Goal: Task Accomplishment & Management: Use online tool/utility

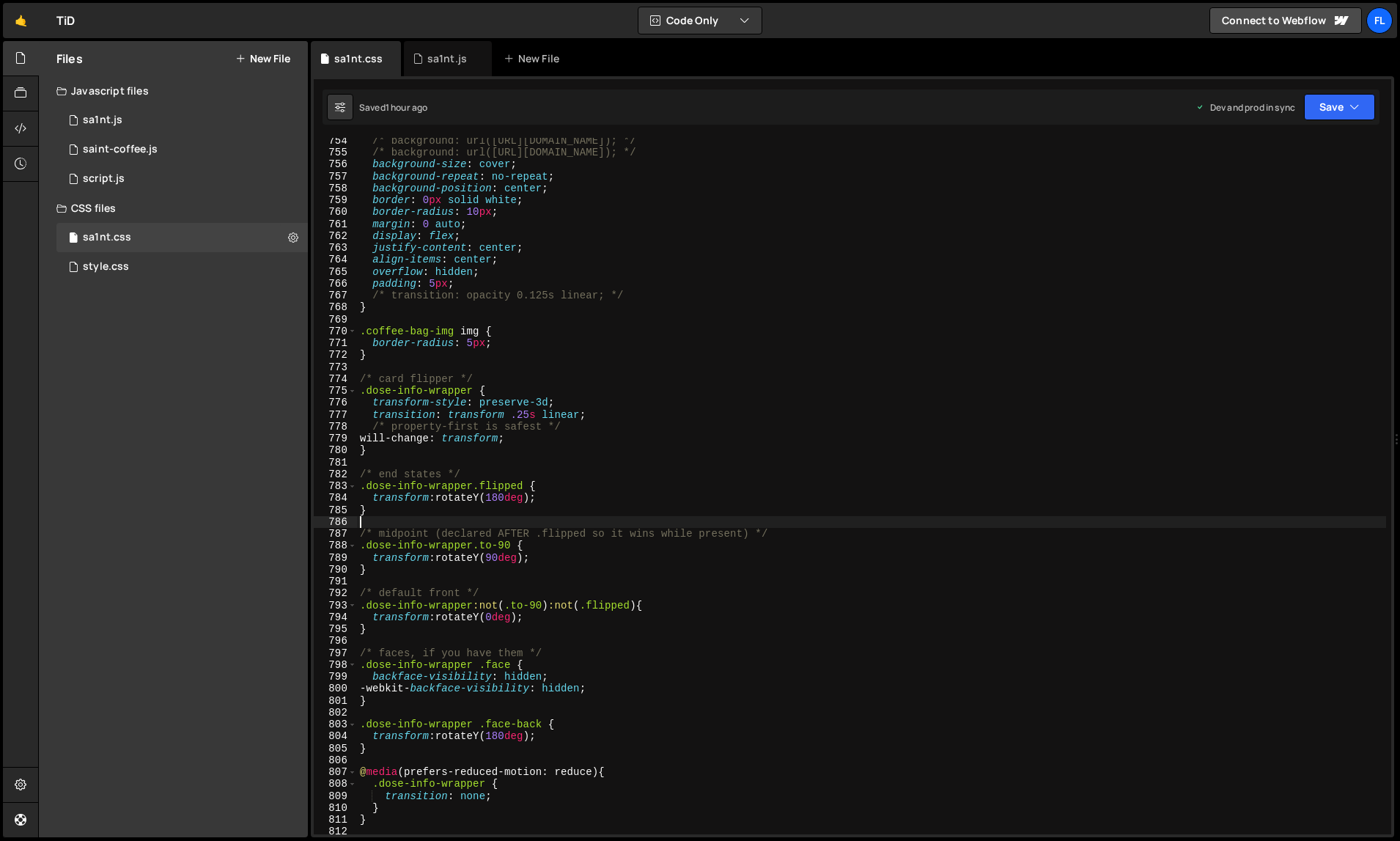
scroll to position [9001, 0]
click at [586, 400] on div "/* background: url([URL][DOMAIN_NAME]); */ /* background: url([URL][DOMAIN_NAME…" at bounding box center [872, 495] width 1030 height 721
type textarea "}"
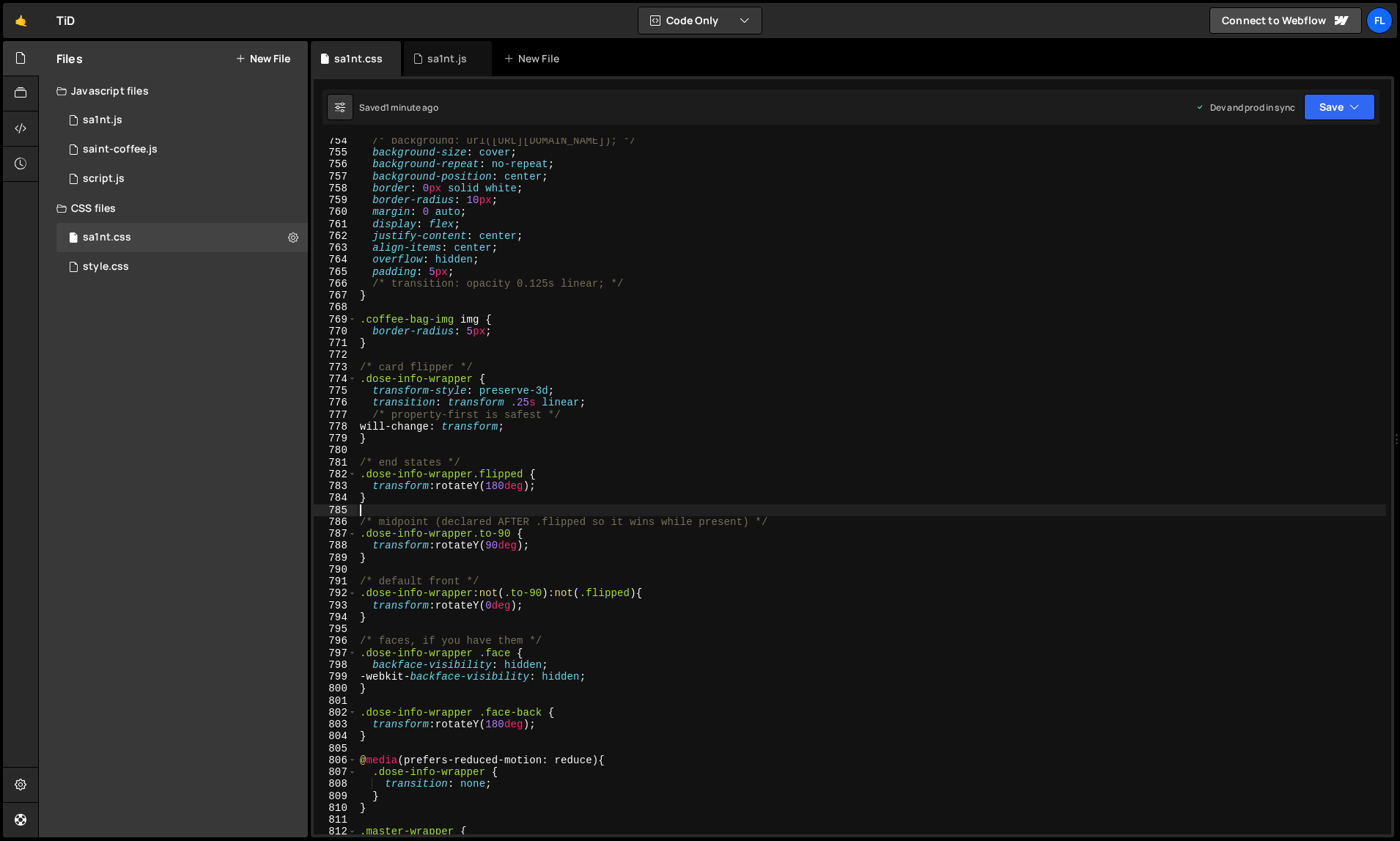
click at [883, 257] on div "/* background: url([URL][DOMAIN_NAME]); */ background-size : cover ; background…" at bounding box center [872, 495] width 1030 height 721
type textarea "}"
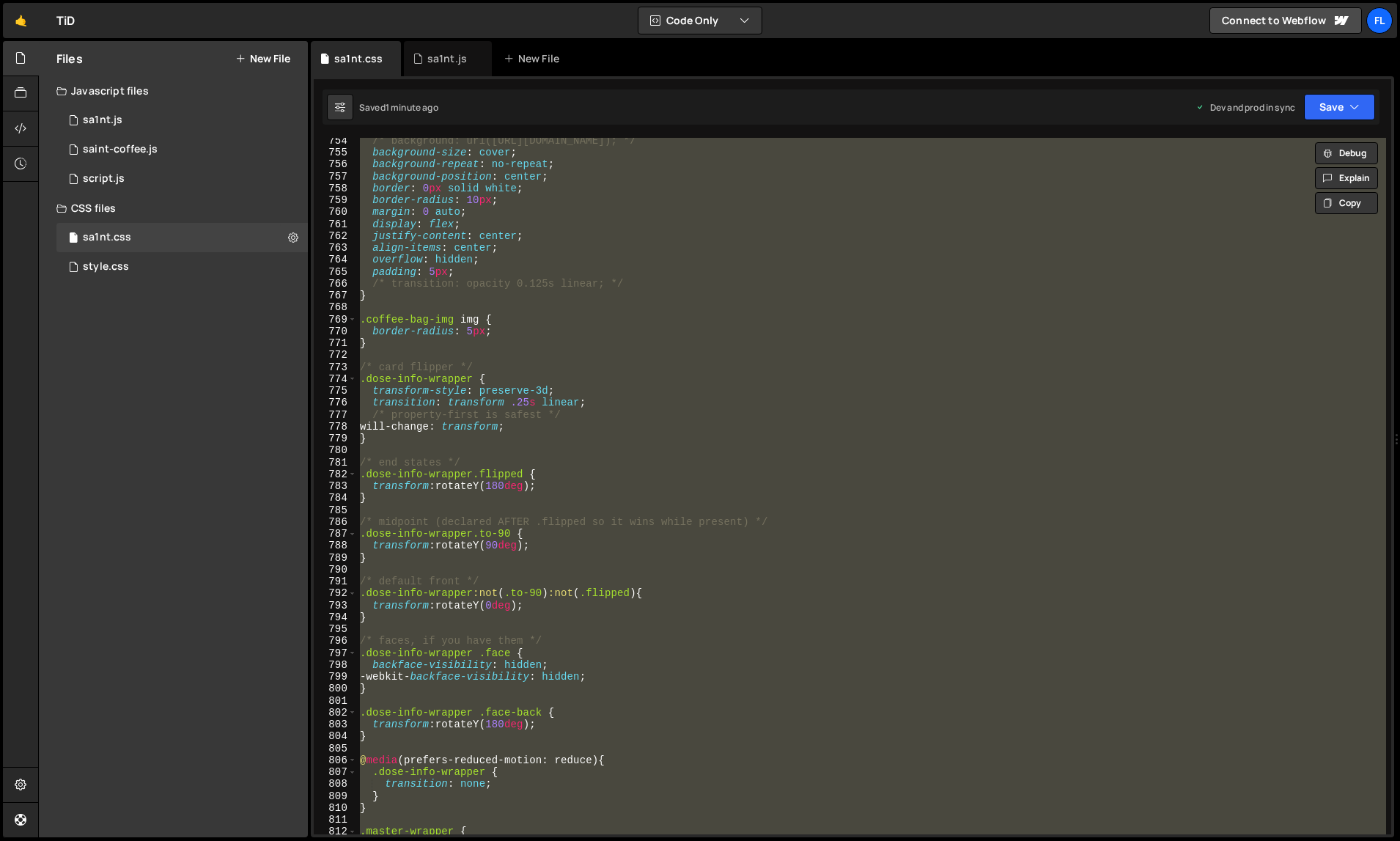
paste textarea
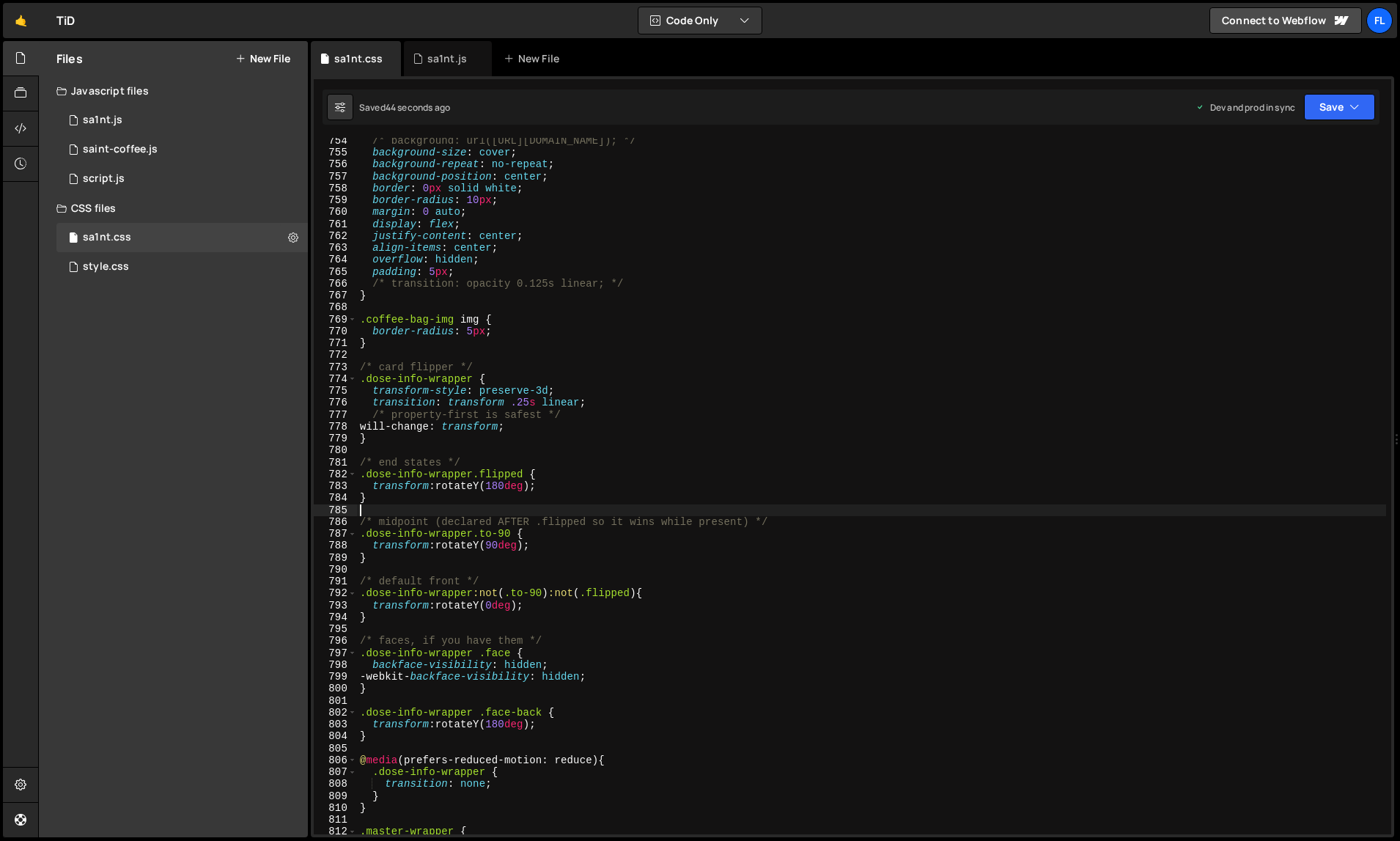
click at [861, 271] on div "/* background: url([URL][DOMAIN_NAME]); */ background-size : cover ; background…" at bounding box center [872, 495] width 1030 height 721
type textarea "}"
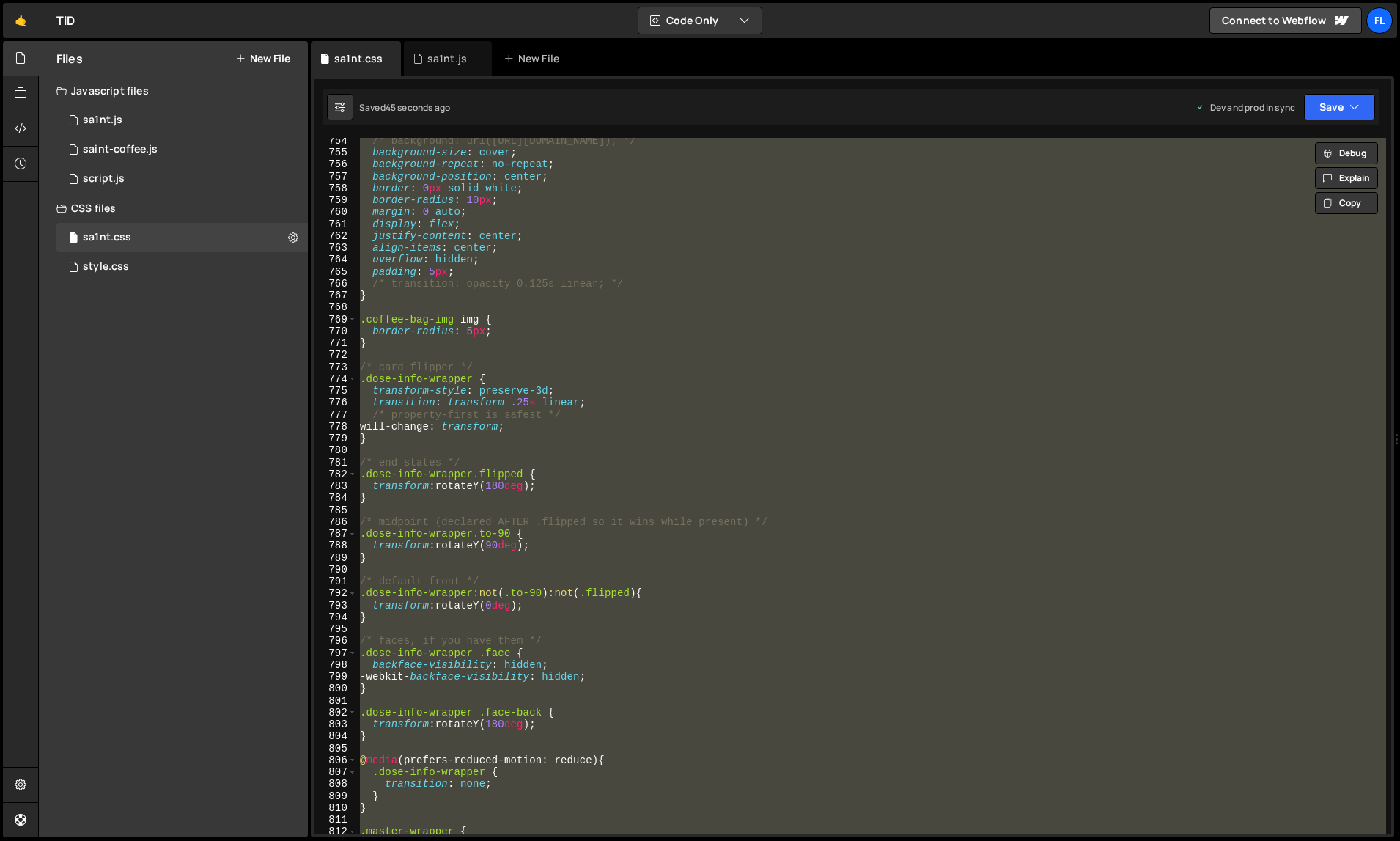
paste textarea
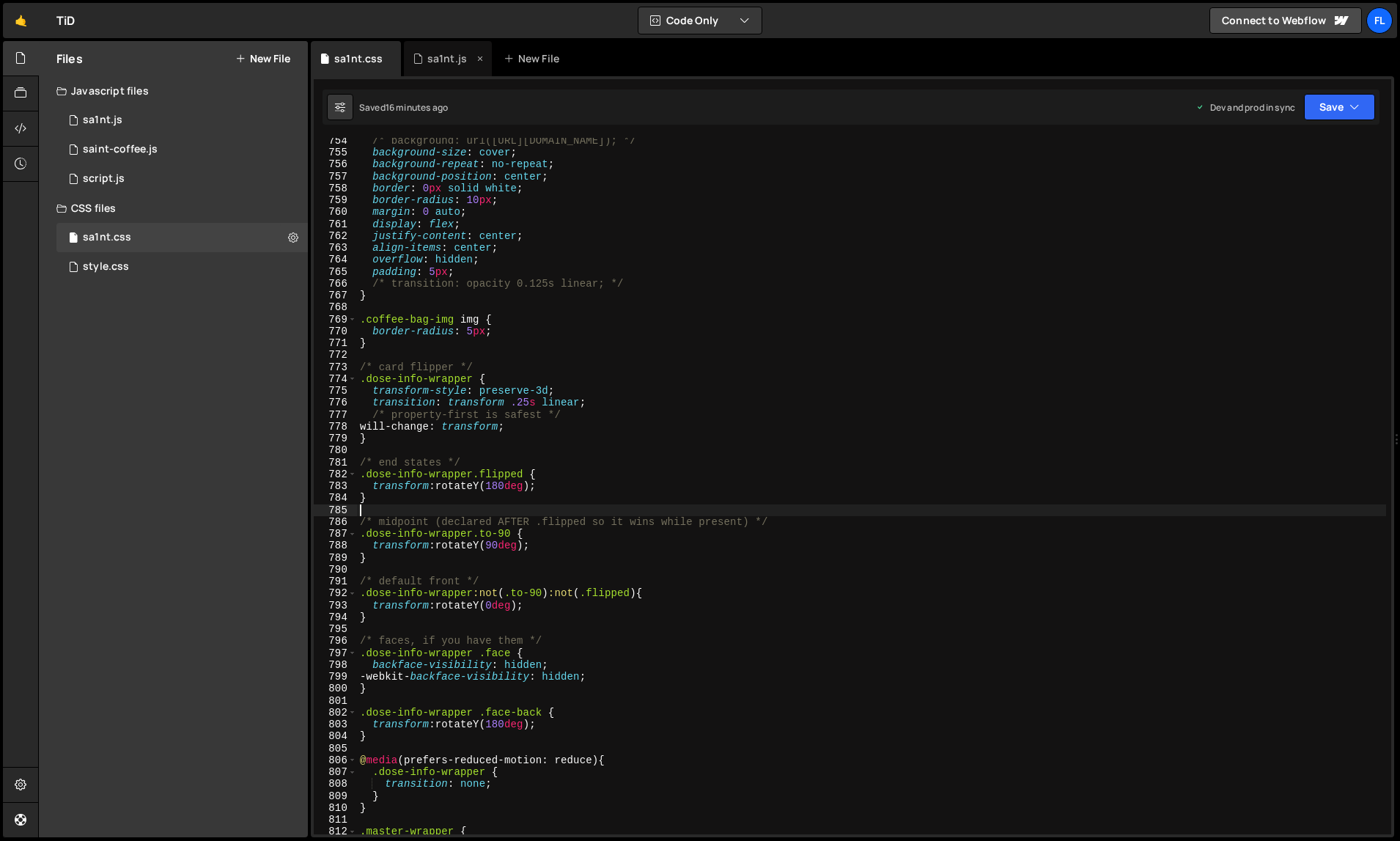
click at [423, 62] on div "sa1nt.js" at bounding box center [443, 58] width 61 height 15
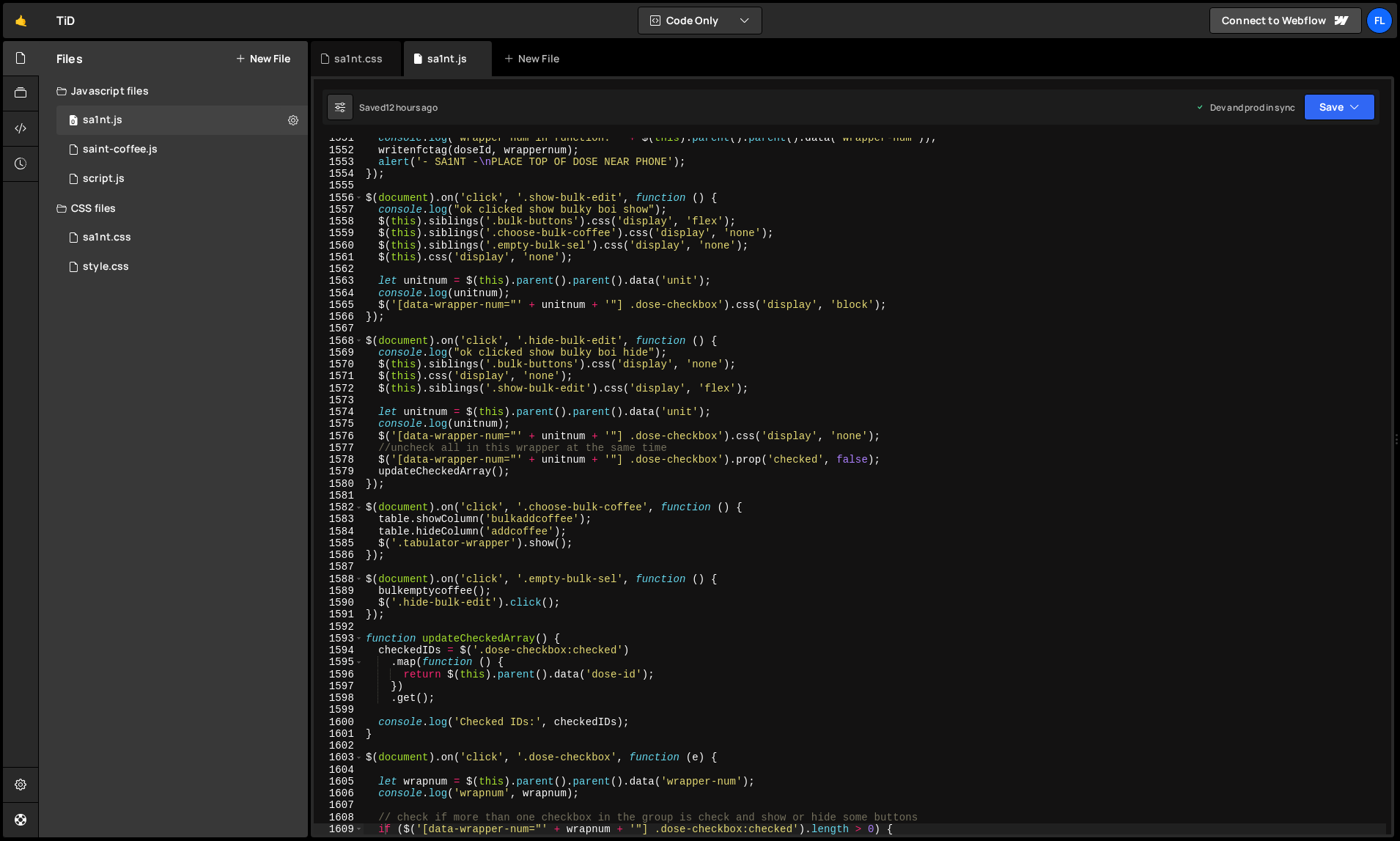
click at [753, 540] on div "console . log ( "wrapper num in function: " + $ ( this ) . parent ( ) . parent …" at bounding box center [874, 492] width 1024 height 721
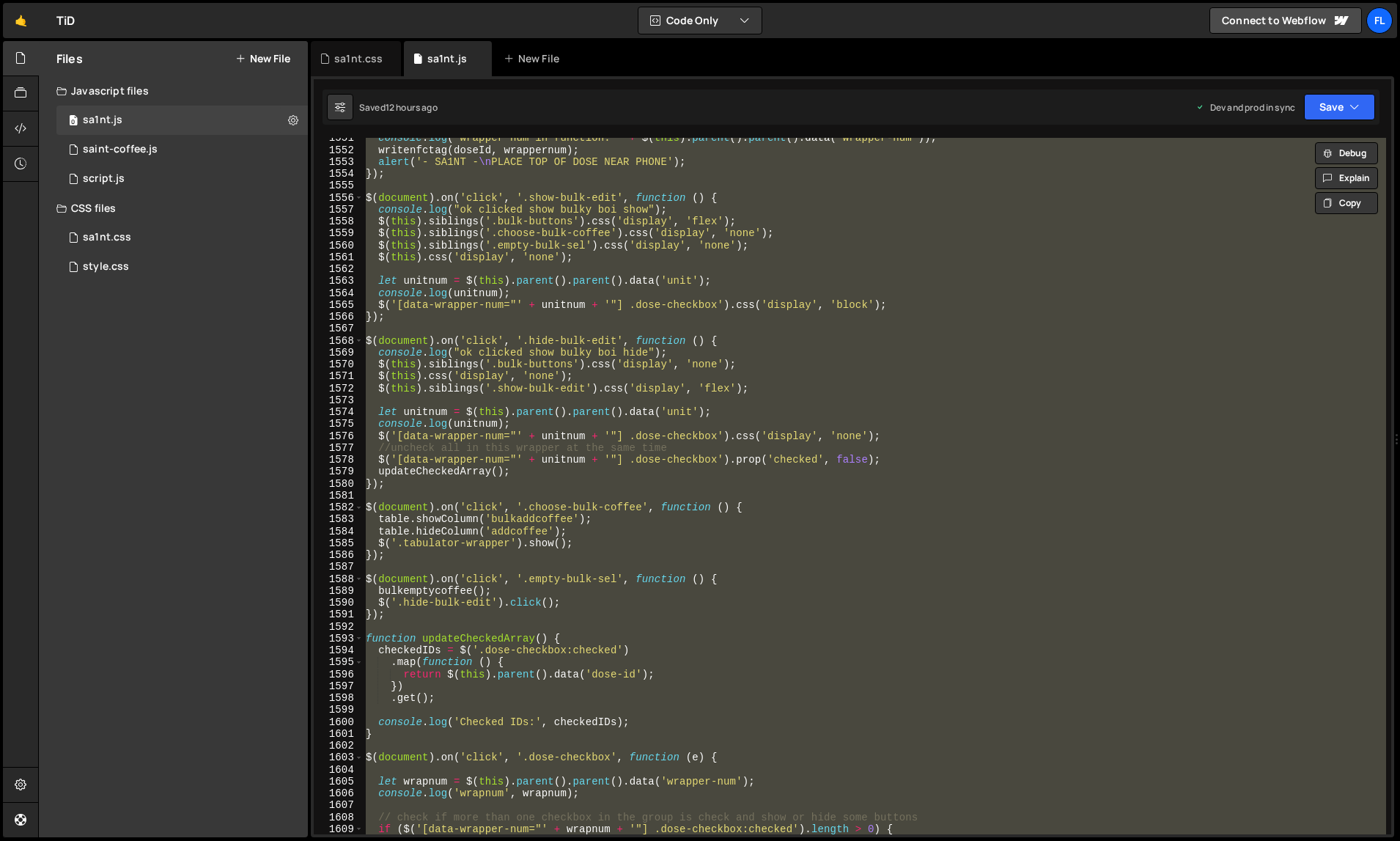
paste textarea
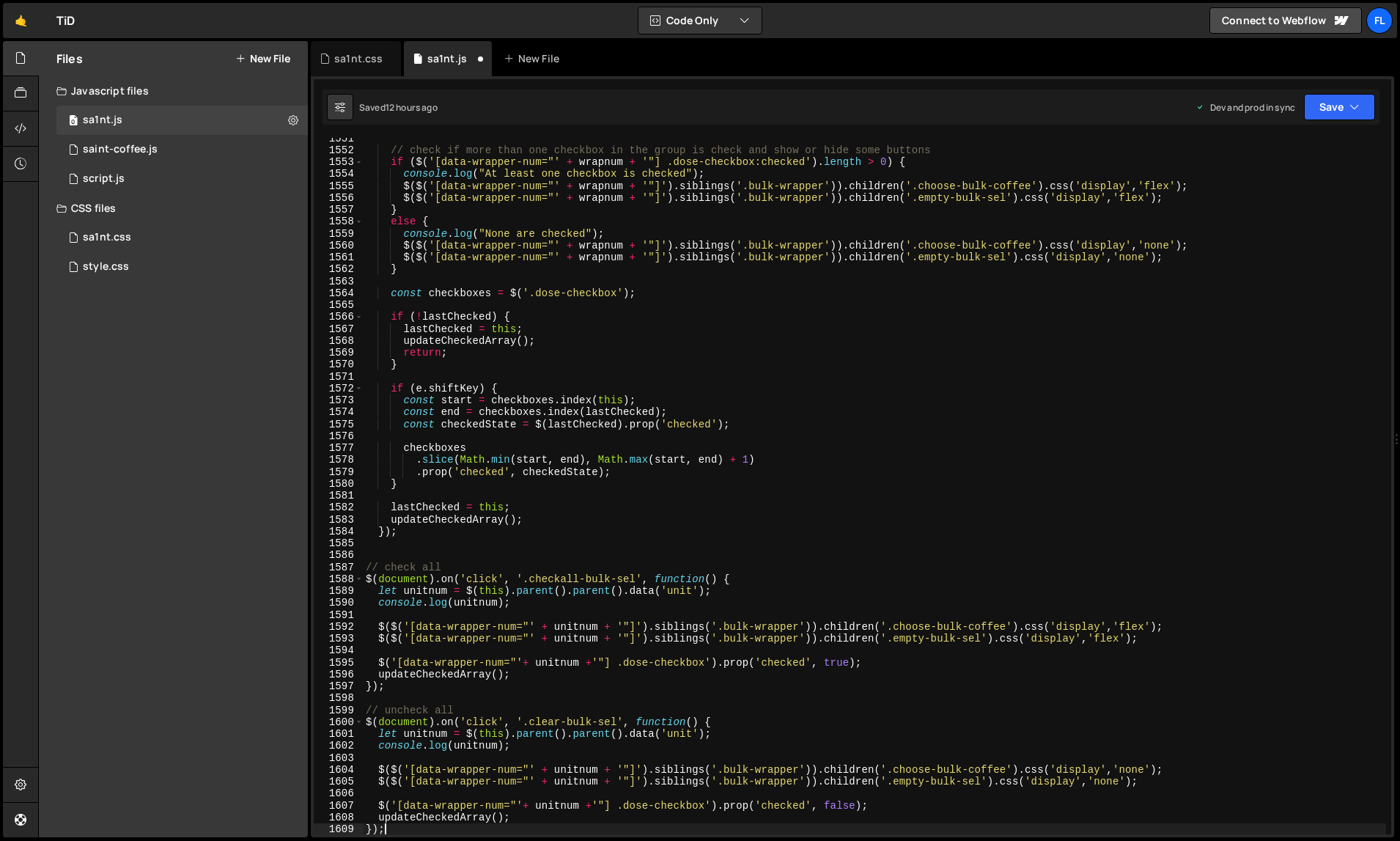
scroll to position [18991, 0]
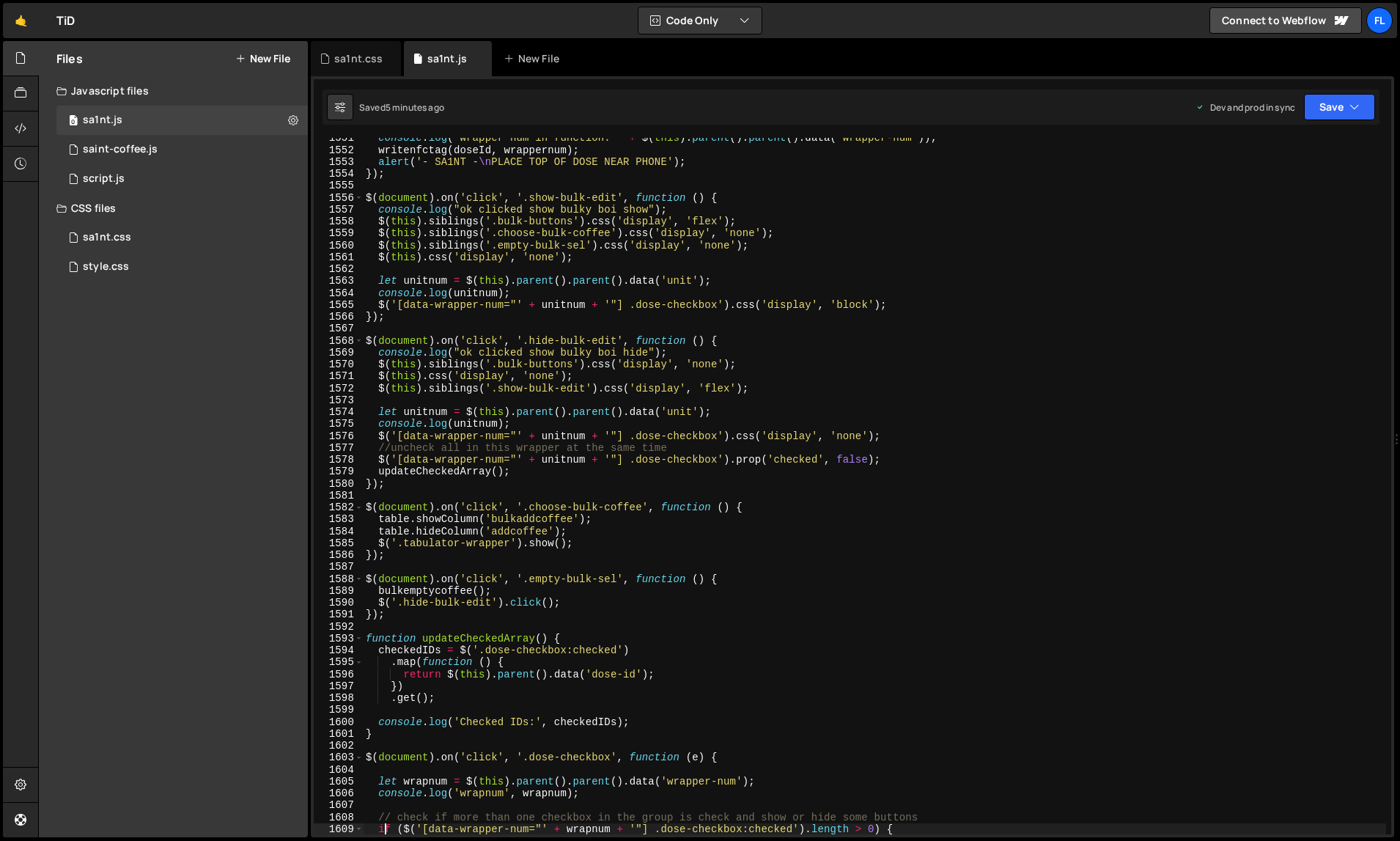
click at [932, 255] on div "console . log ( "wrapper num in function: " + $ ( this ) . parent ( ) . parent …" at bounding box center [874, 492] width 1024 height 721
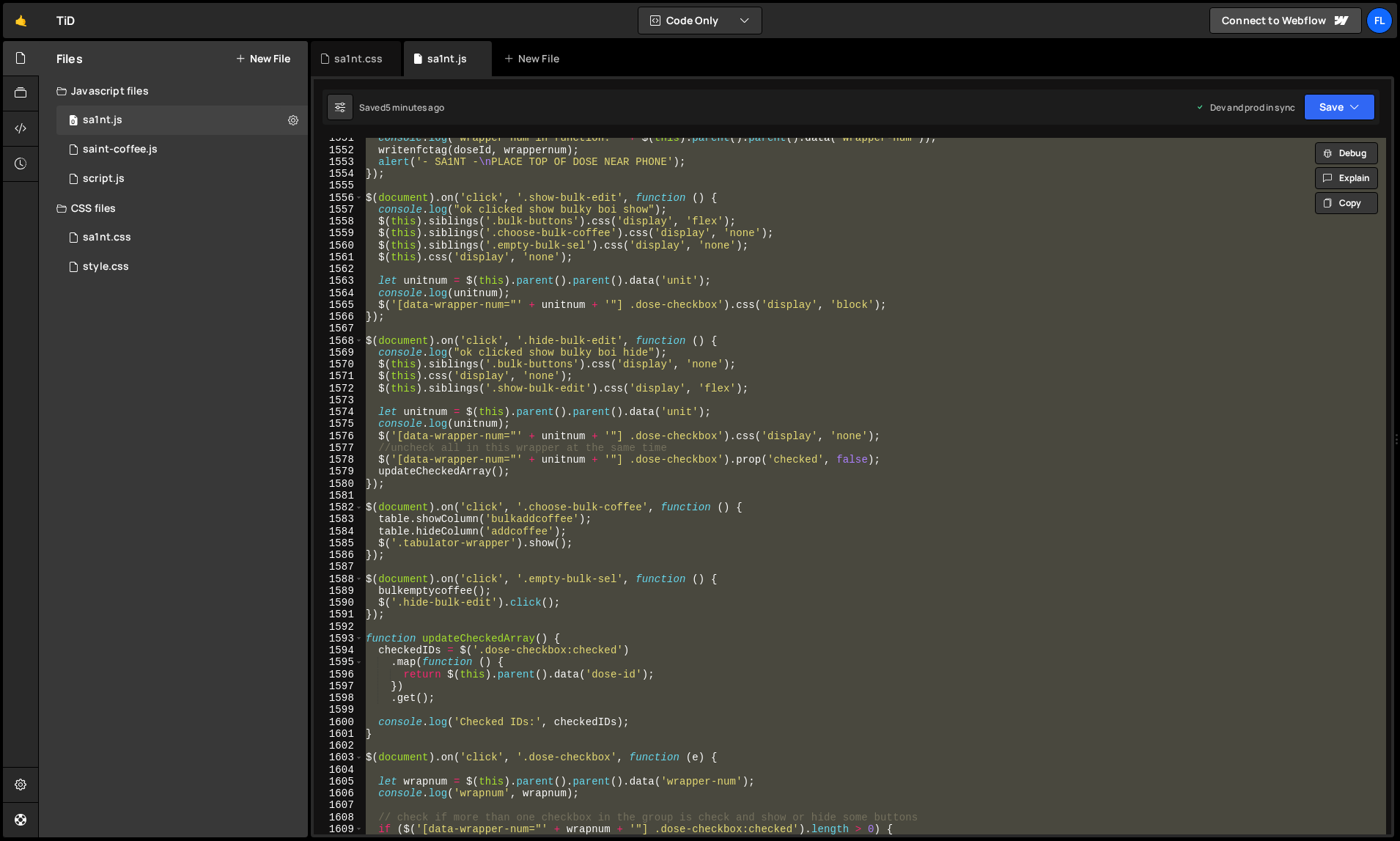
paste textarea
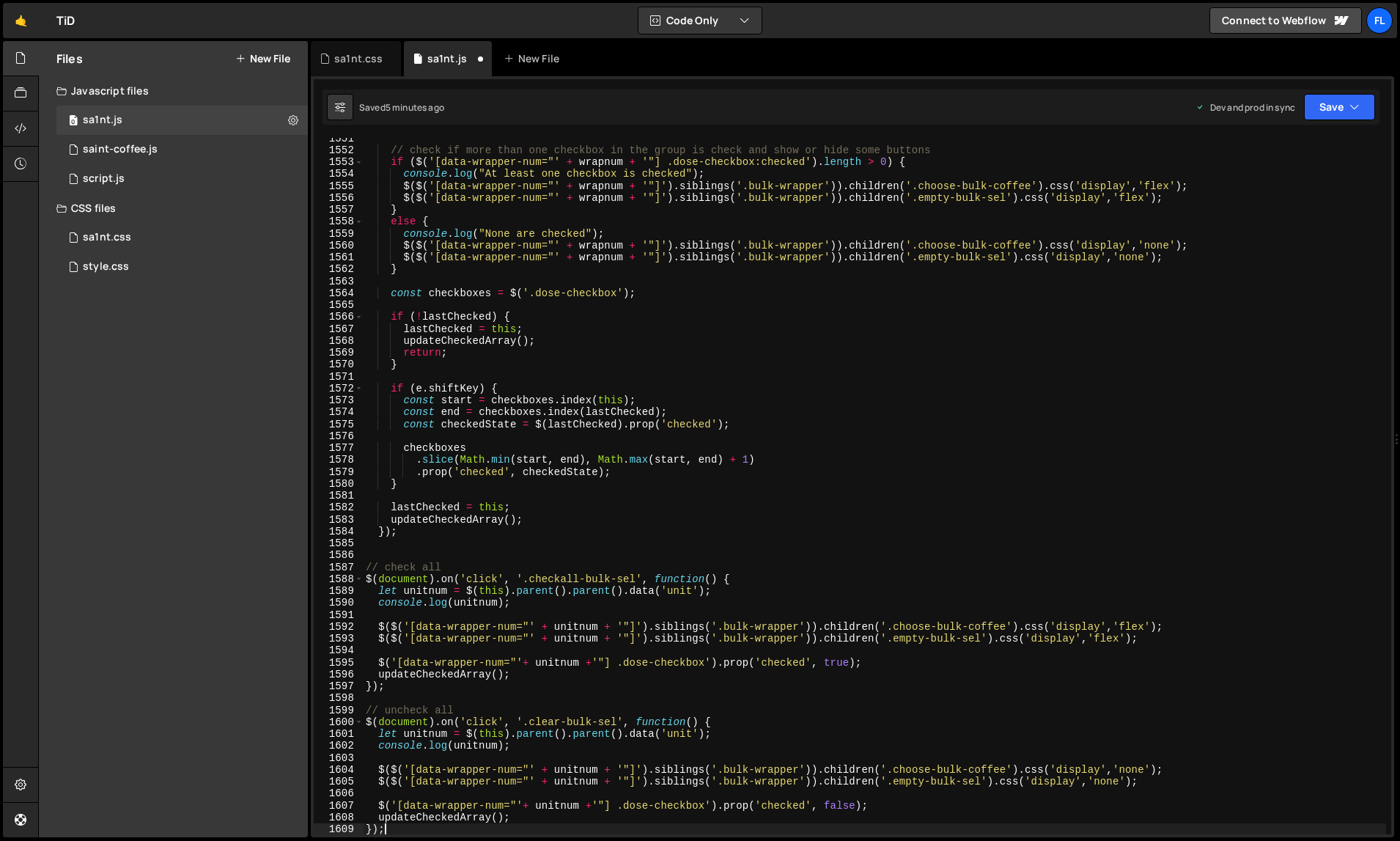
type textarea "console.log("At least one checkbox is checked");"
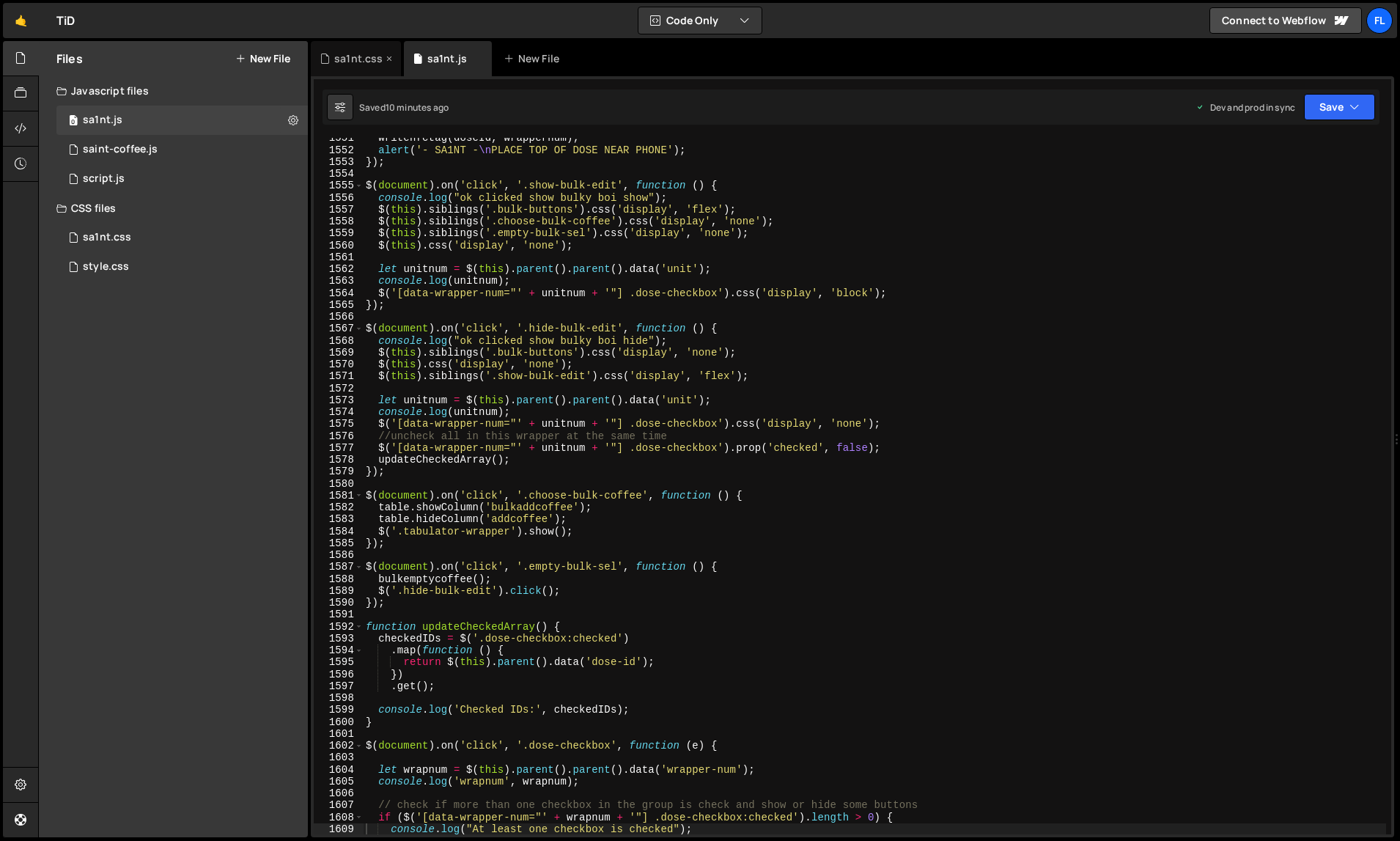
click at [367, 62] on div "sa1nt.css" at bounding box center [358, 58] width 48 height 15
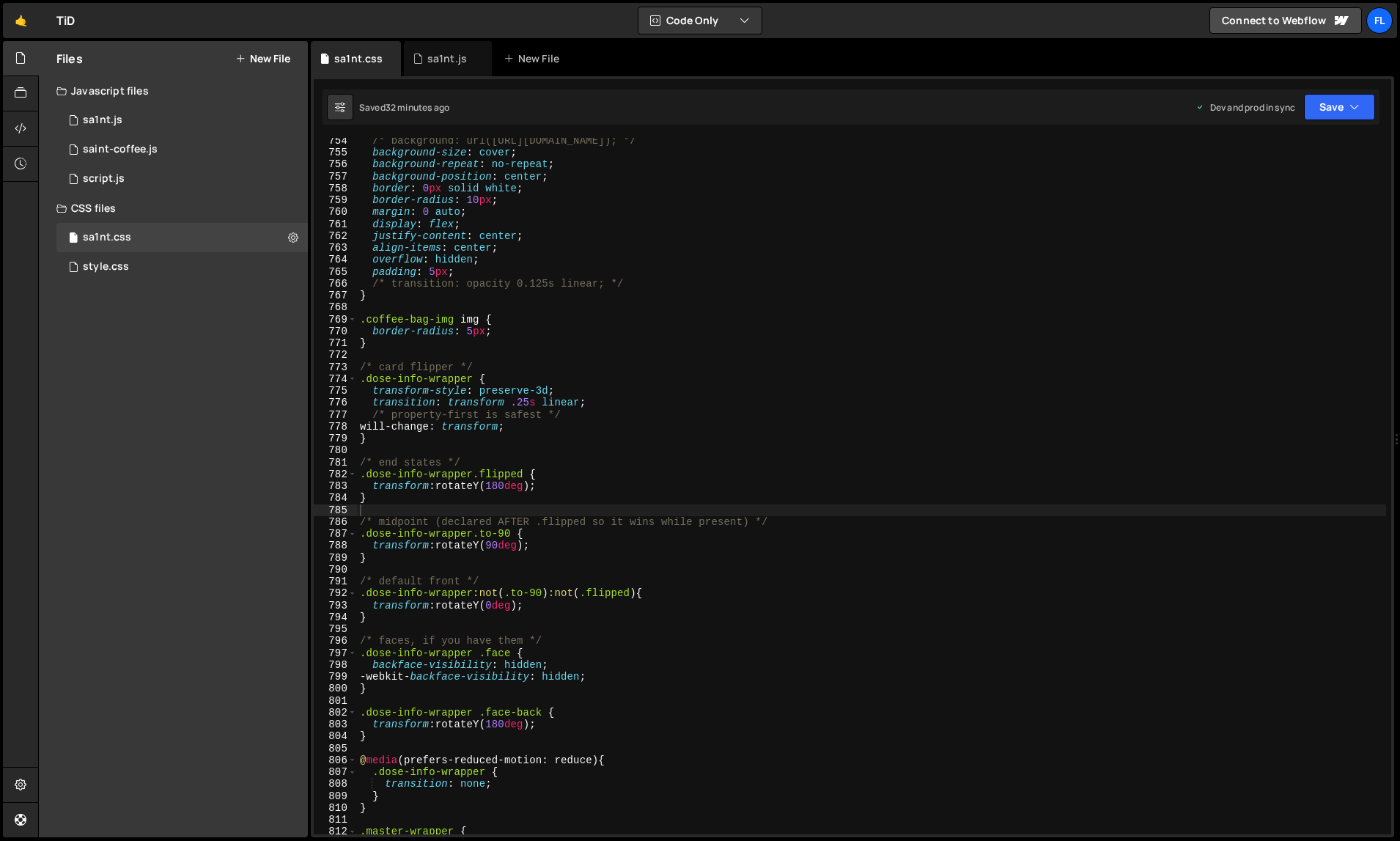
click at [610, 311] on div "/* background: url([URL][DOMAIN_NAME]); */ background-size : cover ; background…" at bounding box center [872, 495] width 1030 height 721
type textarea "}"
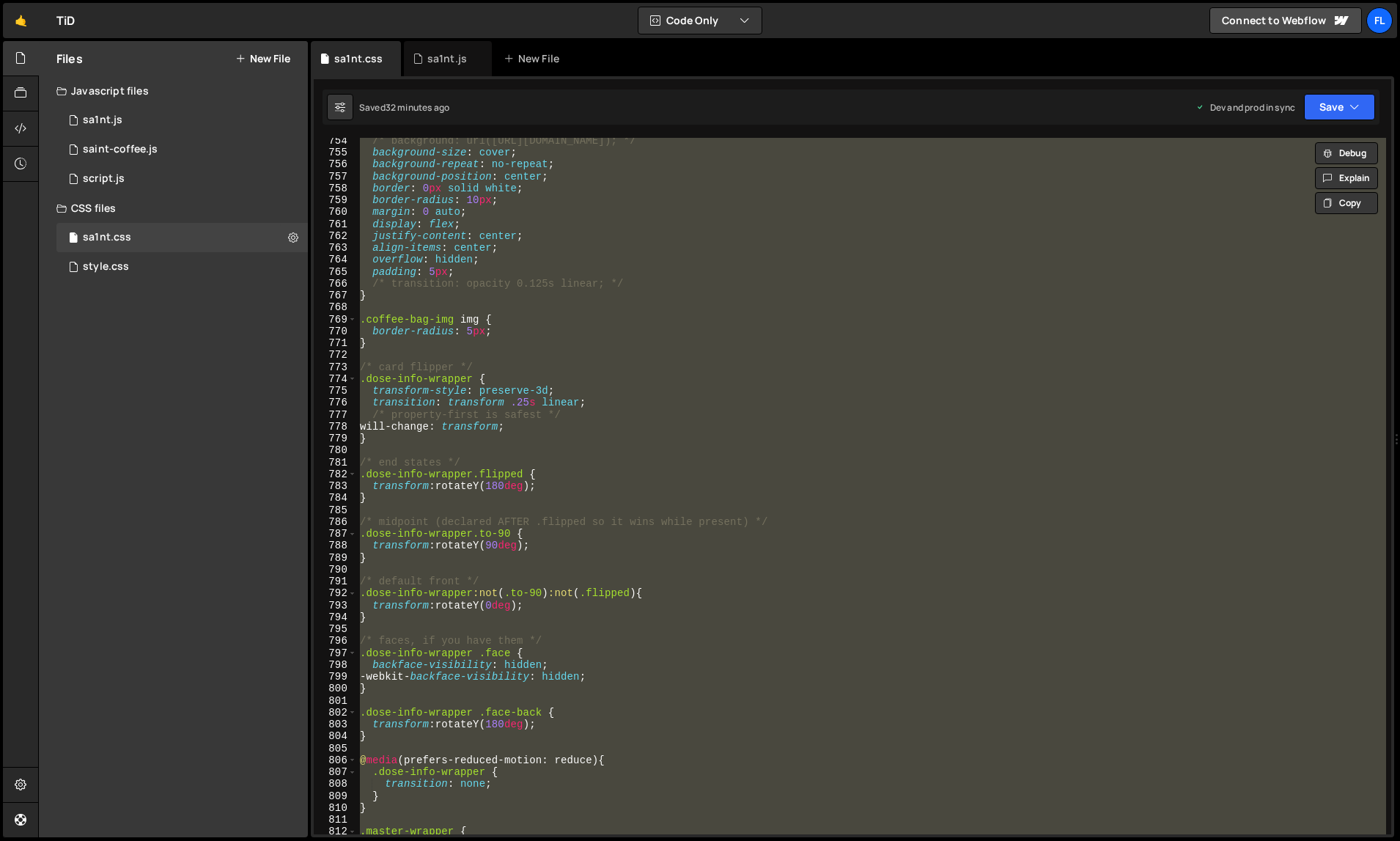
paste textarea
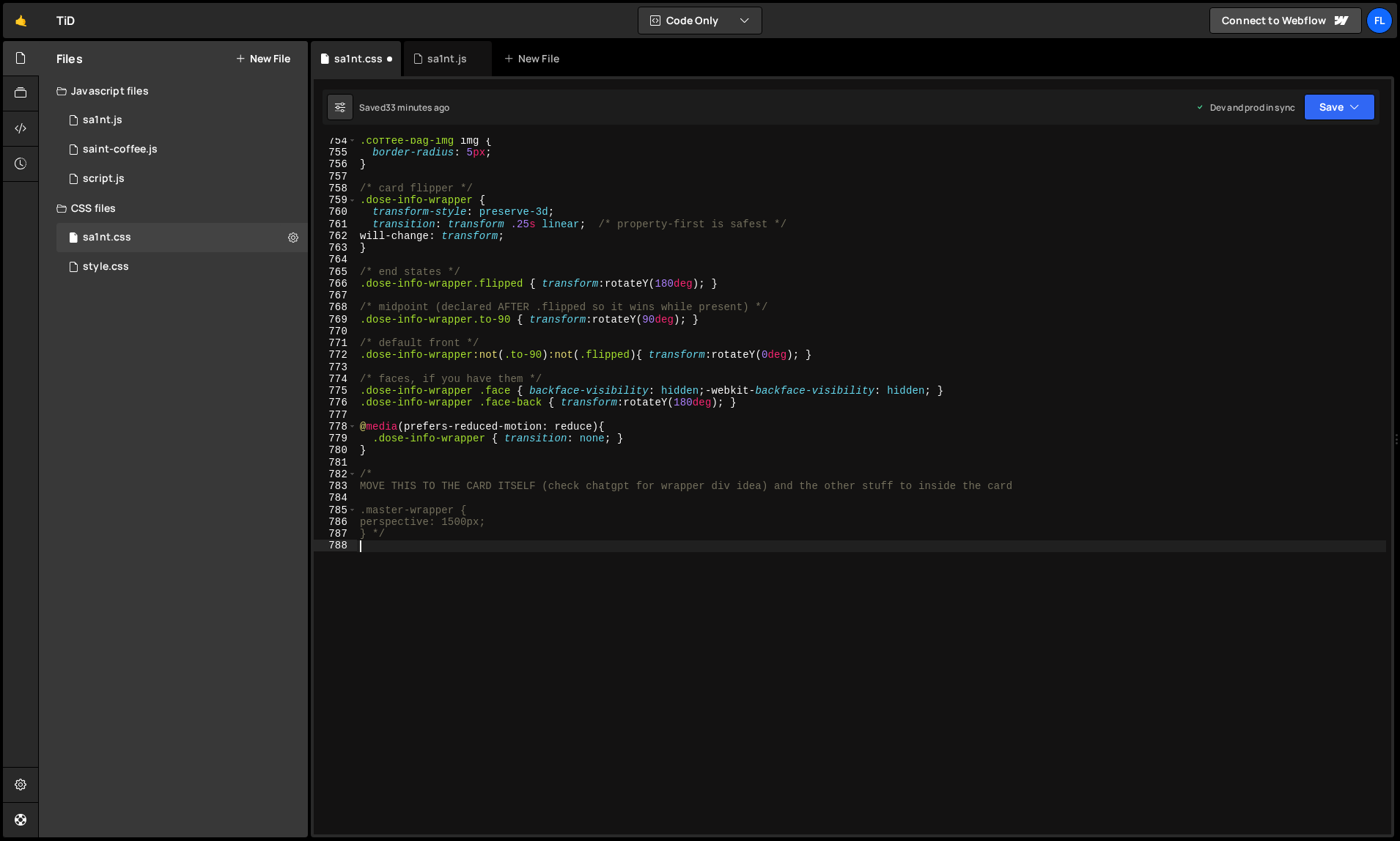
type textarea "transform: rotateY(90deg);"
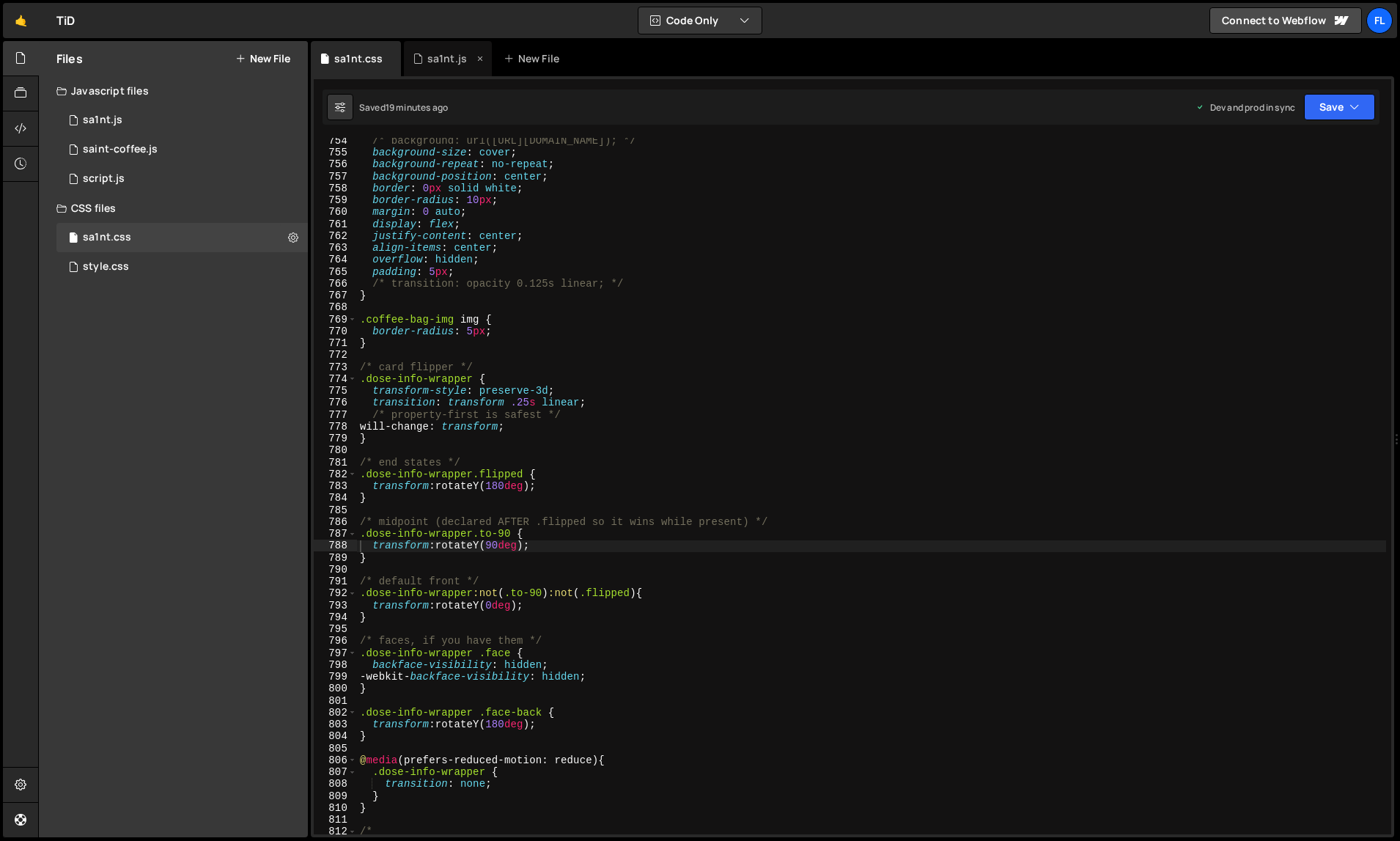
click at [433, 50] on div "sa1nt.js" at bounding box center [448, 58] width 88 height 36
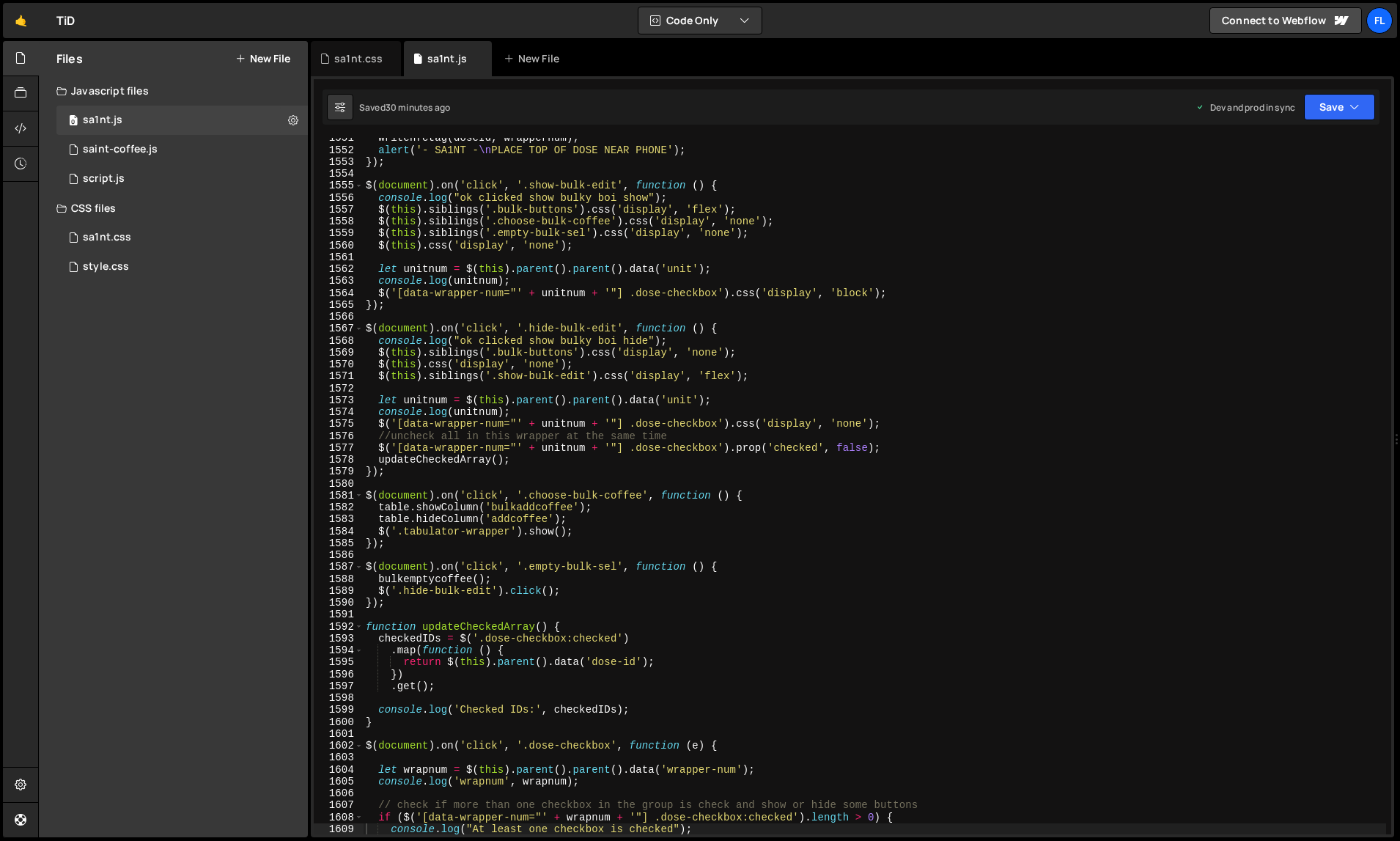
click at [902, 472] on div "writenfctag ( doseId , wrappernum ) ; alert ( '- SA1NT - \n PLACE TOP OF DOSE N…" at bounding box center [874, 492] width 1024 height 721
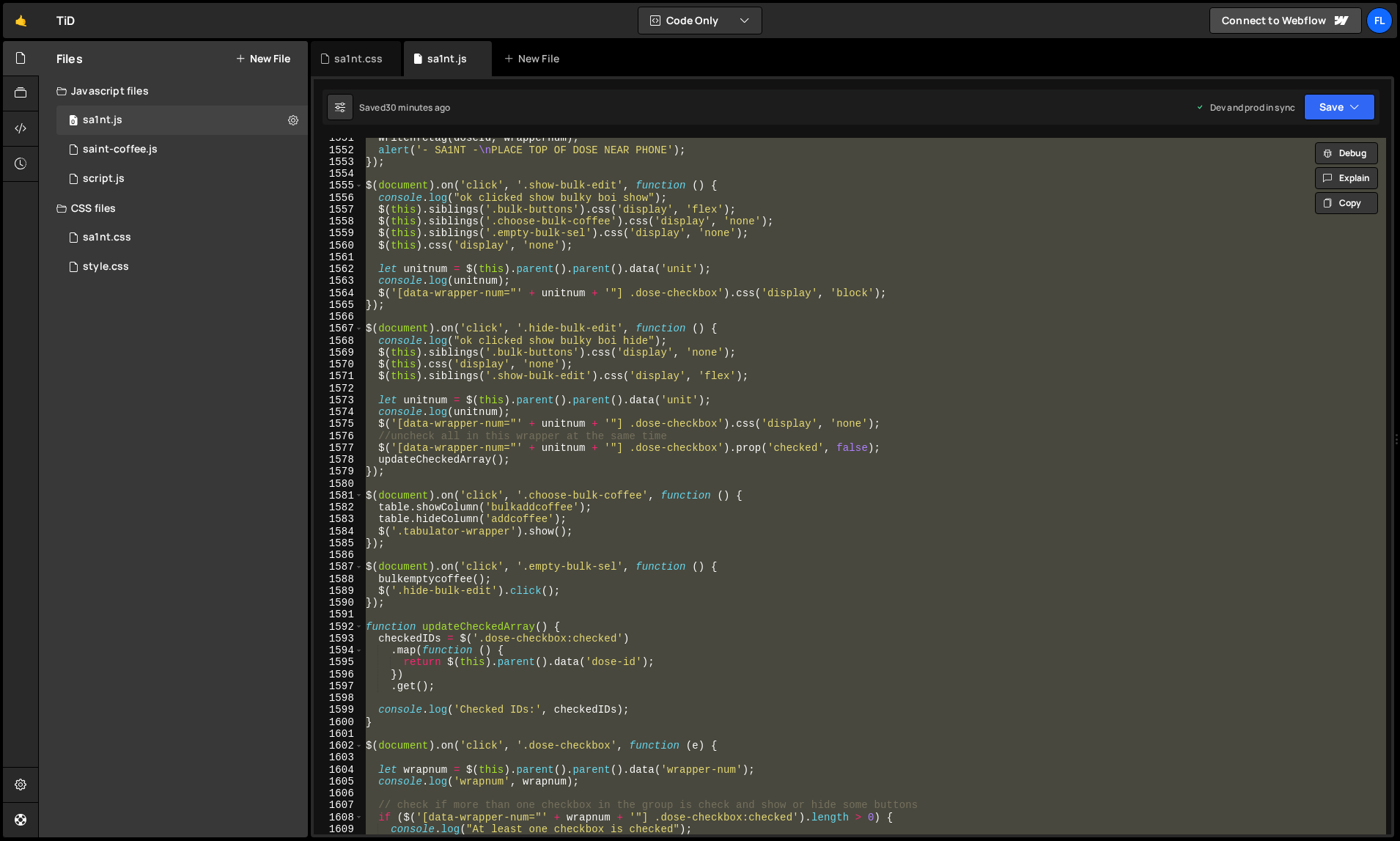
paste textarea
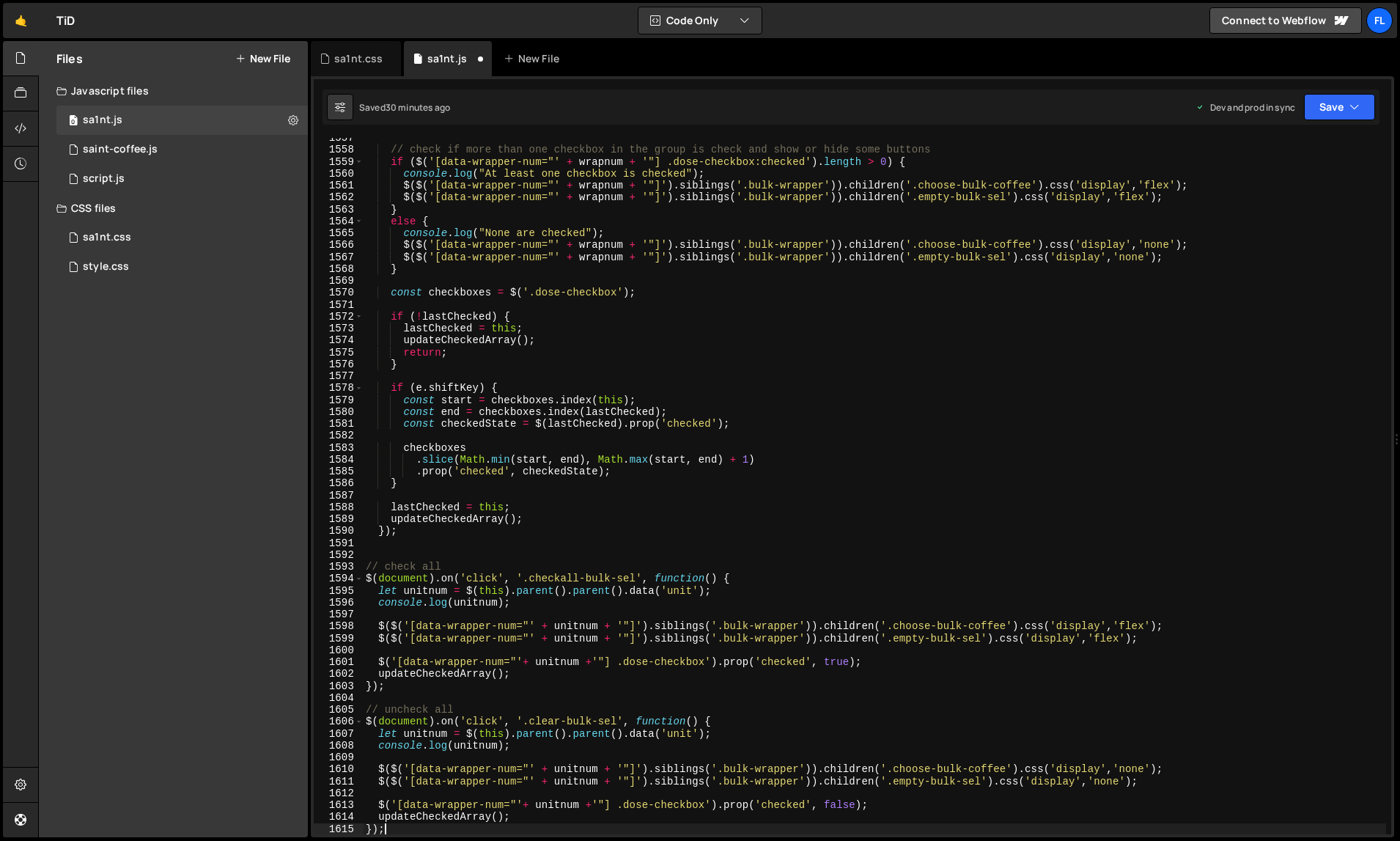
type textarea "console.log("At least one checkbox is checked");"
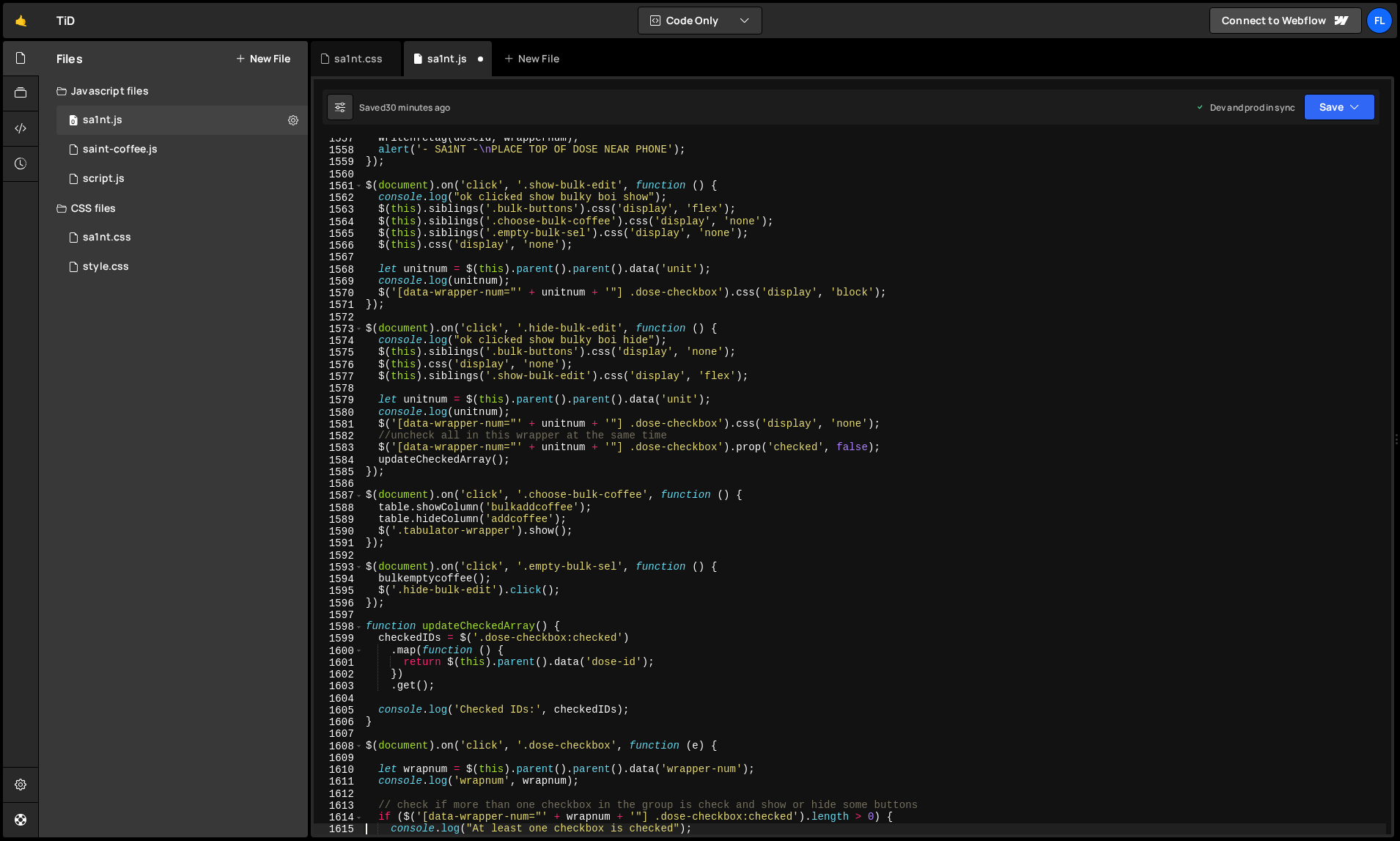
scroll to position [19111, 0]
click at [365, 69] on div "sa1nt.css" at bounding box center [356, 58] width 90 height 36
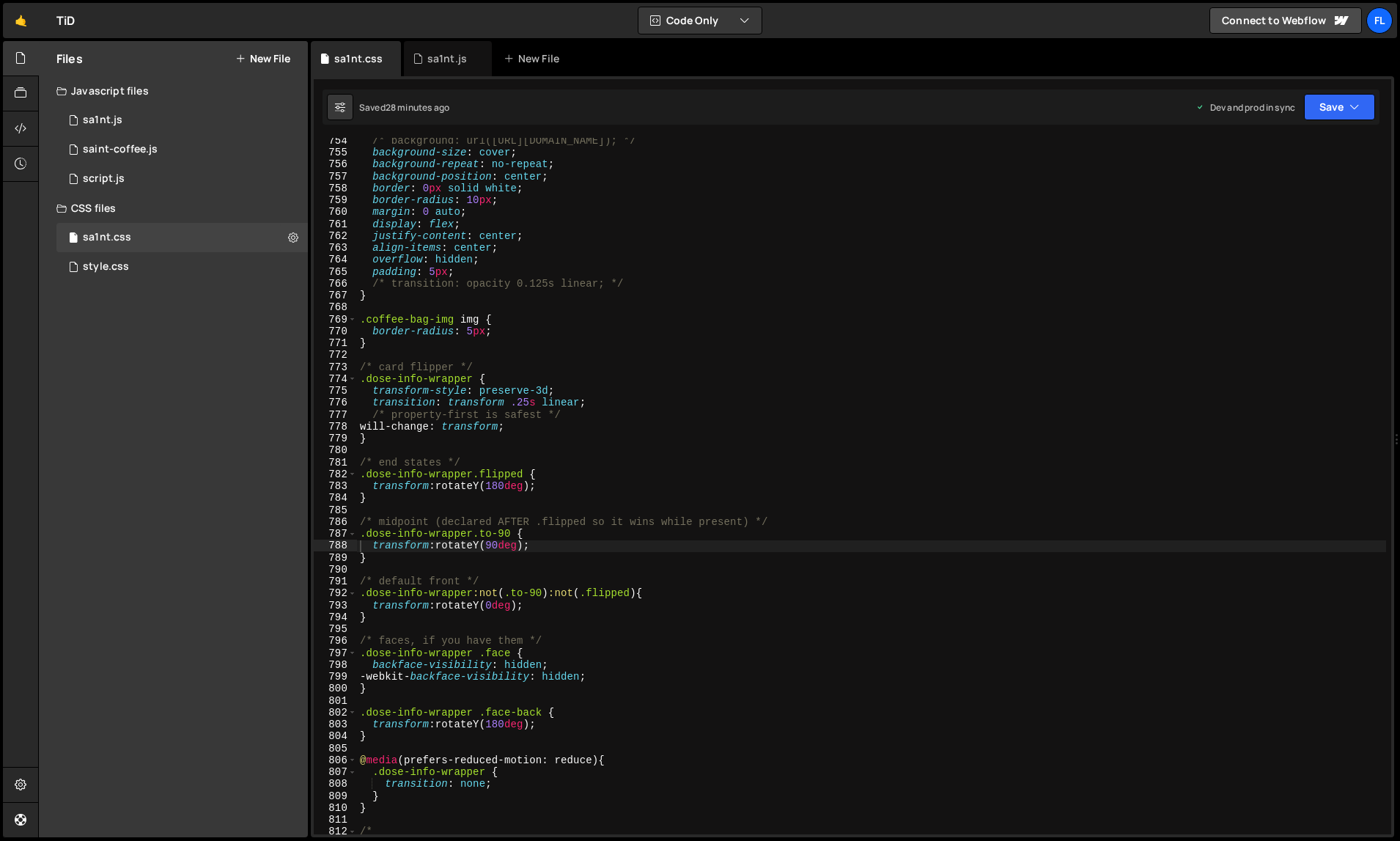
click at [703, 414] on div "/* background: url([URL][DOMAIN_NAME]); */ background-size : cover ; background…" at bounding box center [872, 495] width 1030 height 721
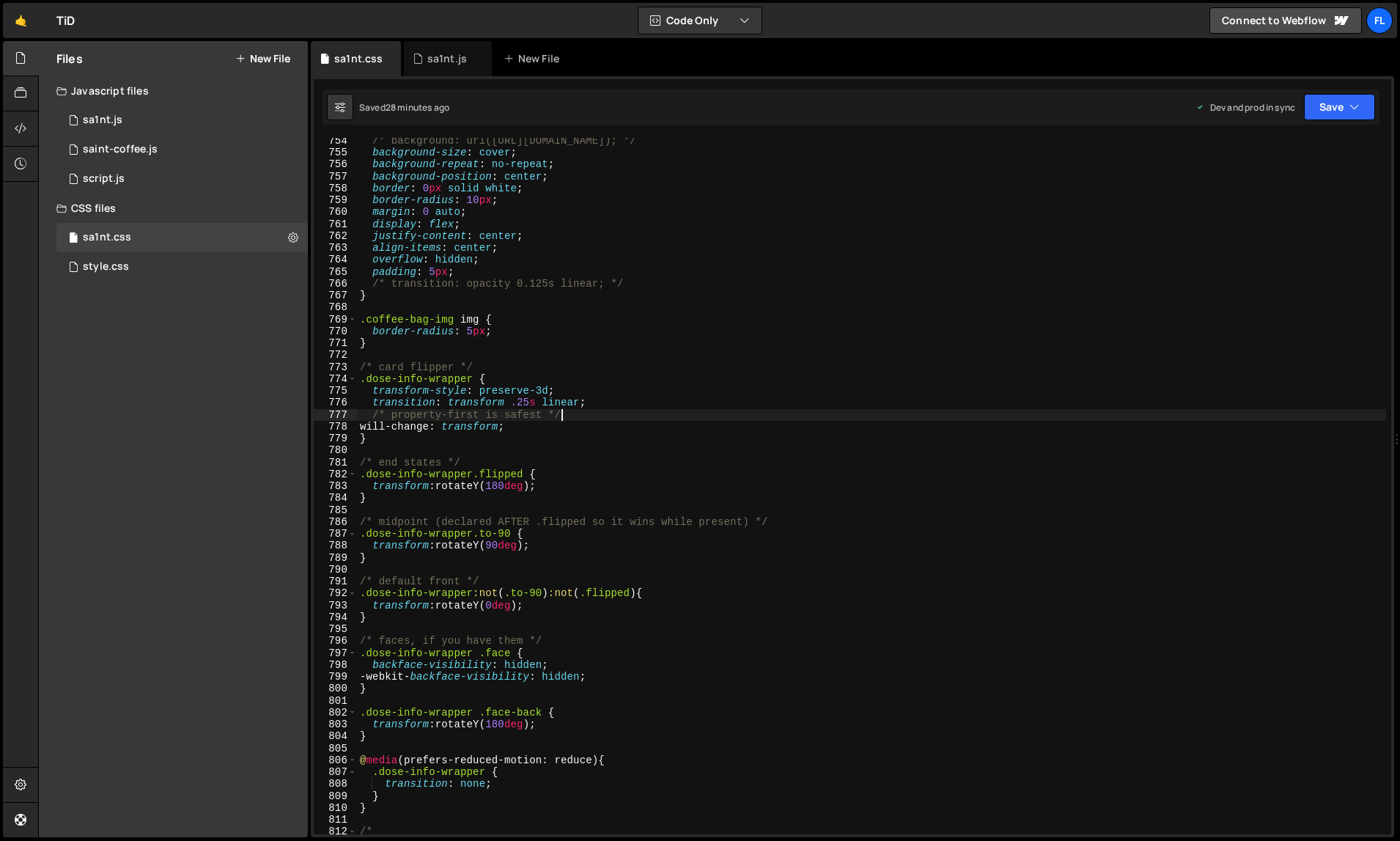
type textarea "} */"
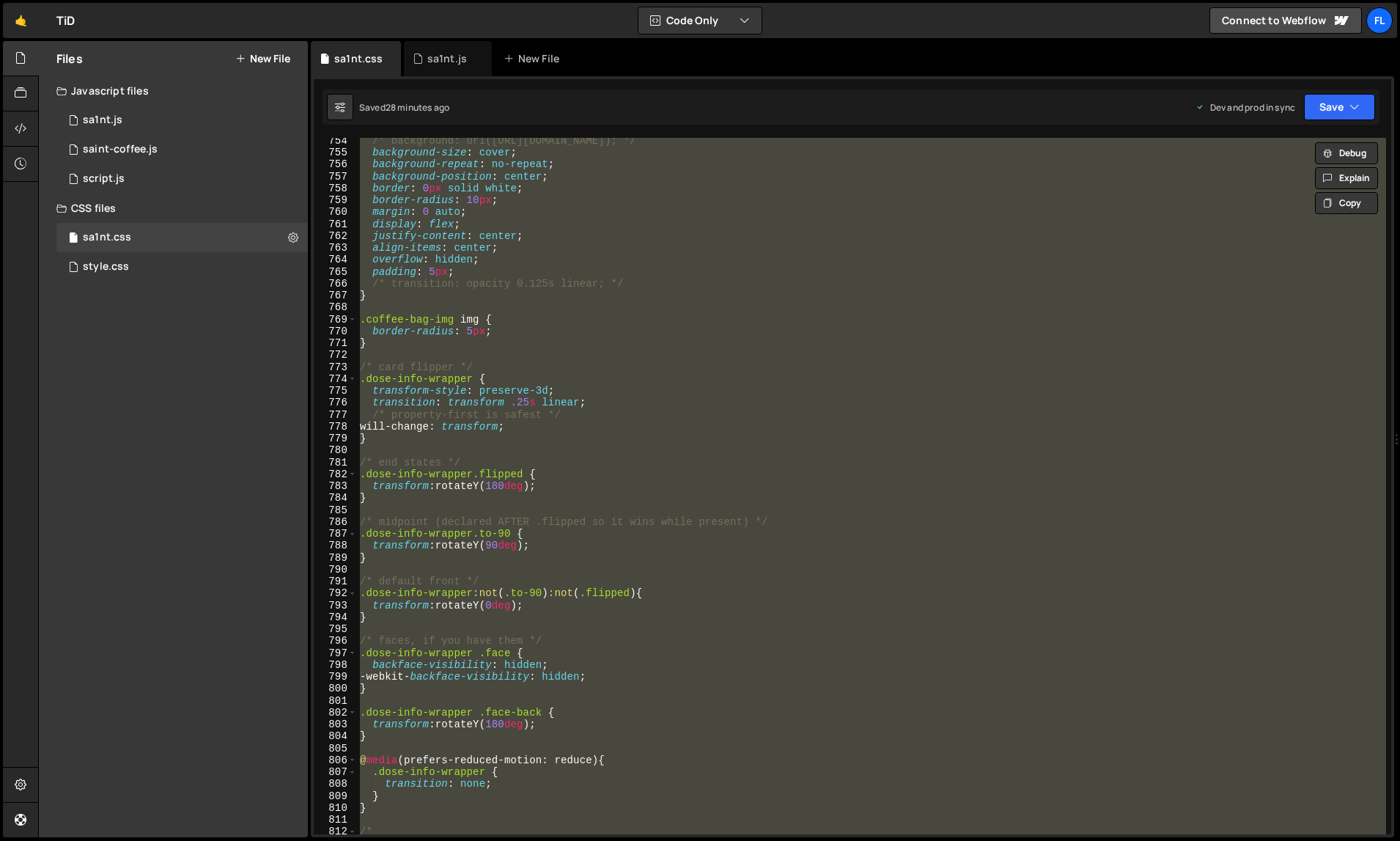
paste textarea
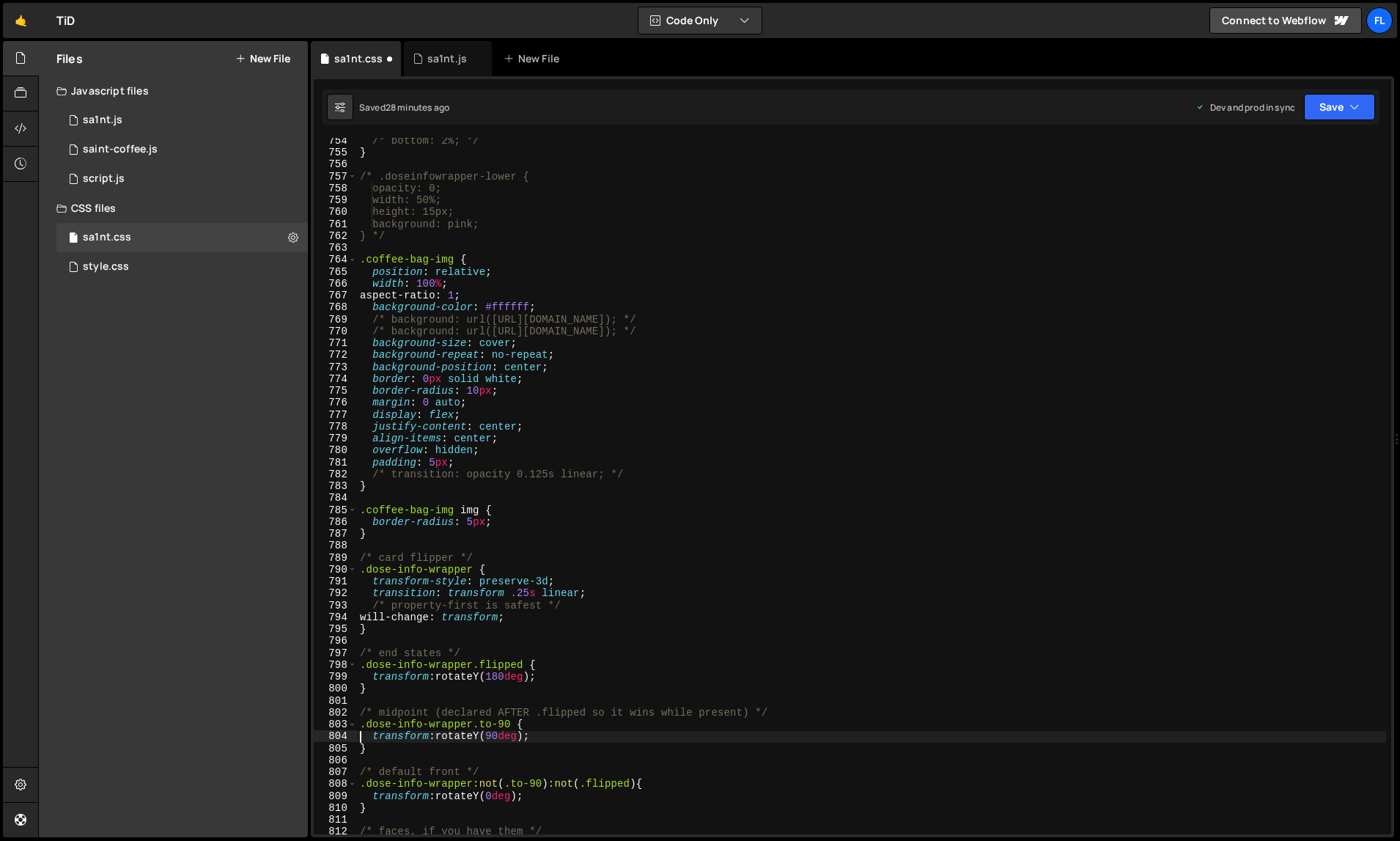
type textarea "transform: rotateY(90deg);"
click at [439, 55] on div "sa1nt.js" at bounding box center [448, 58] width 40 height 15
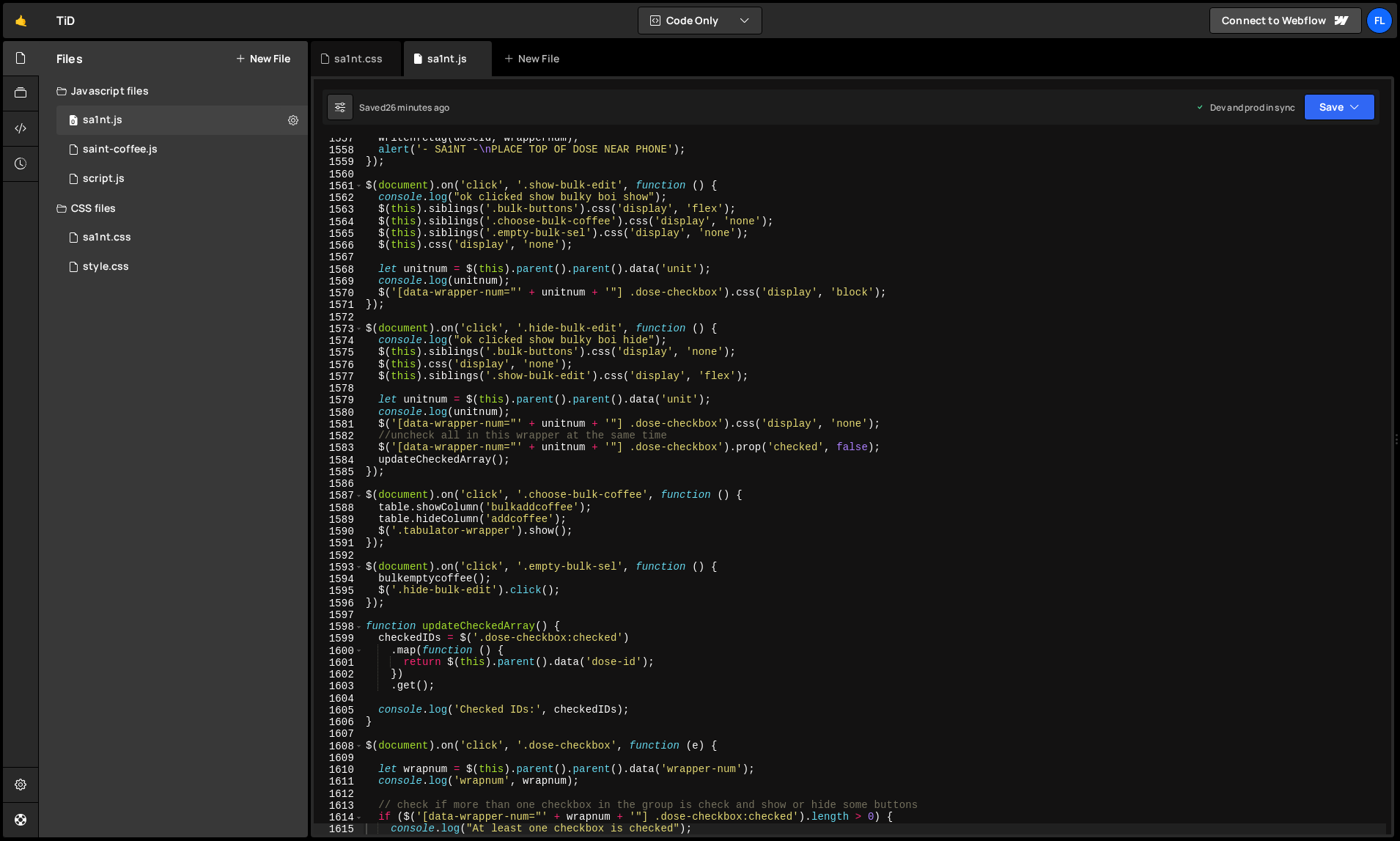
click at [500, 333] on div "writenfctag ( doseId , wrappernum ) ; alert ( '- SA1NT - \n PLACE TOP OF DOSE N…" at bounding box center [874, 492] width 1024 height 721
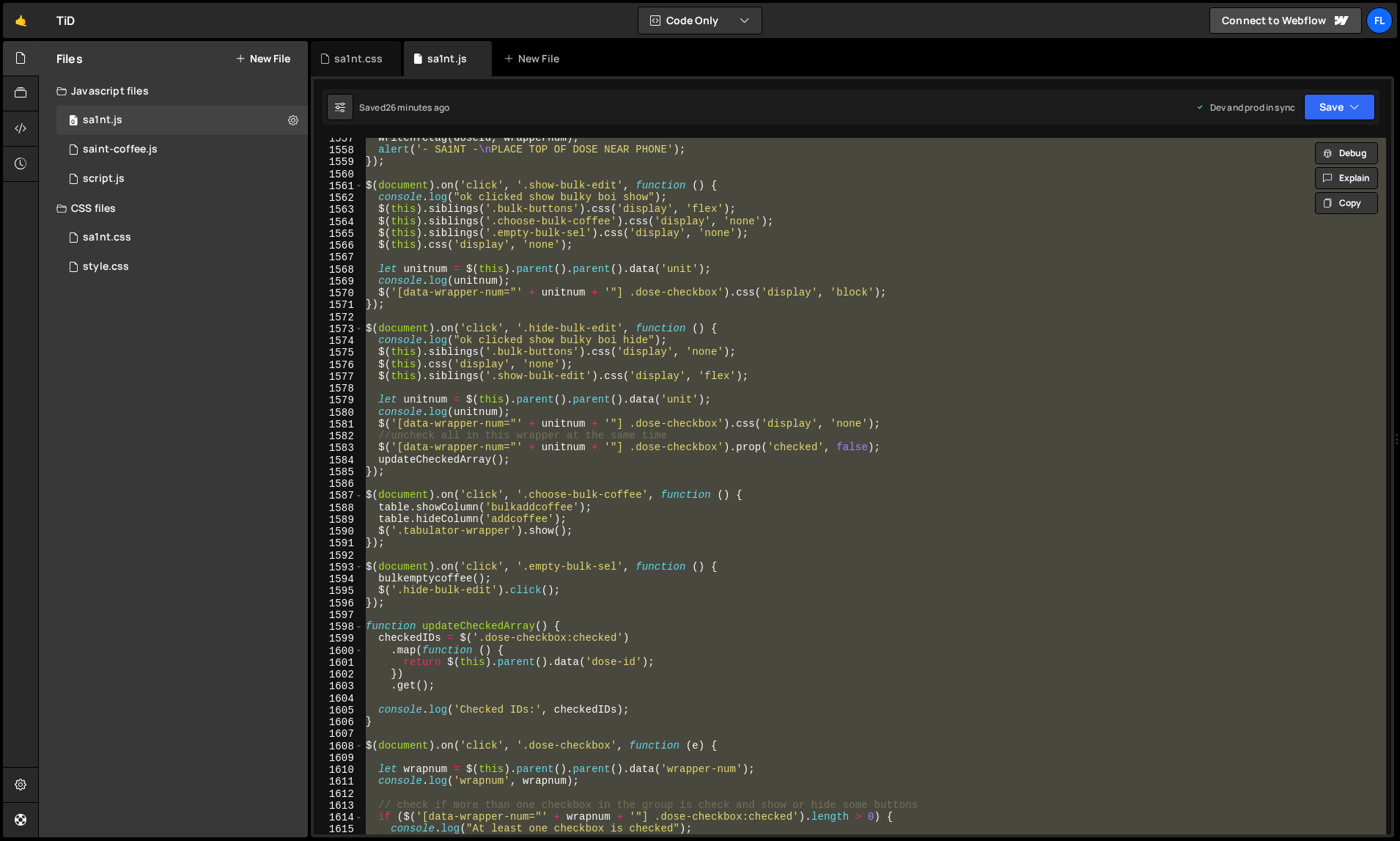
paste textarea
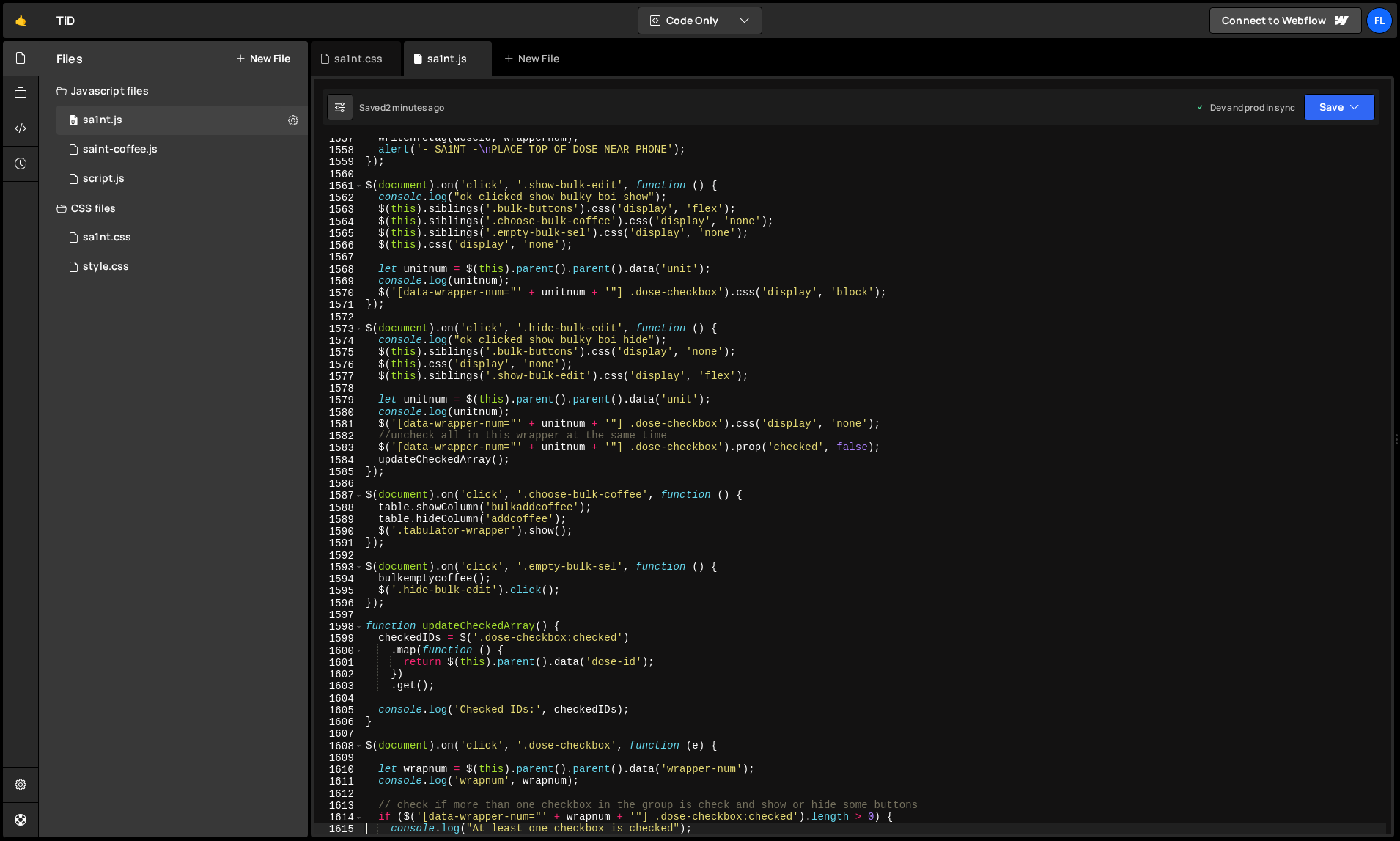
click at [960, 299] on div "writenfctag ( doseId , wrappernum ) ; alert ( '- SA1NT - \n PLACE TOP OF DOSE N…" at bounding box center [874, 492] width 1024 height 721
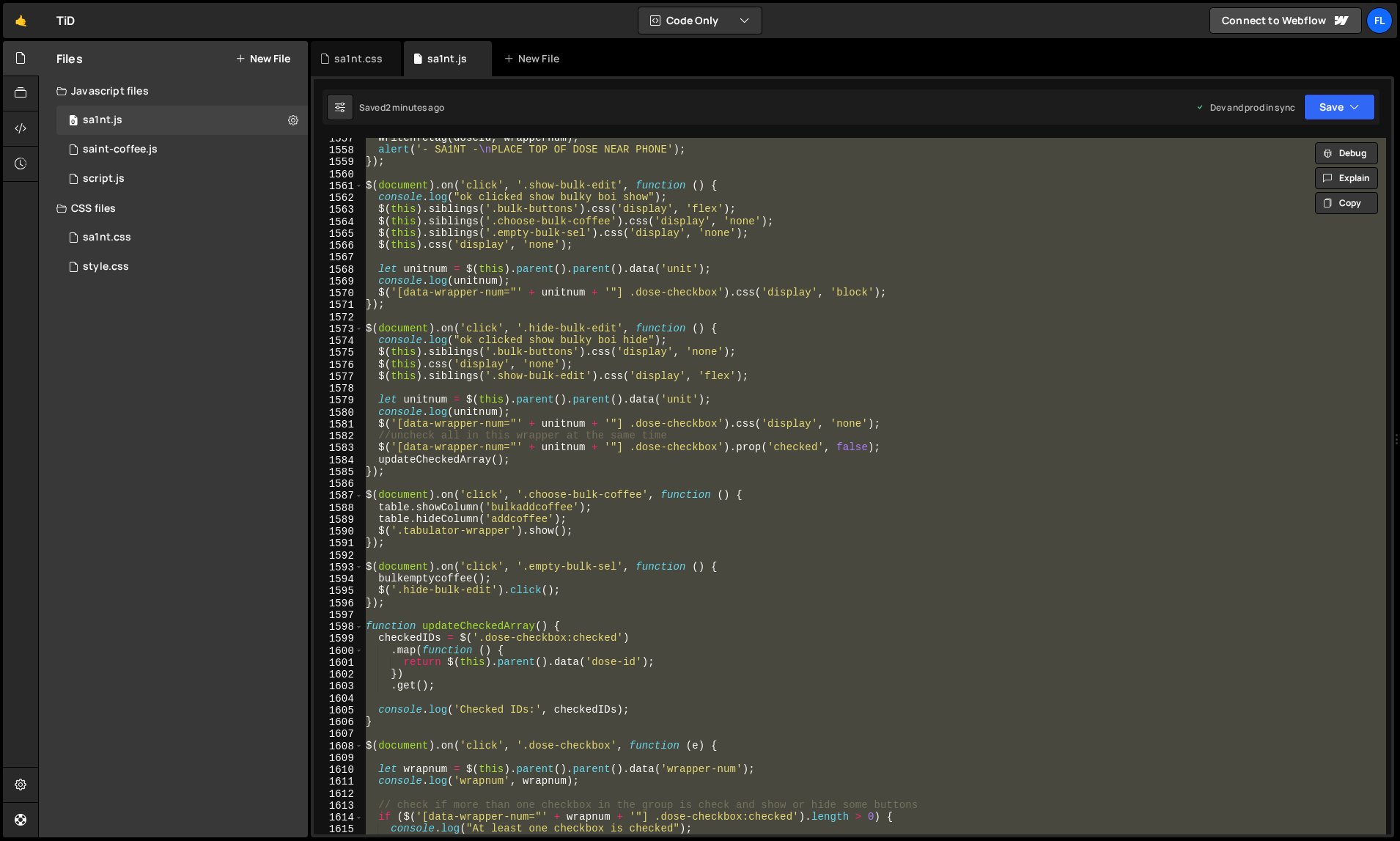
paste textarea
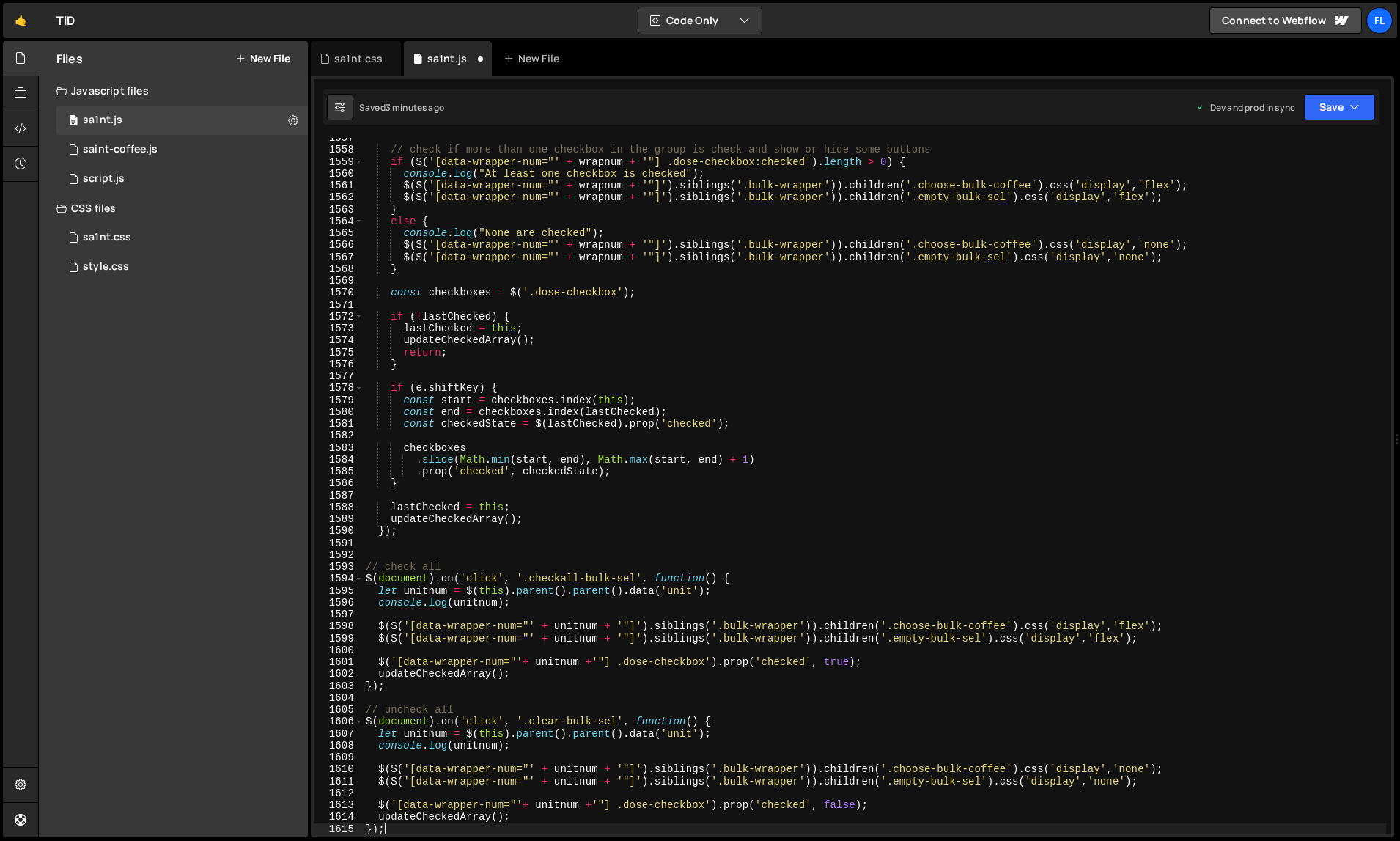
type textarea "console.log("At least one checkbox is checked");"
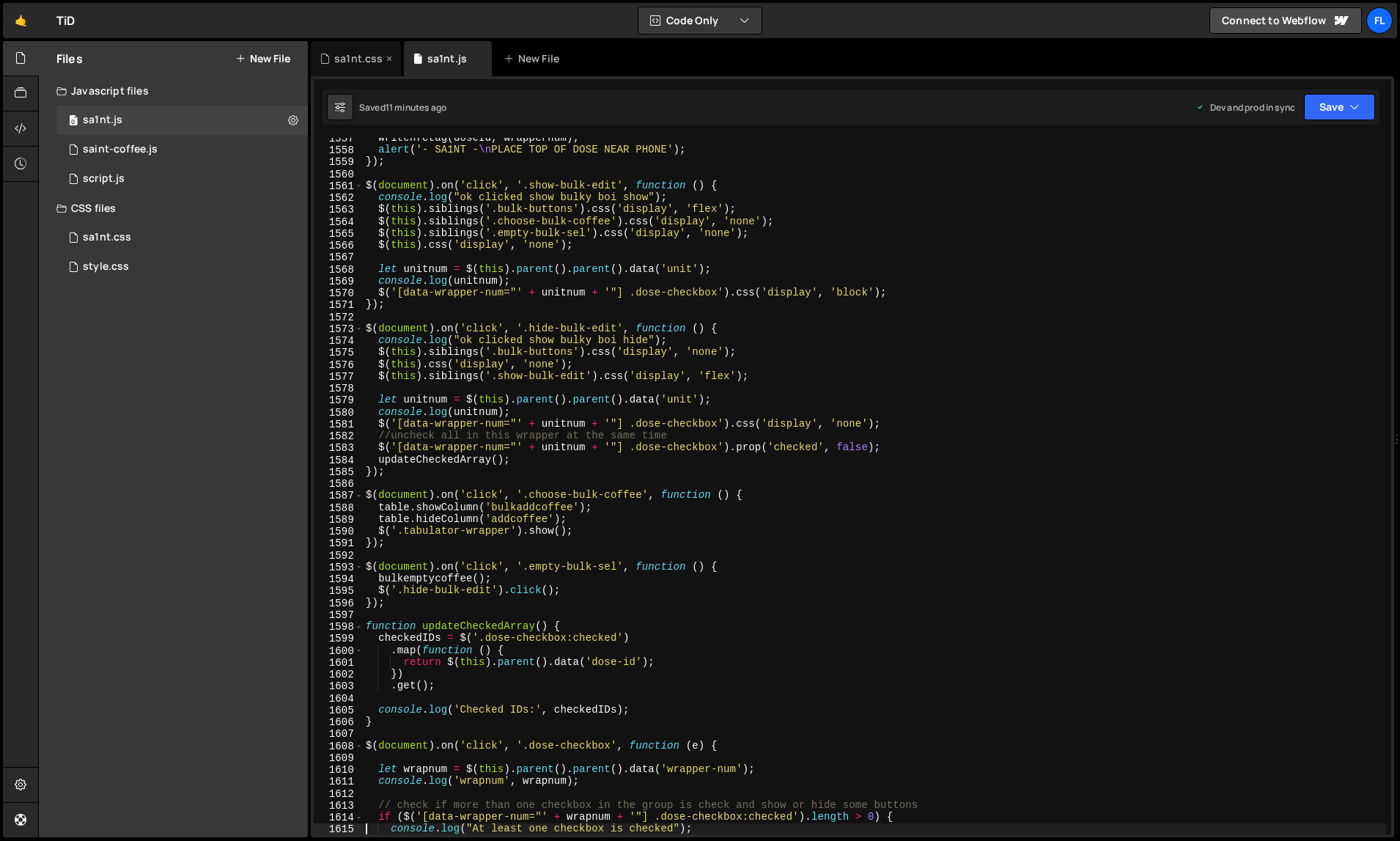
click at [344, 58] on div "sa1nt.css" at bounding box center [358, 58] width 48 height 15
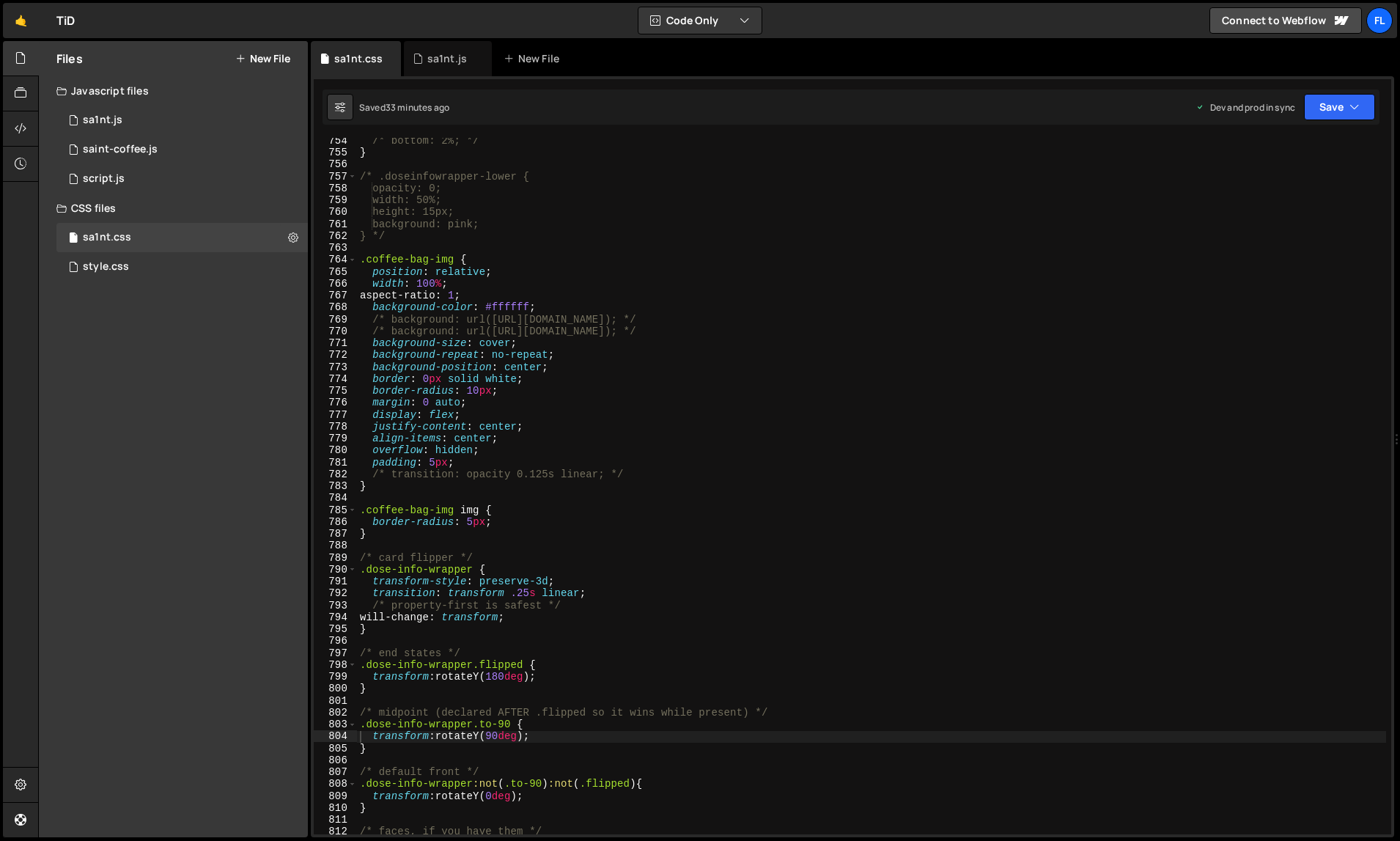
click at [714, 450] on div "/* bottom: 2%; */ } /* .doseinfowrapper-lower { opacity: 0; width: 50%; height:…" at bounding box center [872, 495] width 1030 height 721
type textarea "} */"
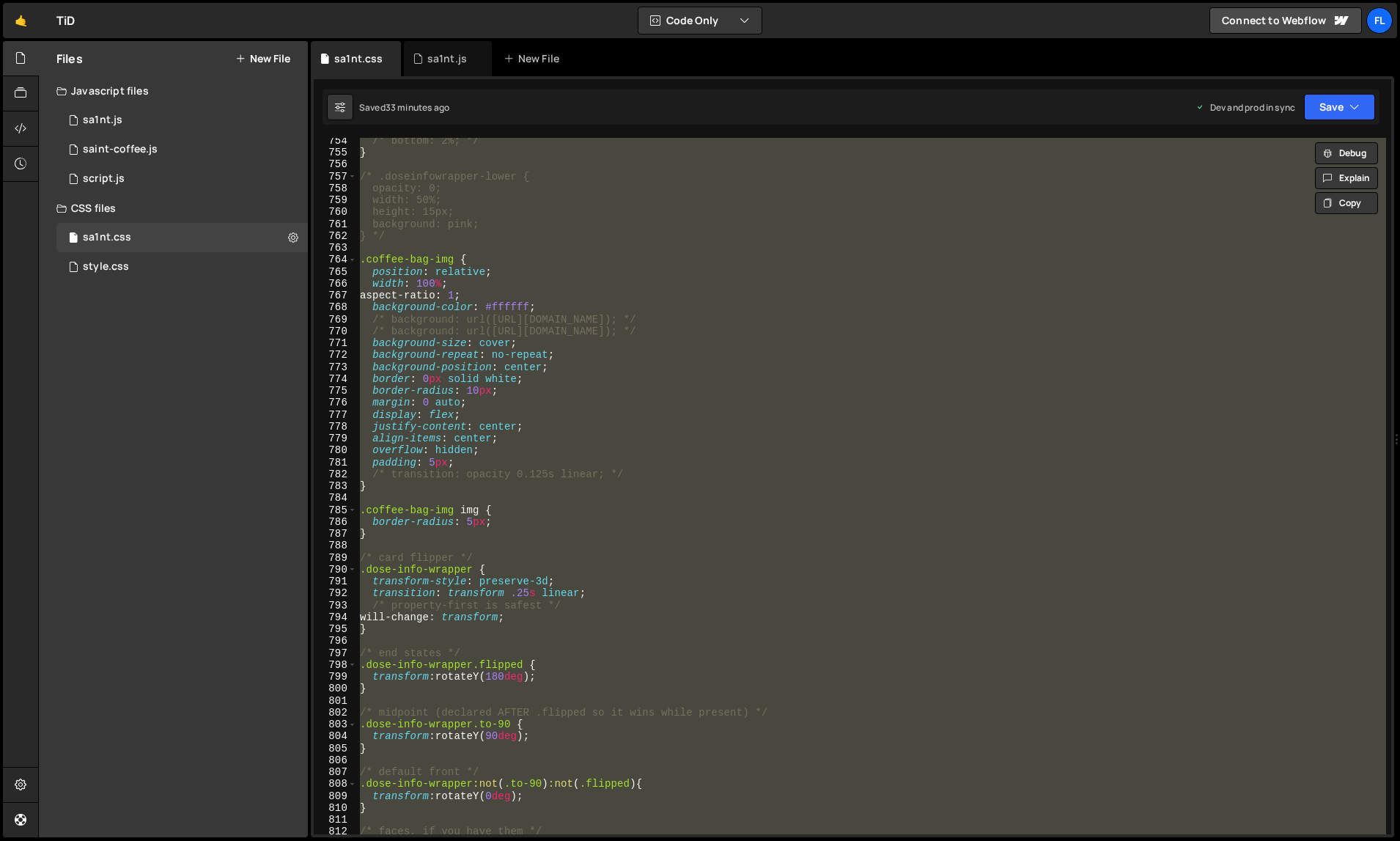
paste textarea
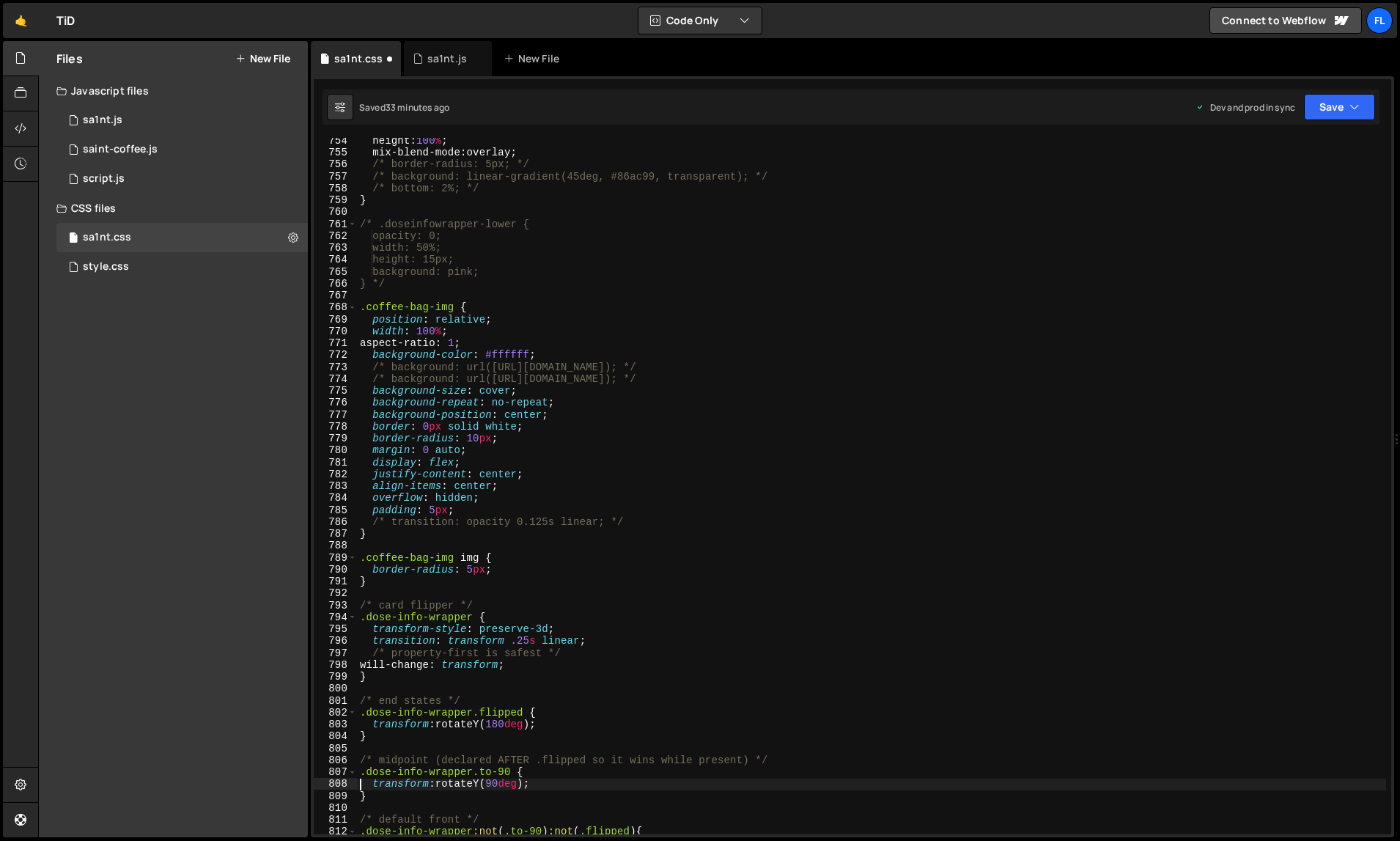
type textarea "transform: rotateY(90deg);"
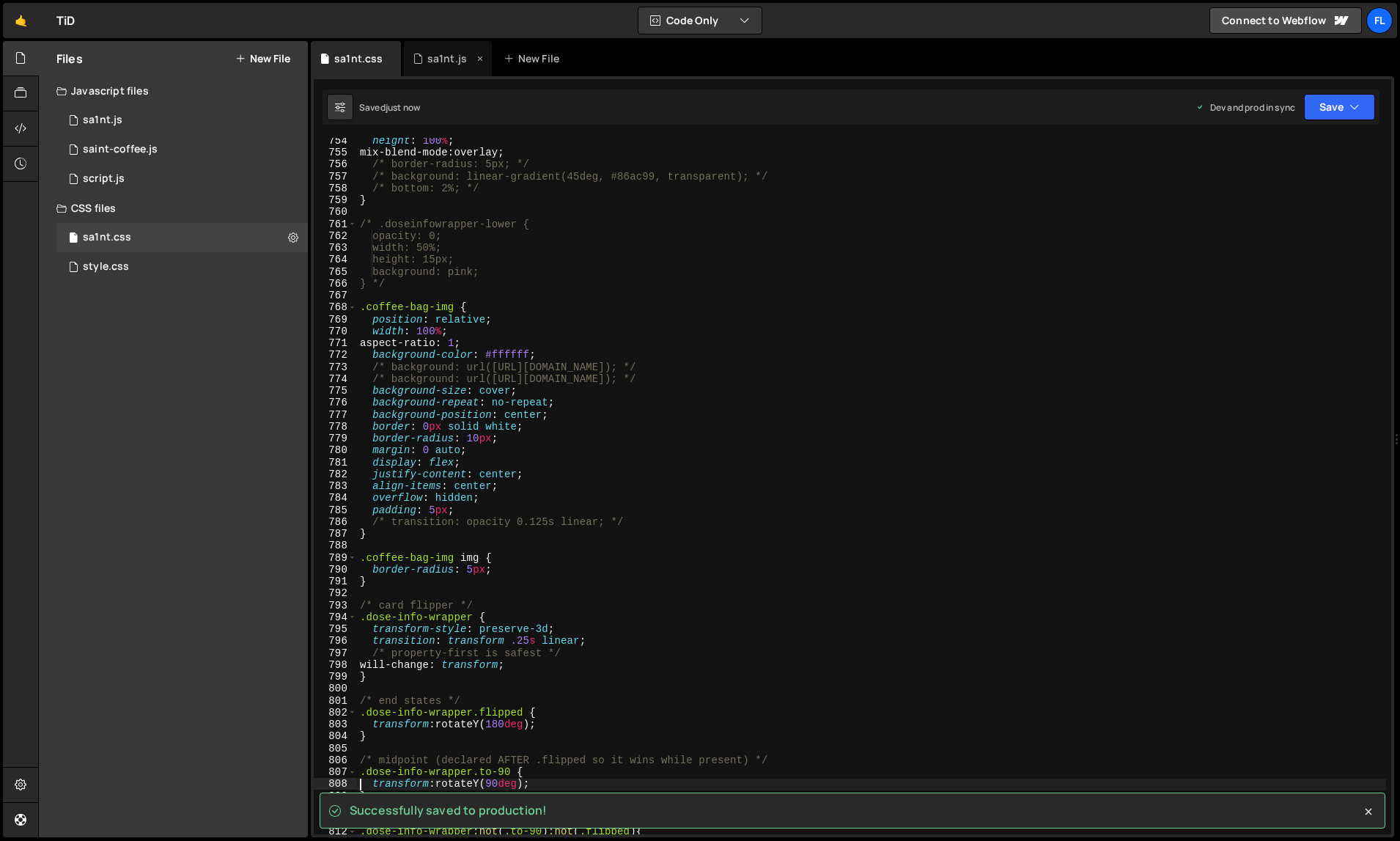
click at [442, 66] on div "sa1nt.js" at bounding box center [448, 58] width 88 height 36
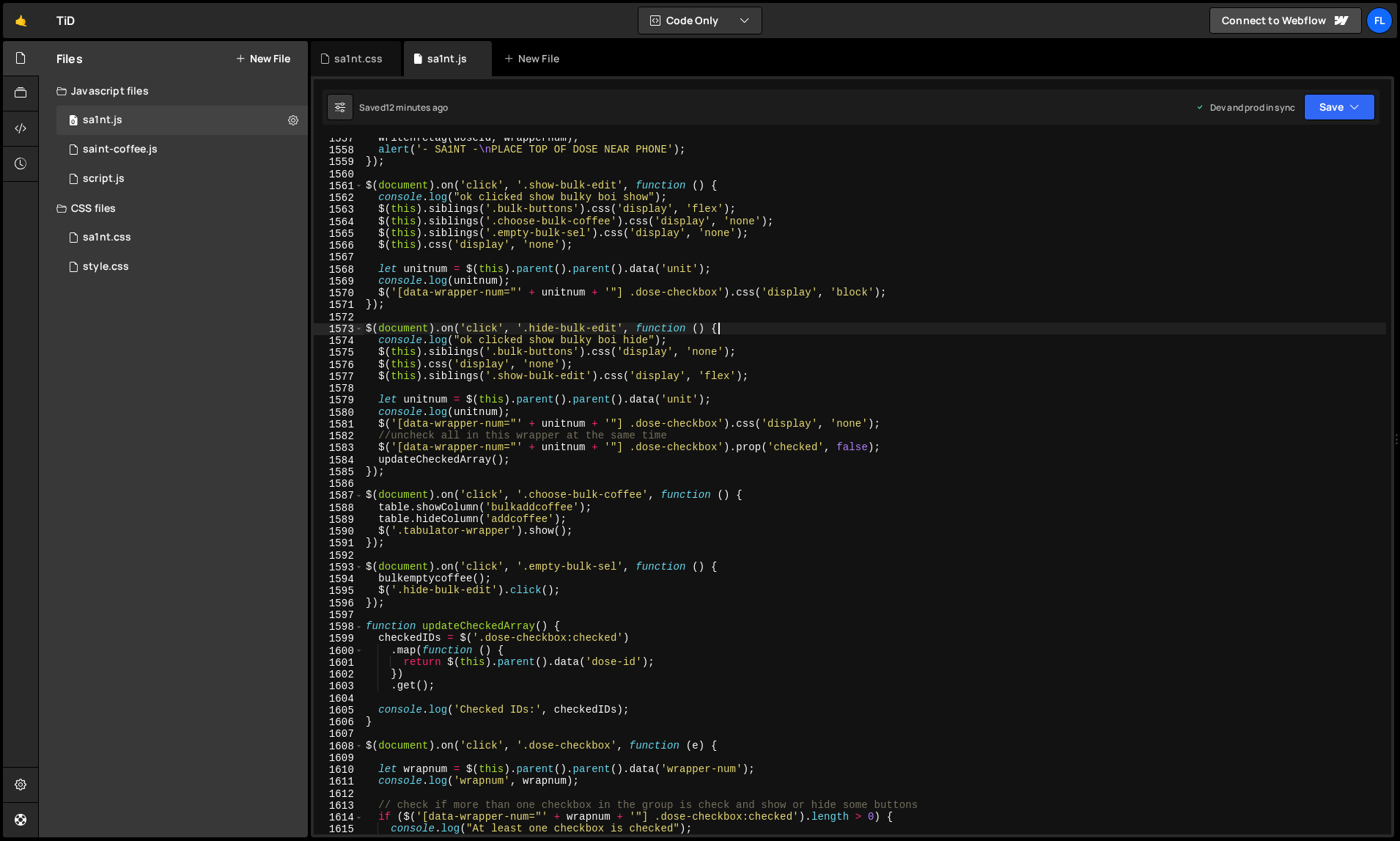
click at [991, 333] on div "writenfctag ( doseId , wrappernum ) ; alert ( '- SA1NT - \n PLACE TOP OF DOSE N…" at bounding box center [874, 492] width 1024 height 721
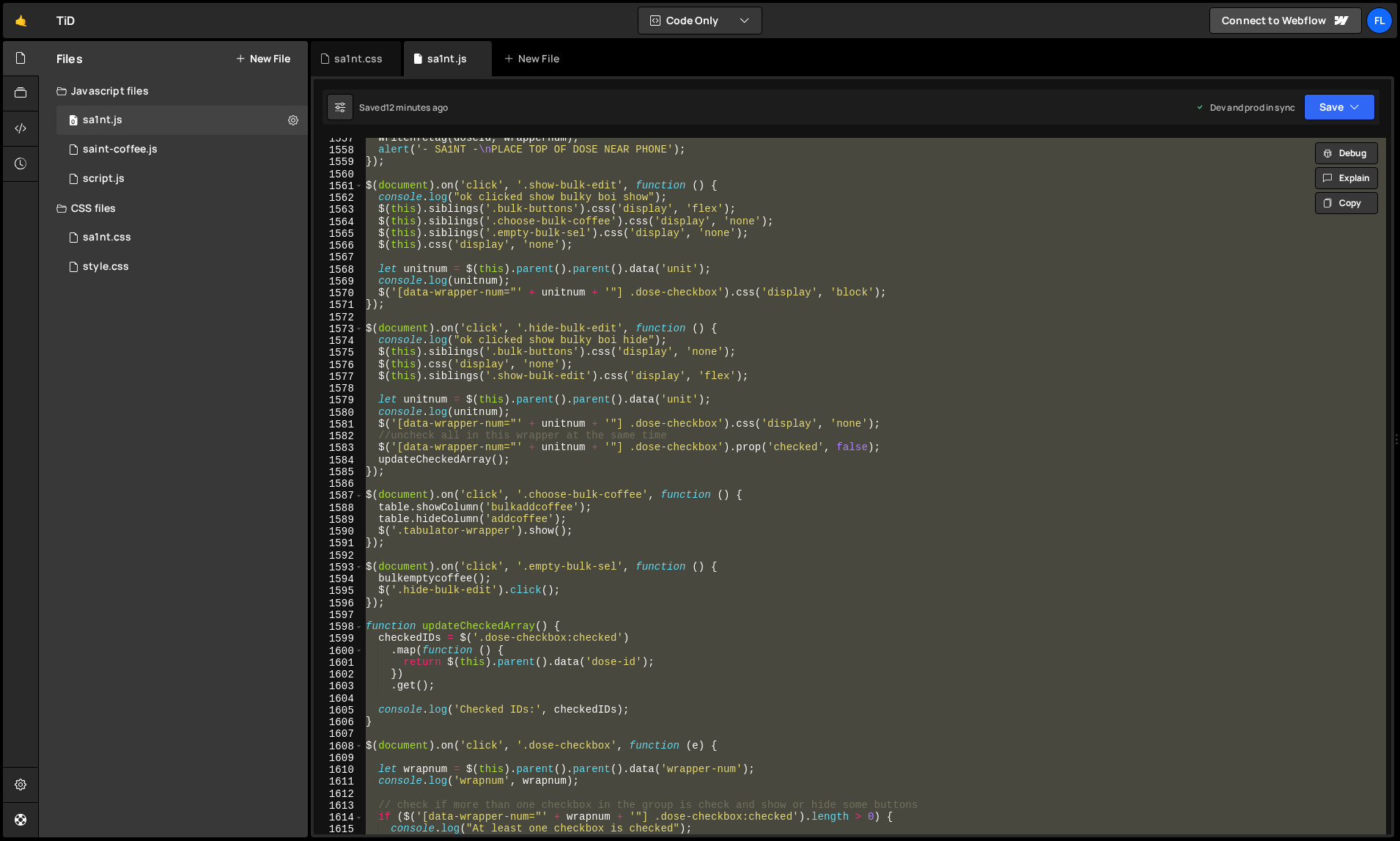
paste textarea
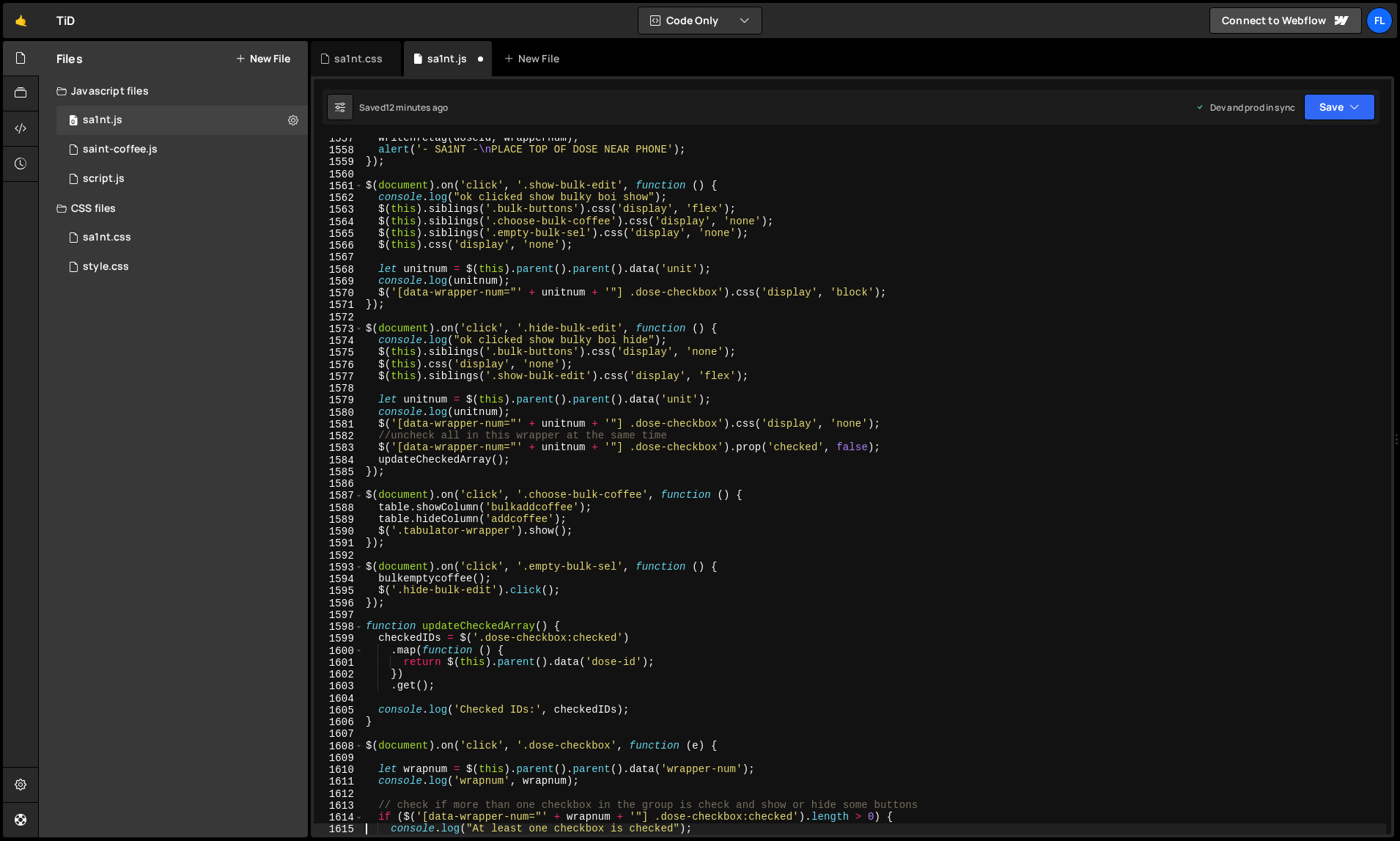
type textarea "console.log("At least one checkbox is checked");"
click at [353, 63] on div "sa1nt.css" at bounding box center [358, 58] width 48 height 15
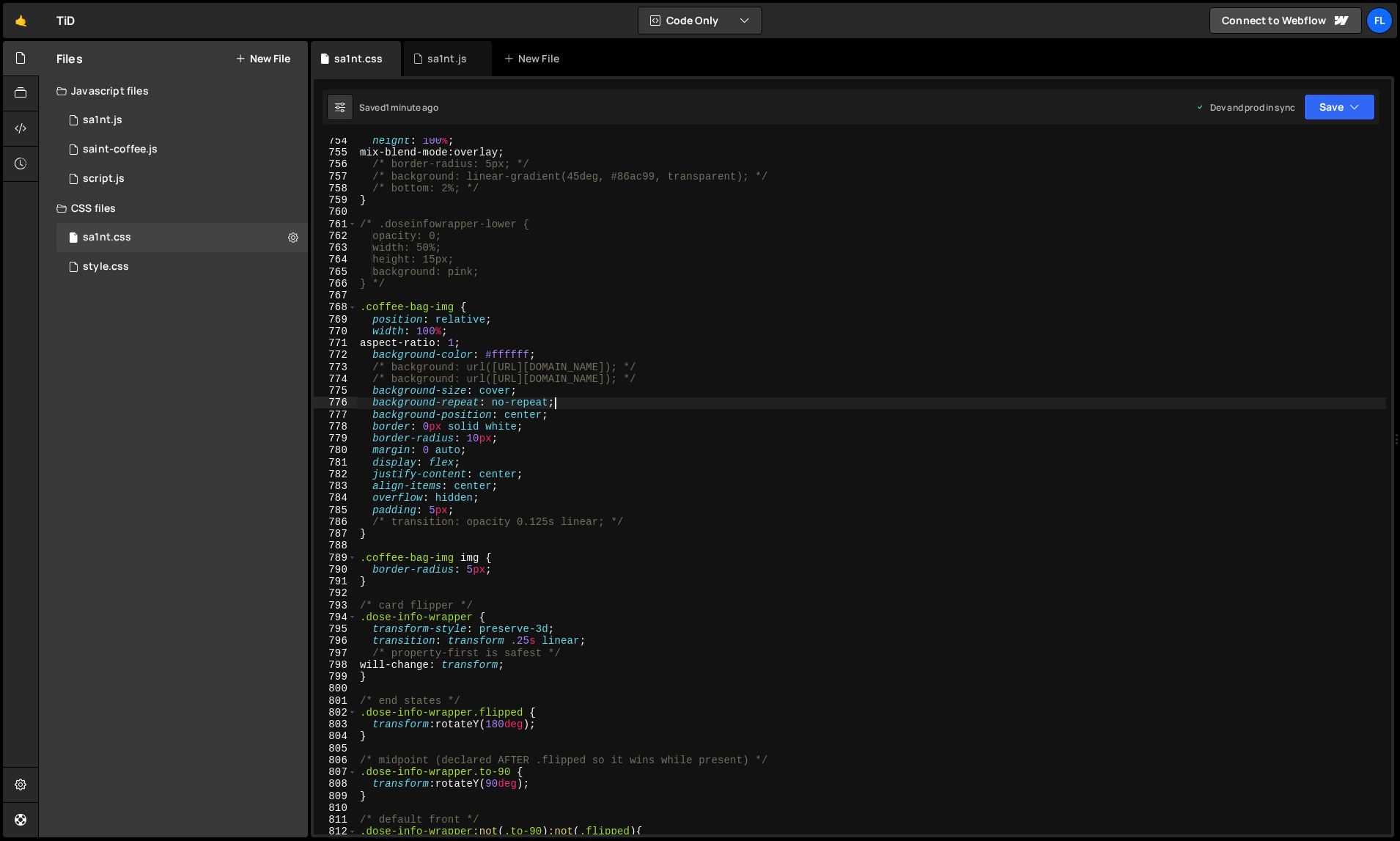
click at [667, 399] on div "height : 100 % ; mix-blend-mode : overlay ; /* border-radius: 5px; */ /* backgr…" at bounding box center [872, 495] width 1030 height 721
type textarea "} */"
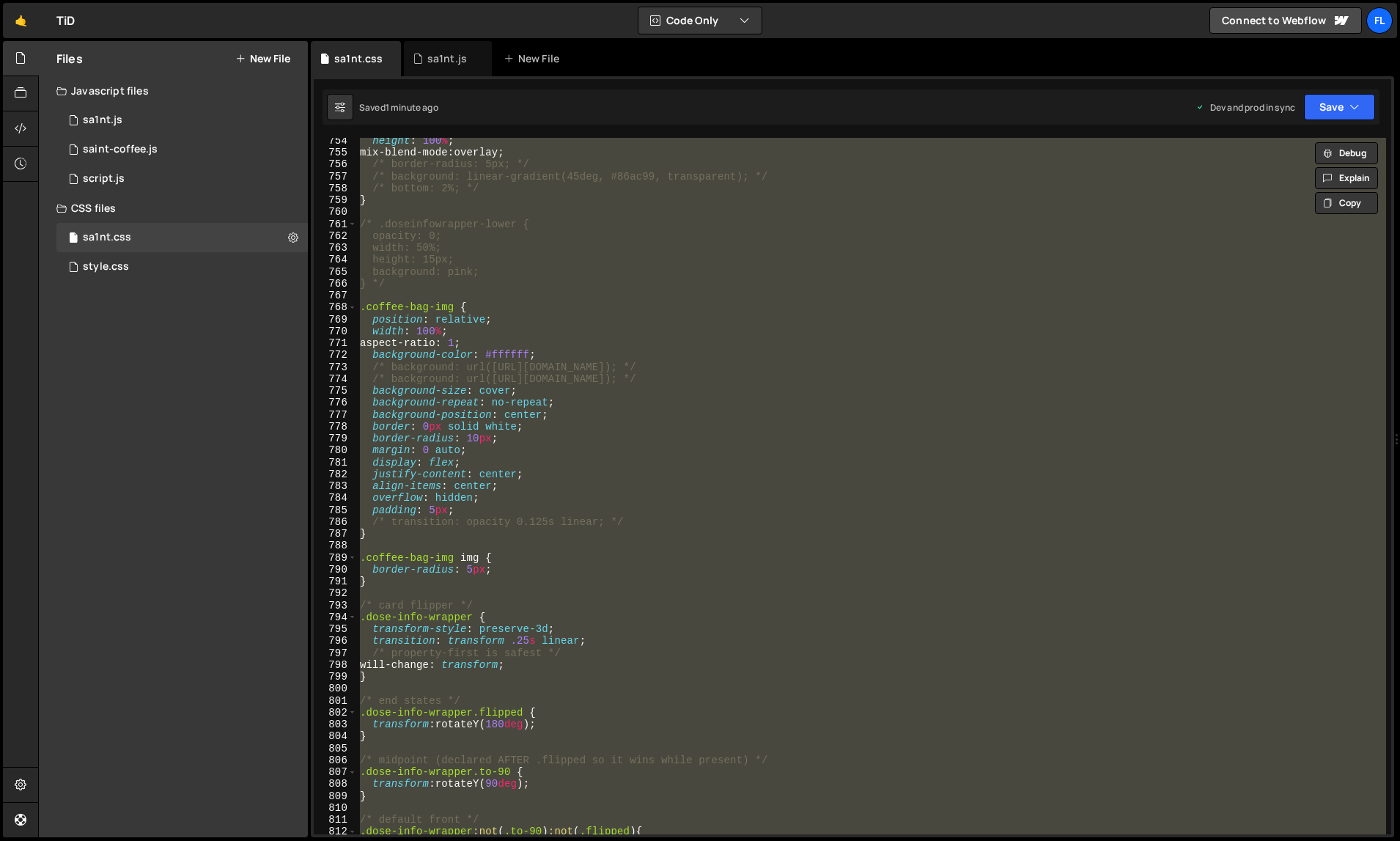
paste textarea
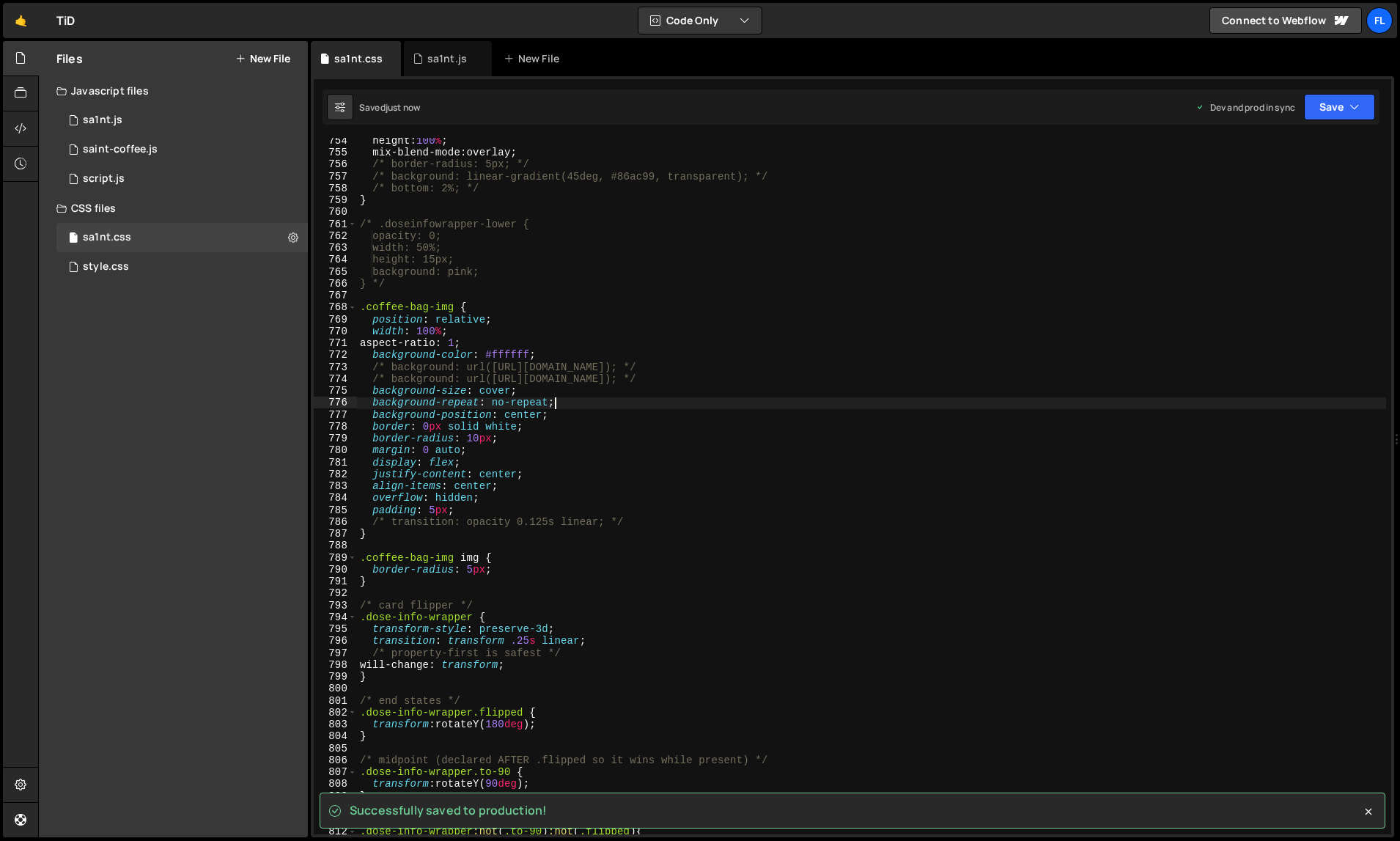
click at [629, 394] on div "height : 100 % ; mix-blend-mode : overlay ; /* border-radius: 5px; */ /* backgr…" at bounding box center [872, 495] width 1030 height 721
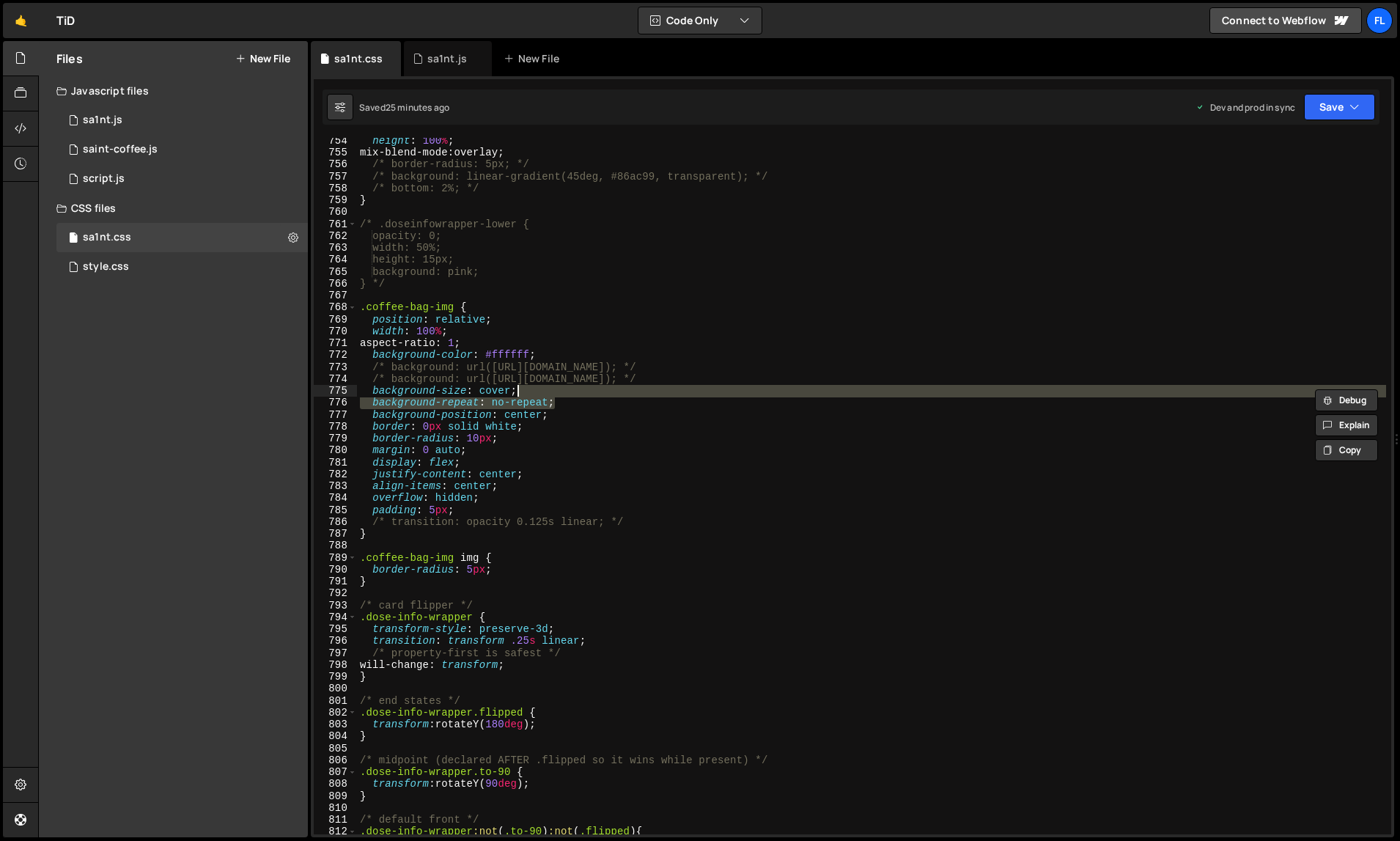
click at [798, 560] on div "height : 100 % ; mix-blend-mode : overlay ; /* border-radius: 5px; */ /* backgr…" at bounding box center [872, 495] width 1030 height 721
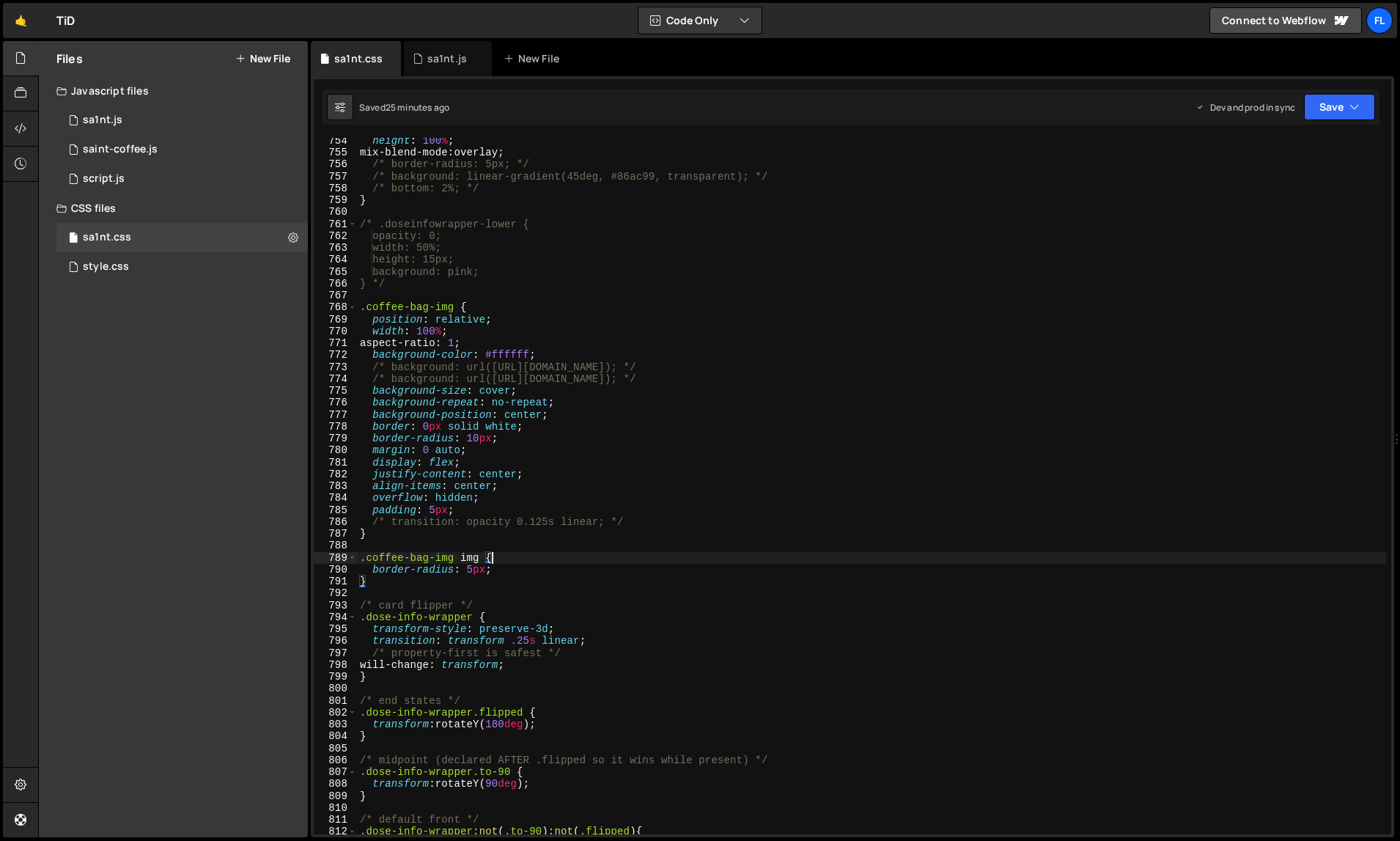
type textarea "} */"
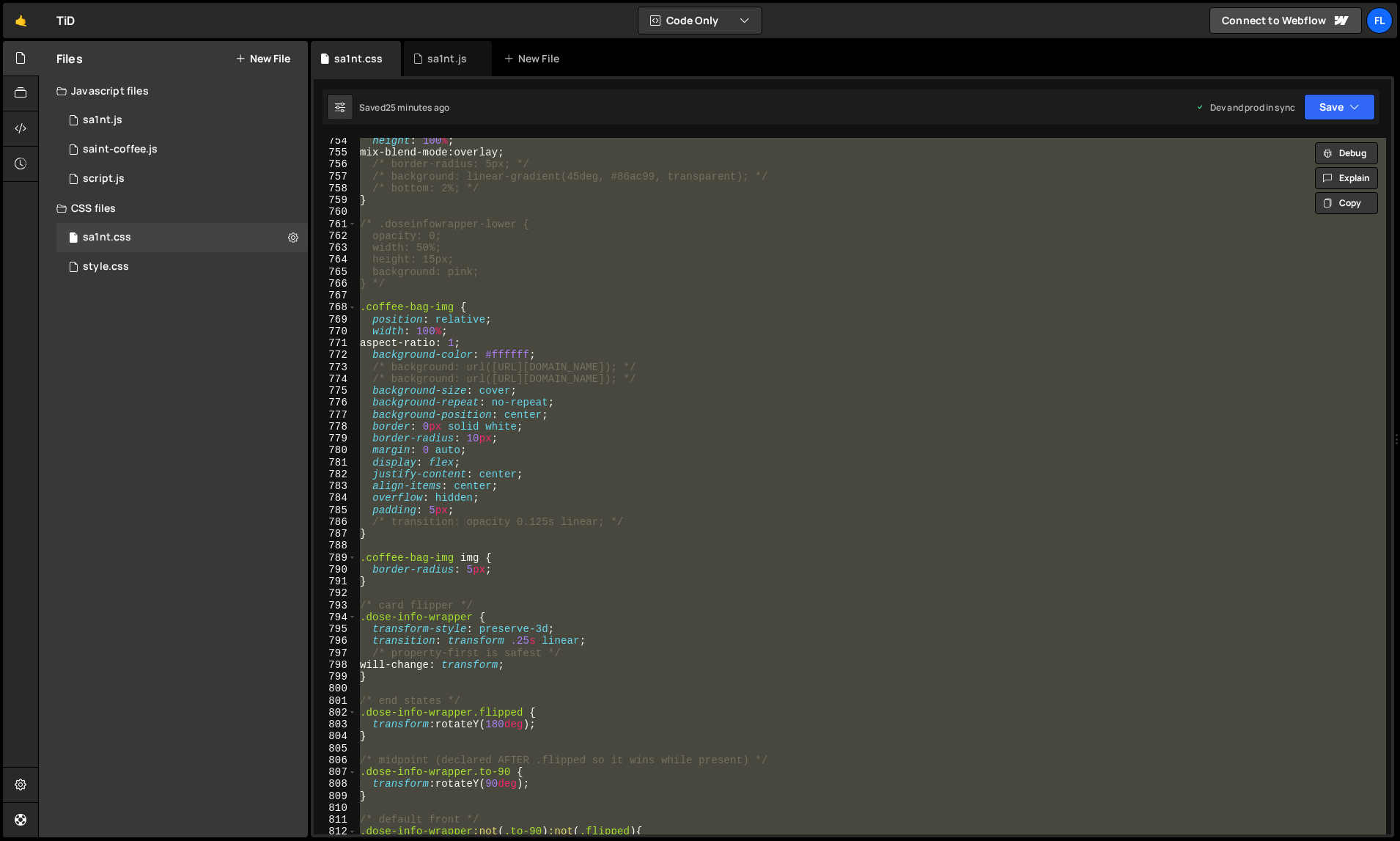
paste textarea
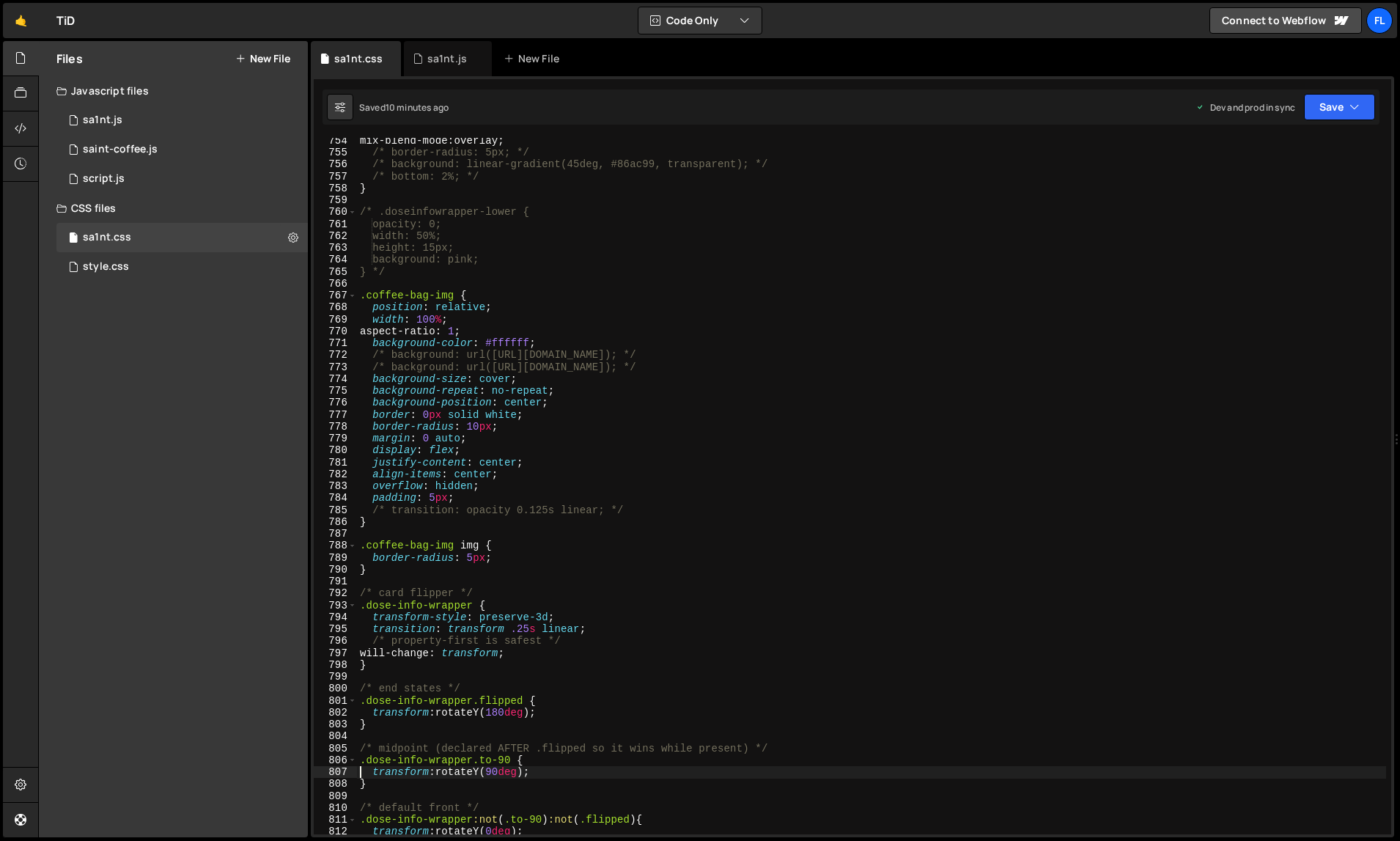
click at [970, 277] on div "mix-blend-mode : overlay ; /* border-radius: 5px; */ /* background: linear-grad…" at bounding box center [872, 495] width 1030 height 721
type textarea "} */"
click at [453, 62] on div "sa1nt.js" at bounding box center [448, 58] width 40 height 15
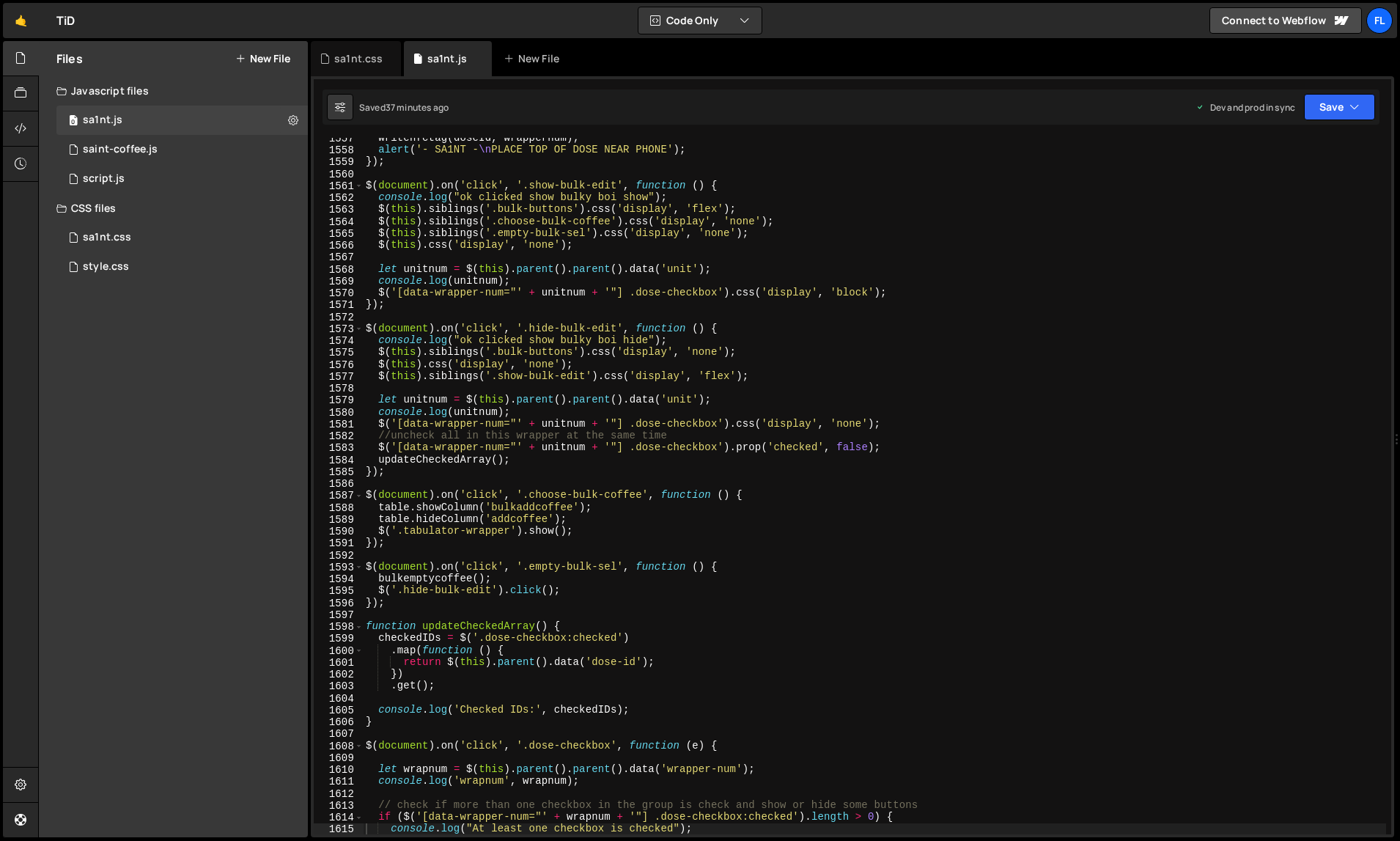
click at [579, 196] on div "writenfctag ( doseId , wrappernum ) ; alert ( '- SA1NT - \n PLACE TOP OF DOSE N…" at bounding box center [874, 492] width 1024 height 721
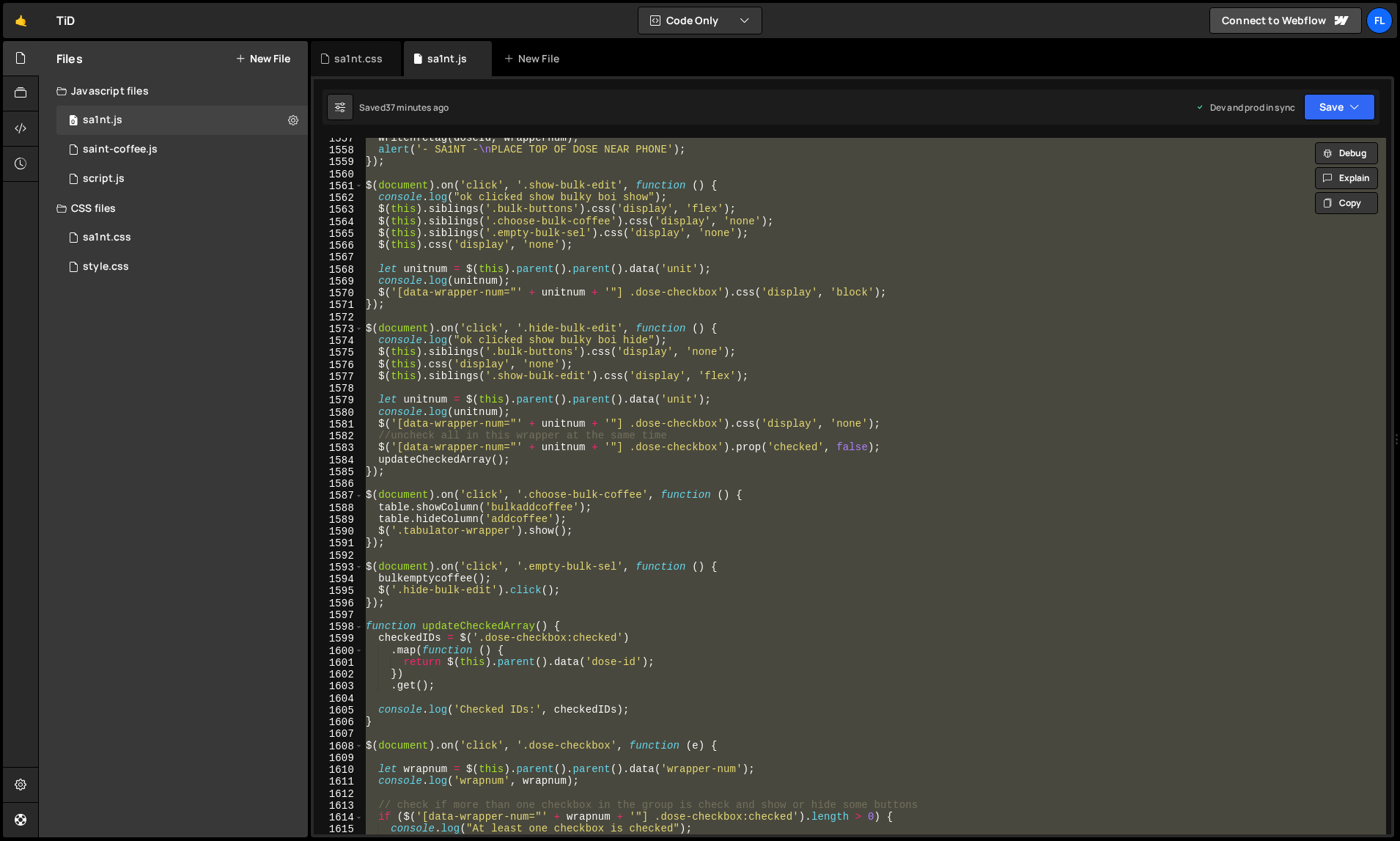
paste textarea
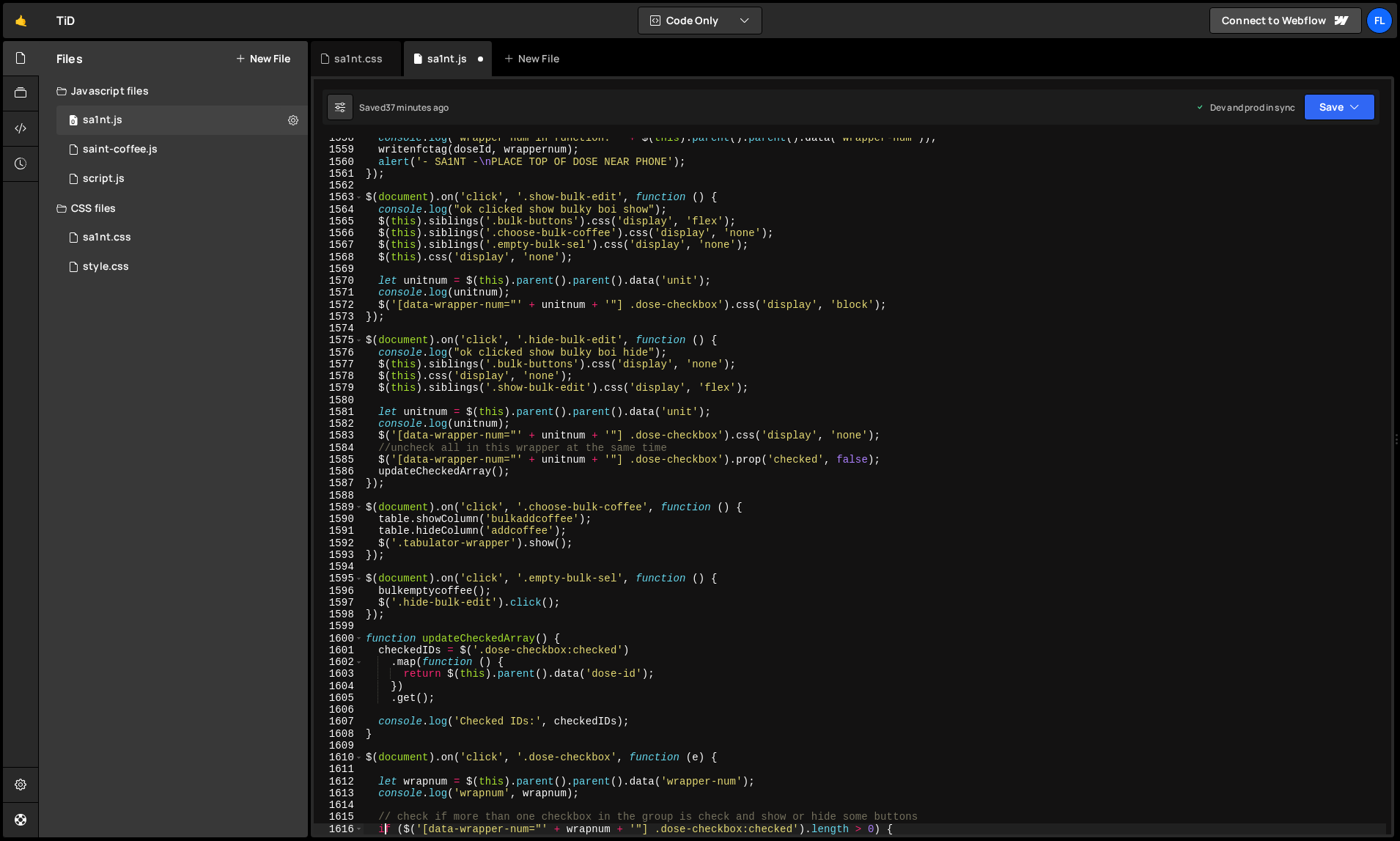
scroll to position [19123, 0]
click at [845, 262] on div "console . log ( "wrapper num in function: " + $ ( this ) . parent ( ) . parent …" at bounding box center [874, 492] width 1024 height 721
type textarea "$(this).css('display', 'none');"
click at [354, 70] on div "sa1nt.css" at bounding box center [356, 58] width 90 height 36
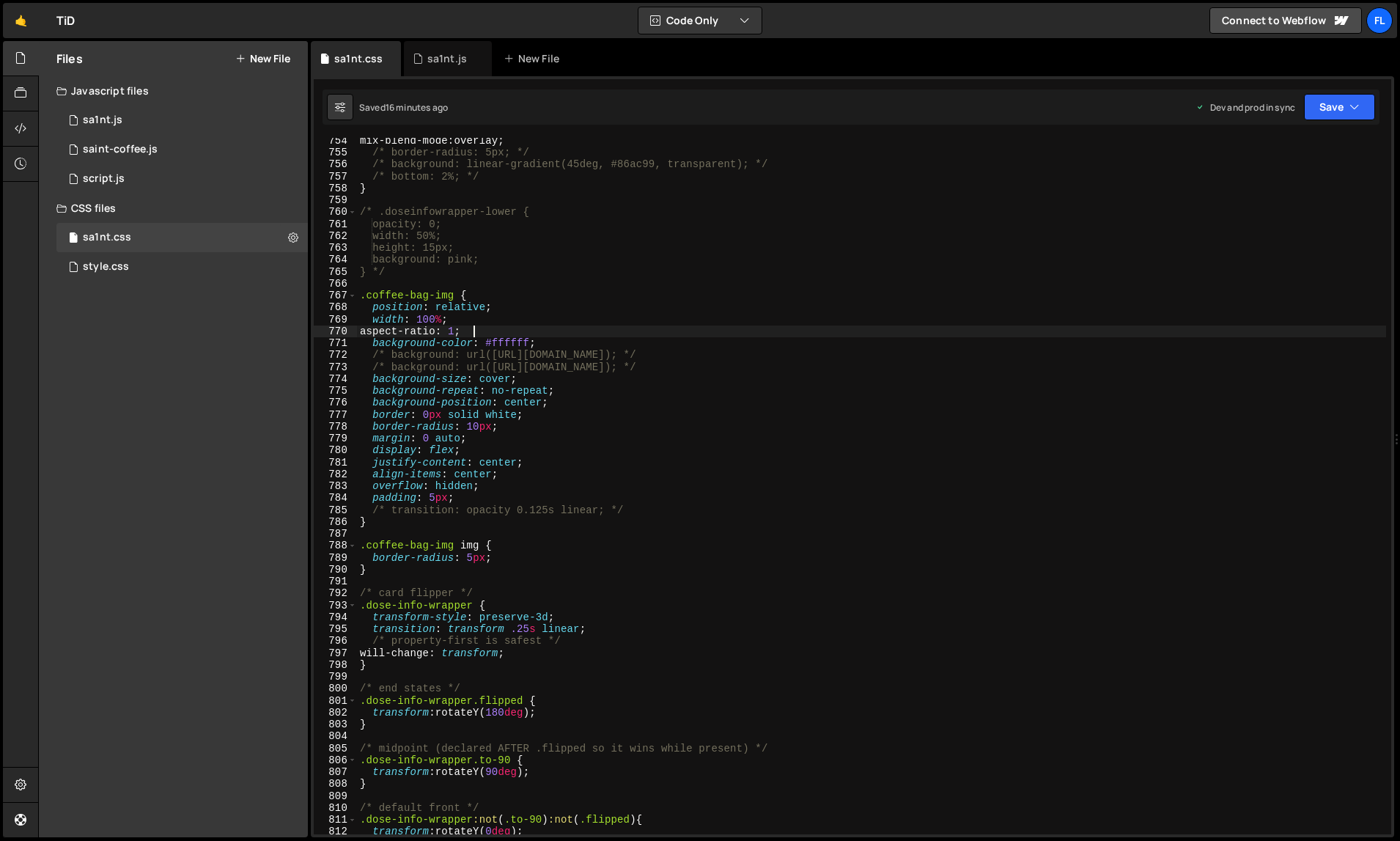
click at [572, 329] on div "mix-blend-mode : overlay ; /* border-radius: 5px; */ /* background: linear-grad…" at bounding box center [872, 495] width 1030 height 721
type textarea "} */"
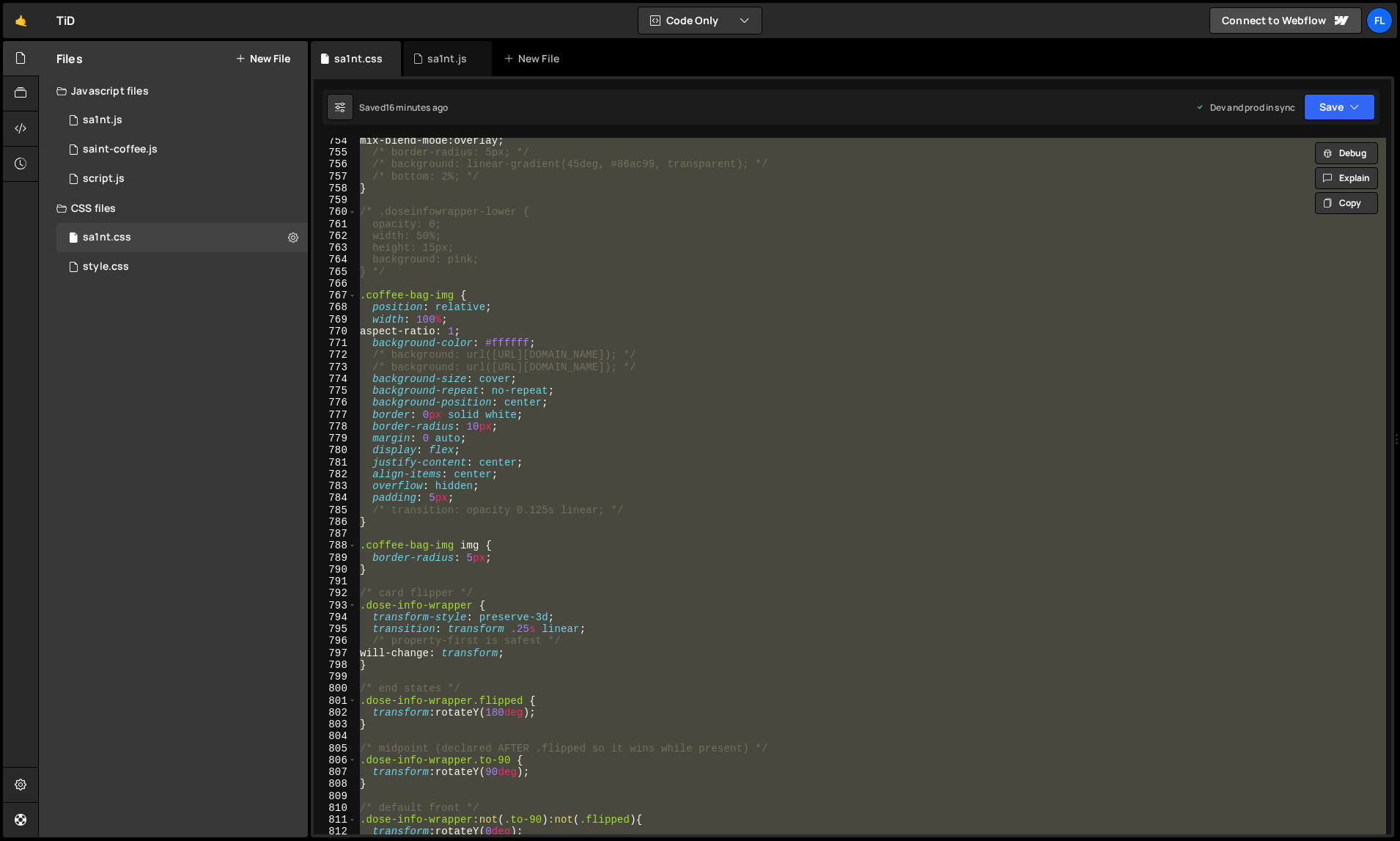
paste textarea
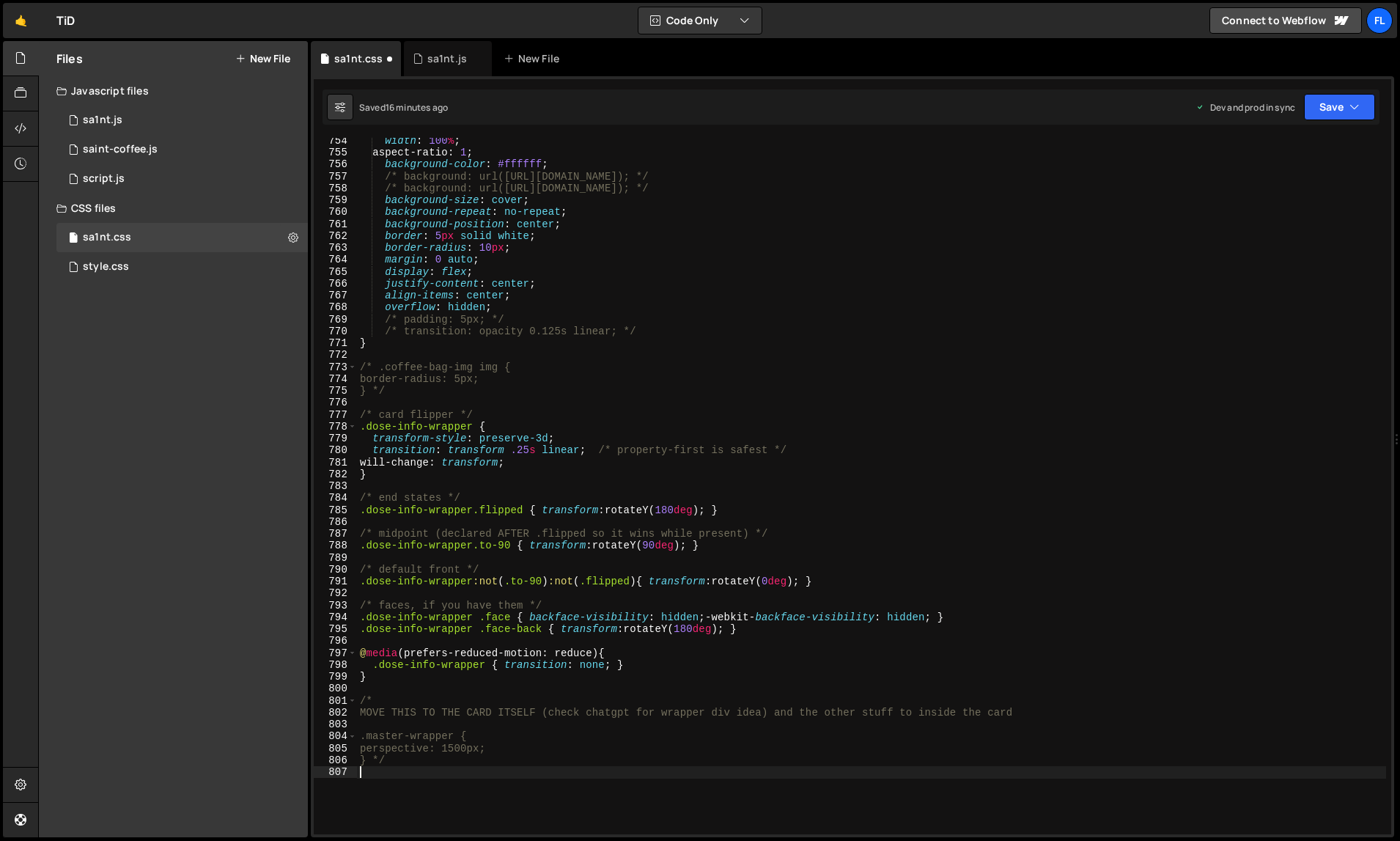
type textarea "transform: rotateY(90deg);"
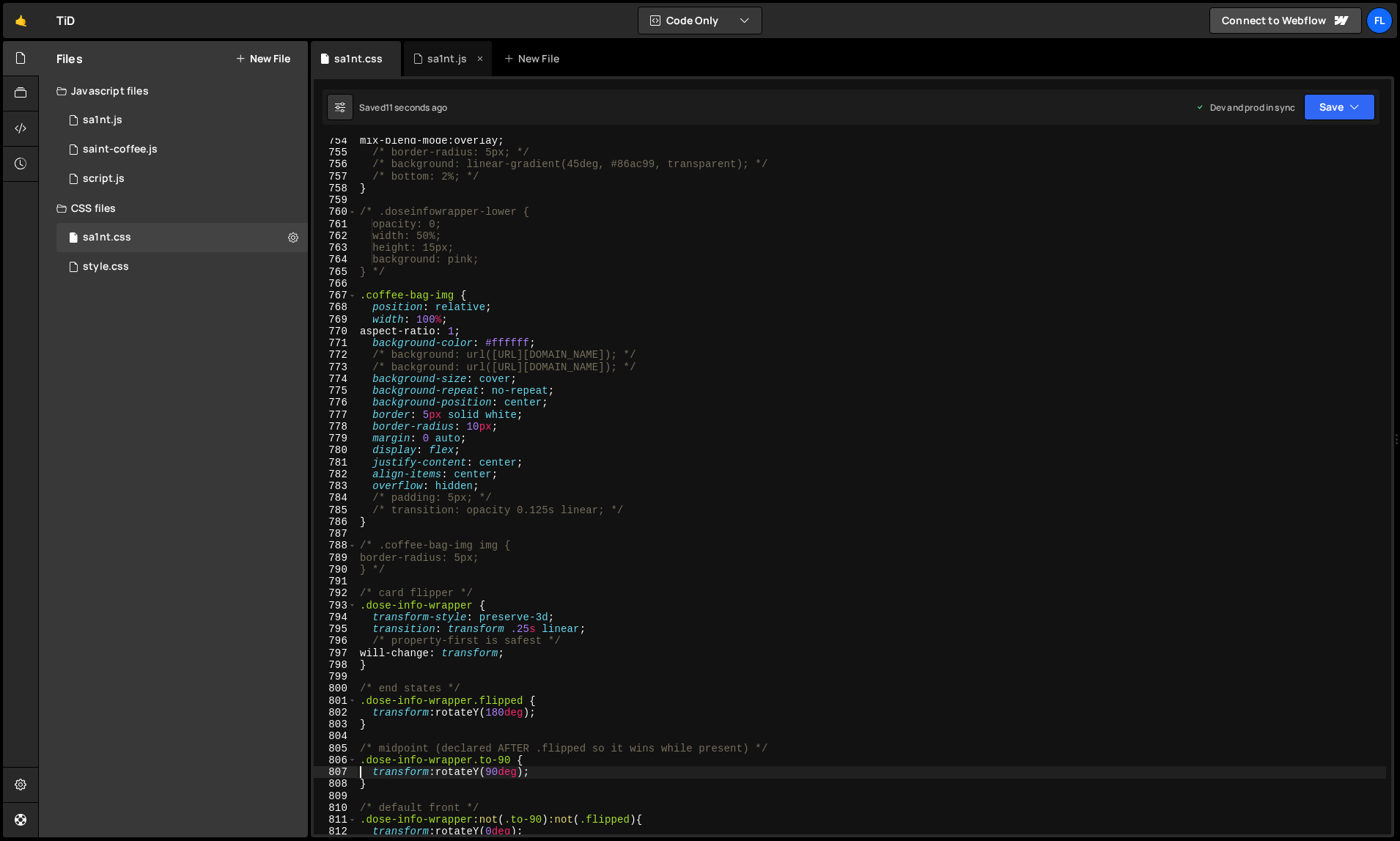
click at [442, 49] on div "sa1nt.js" at bounding box center [448, 58] width 88 height 36
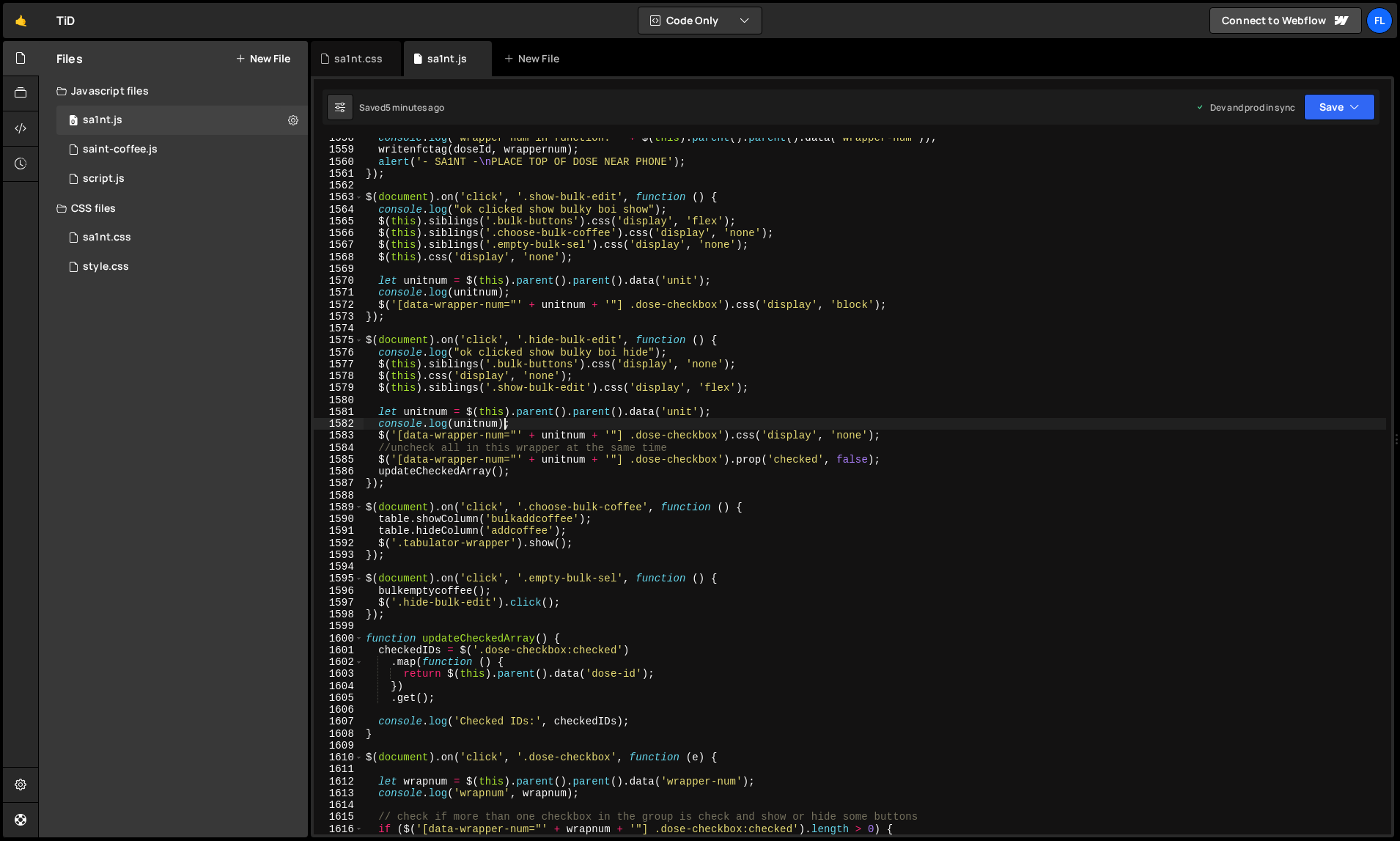
click at [501, 422] on div "console . log ( "wrapper num in function: " + $ ( this ) . parent ( ) . parent …" at bounding box center [874, 492] width 1024 height 721
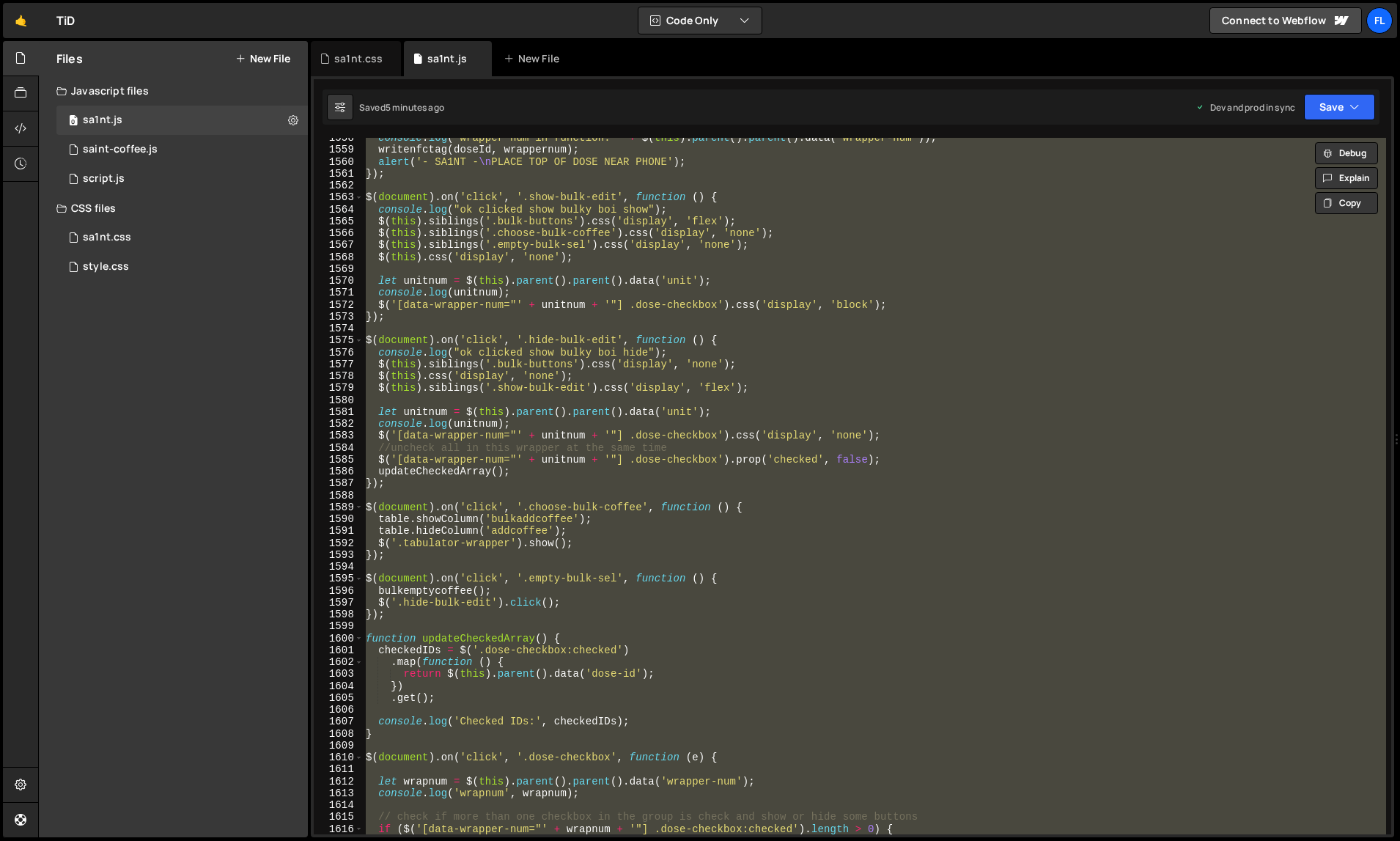
paste textarea
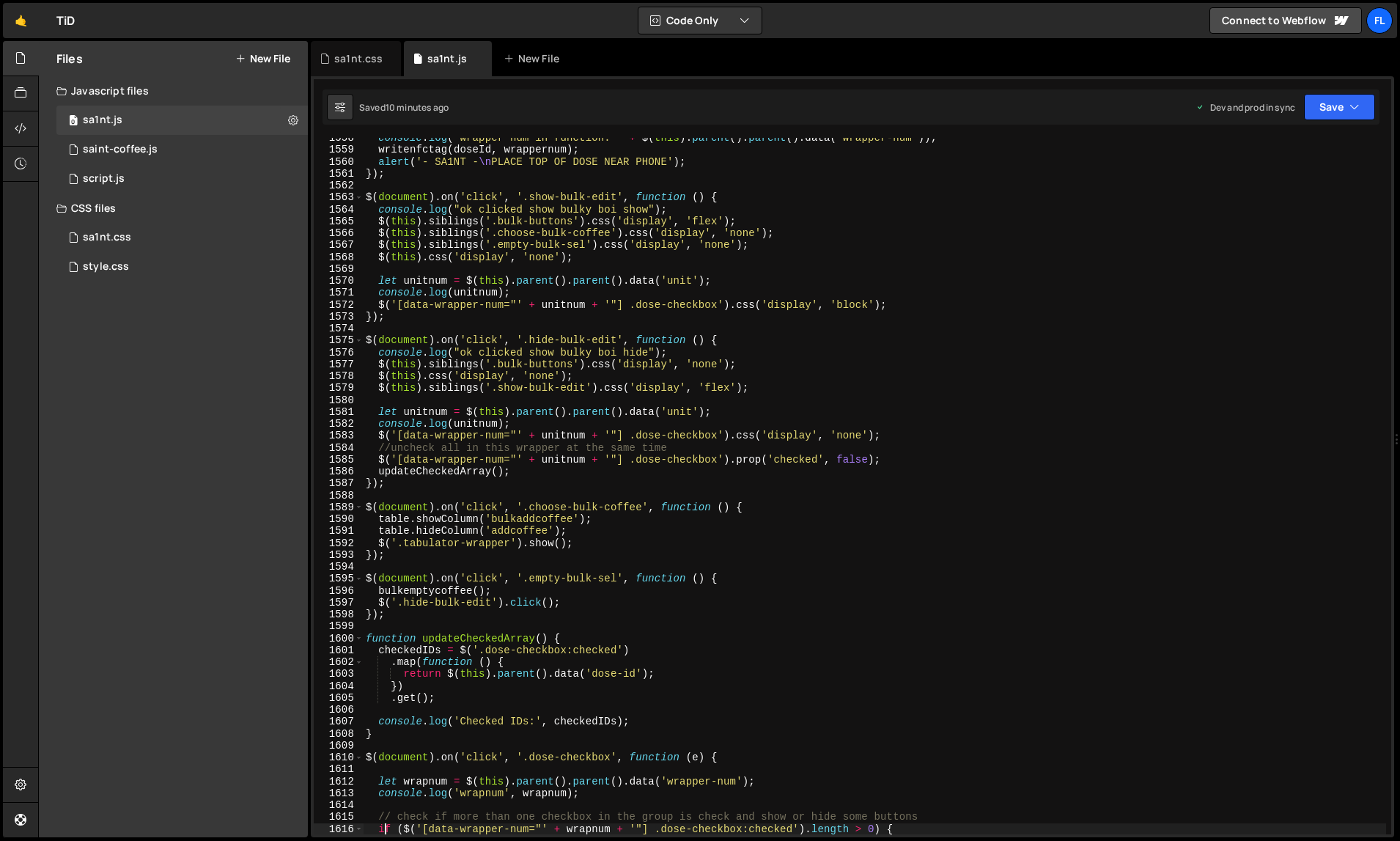
click at [591, 300] on div "console . log ( "wrapper num in function: " + $ ( this ) . parent ( ) . parent …" at bounding box center [874, 492] width 1024 height 721
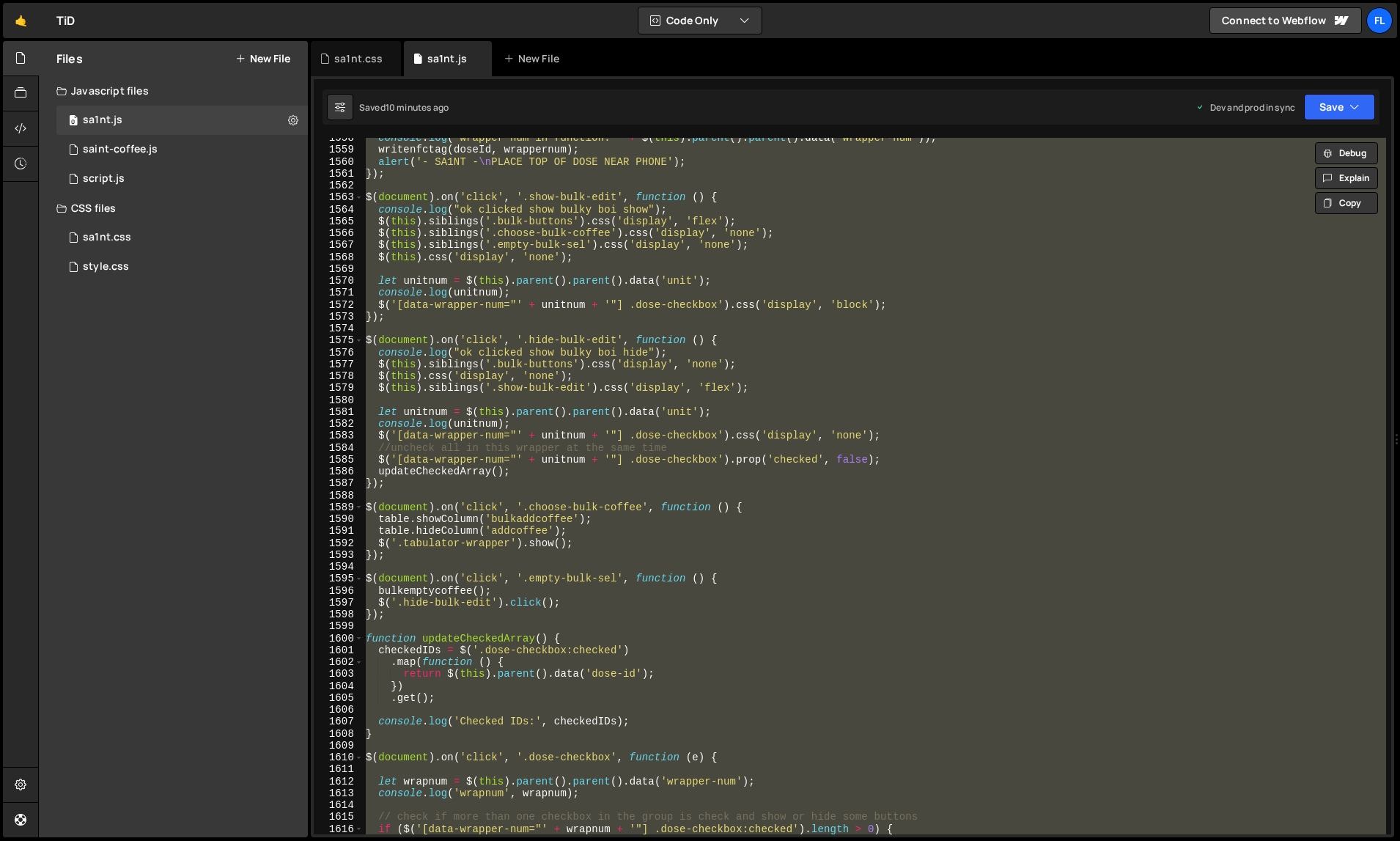
paste textarea
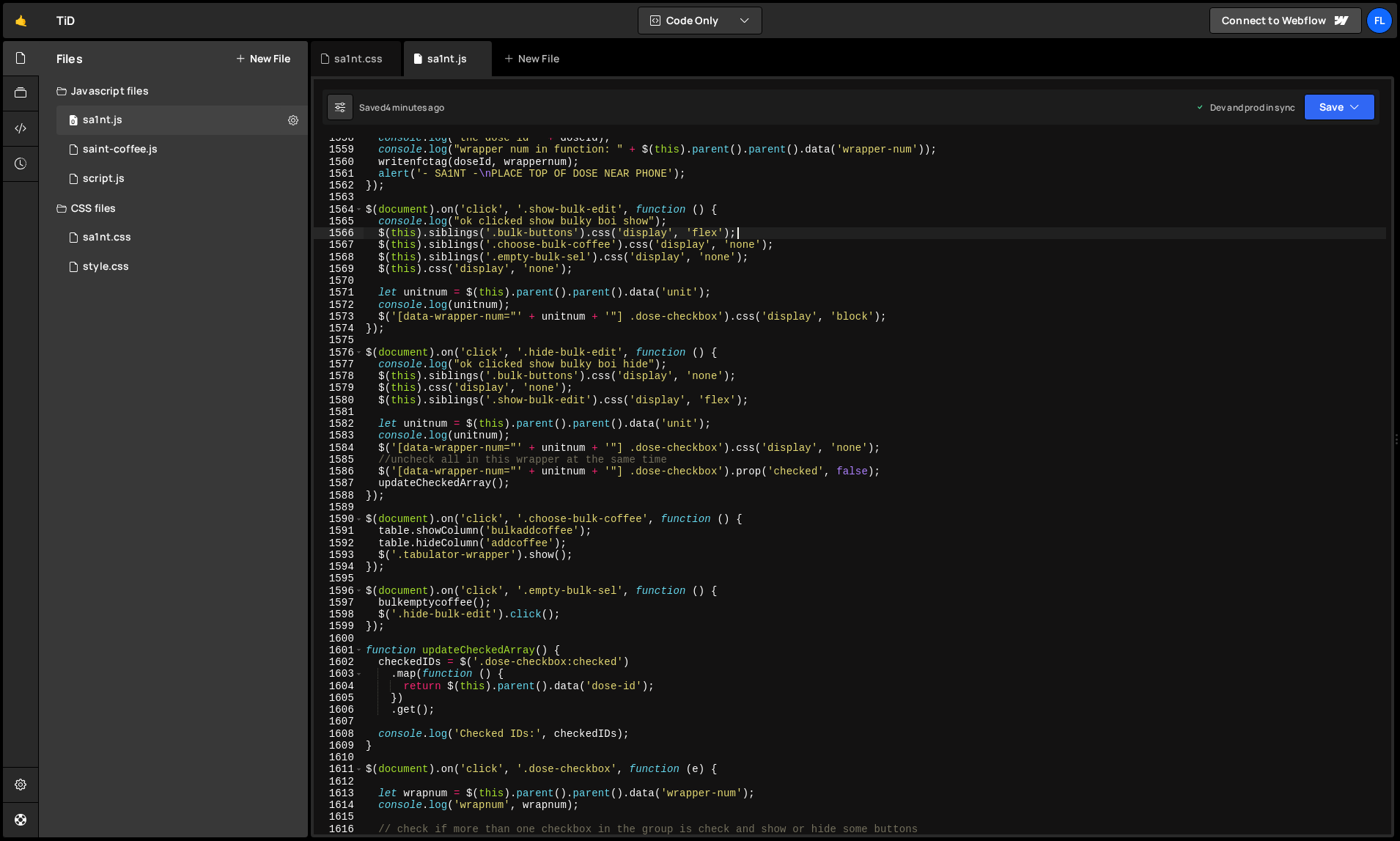
click at [790, 229] on div "console . log ( "the dose id " + doseId ) ; console . log ( "wrapper num in fun…" at bounding box center [874, 492] width 1024 height 721
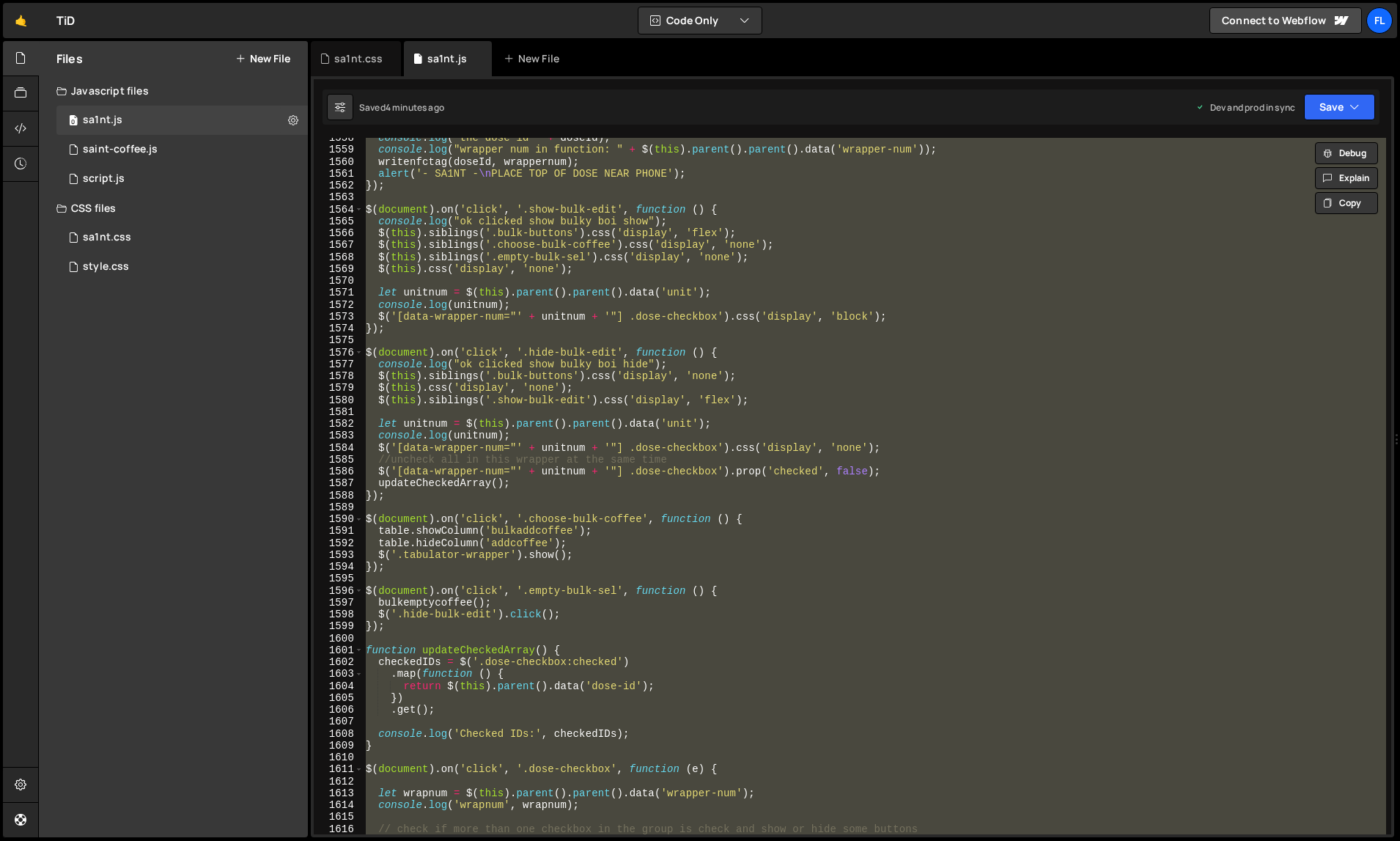
paste textarea
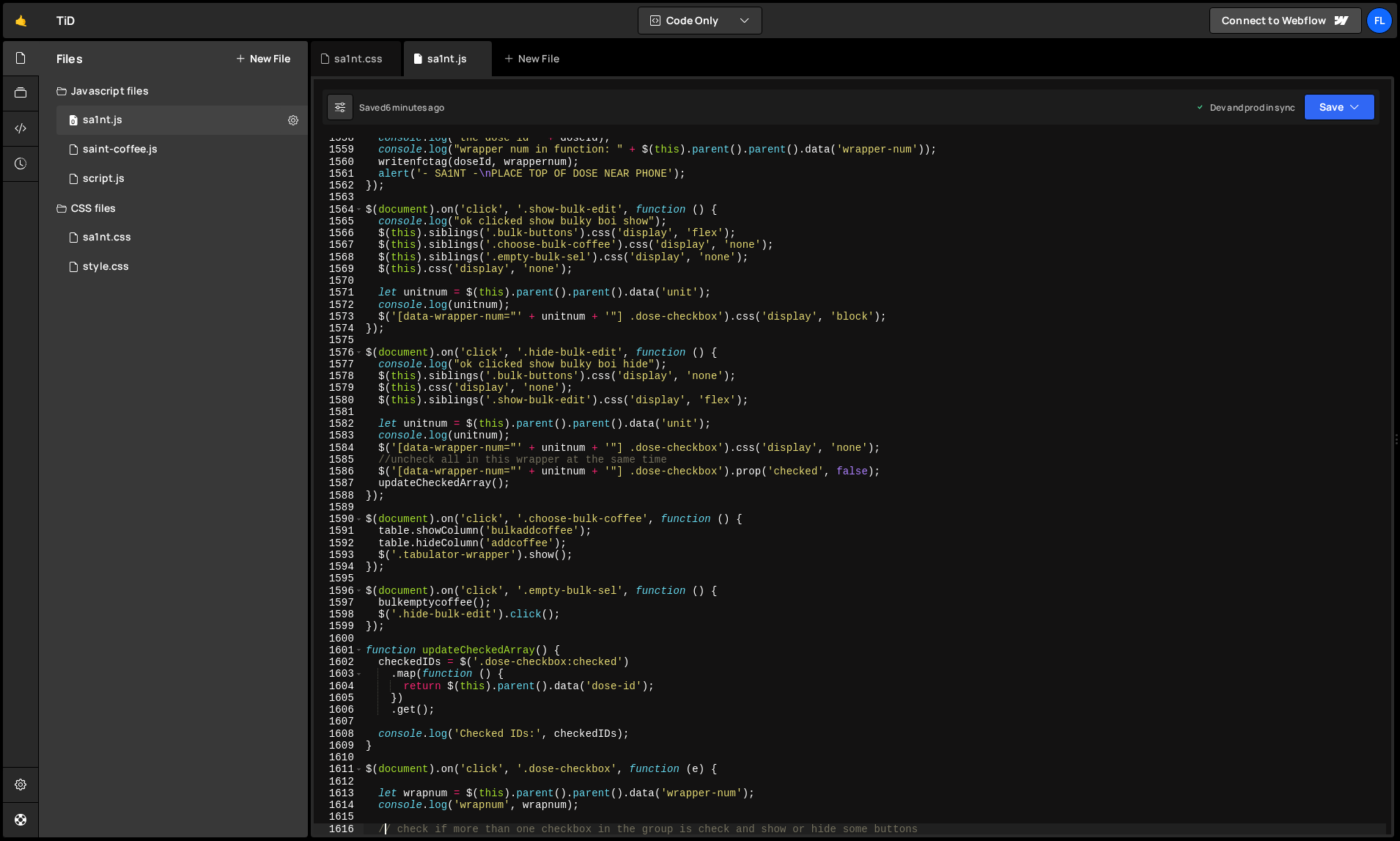
click at [674, 295] on div "console . log ( "the dose id " + doseId ) ; console . log ( "wrapper num in fun…" at bounding box center [874, 492] width 1024 height 721
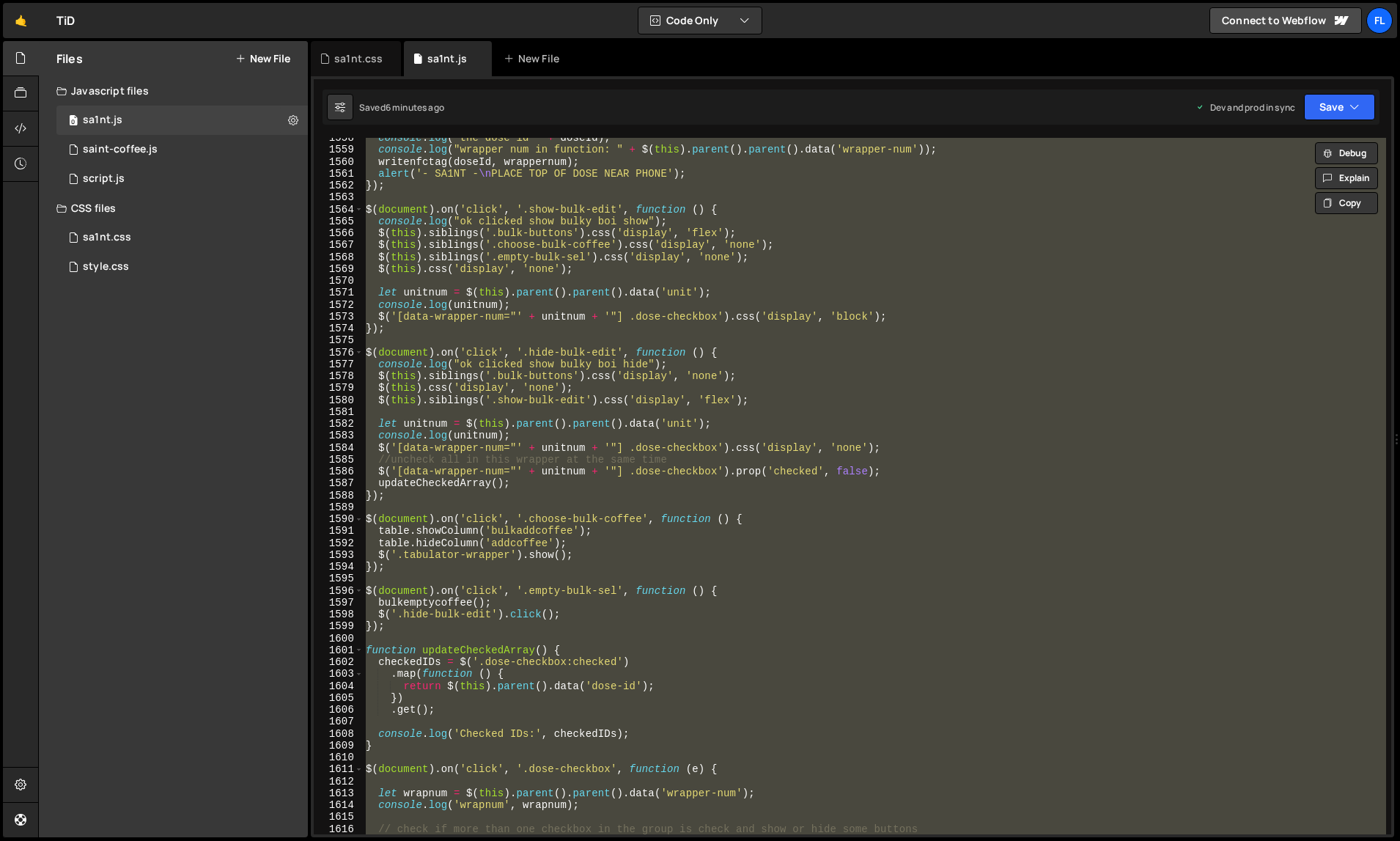
paste textarea
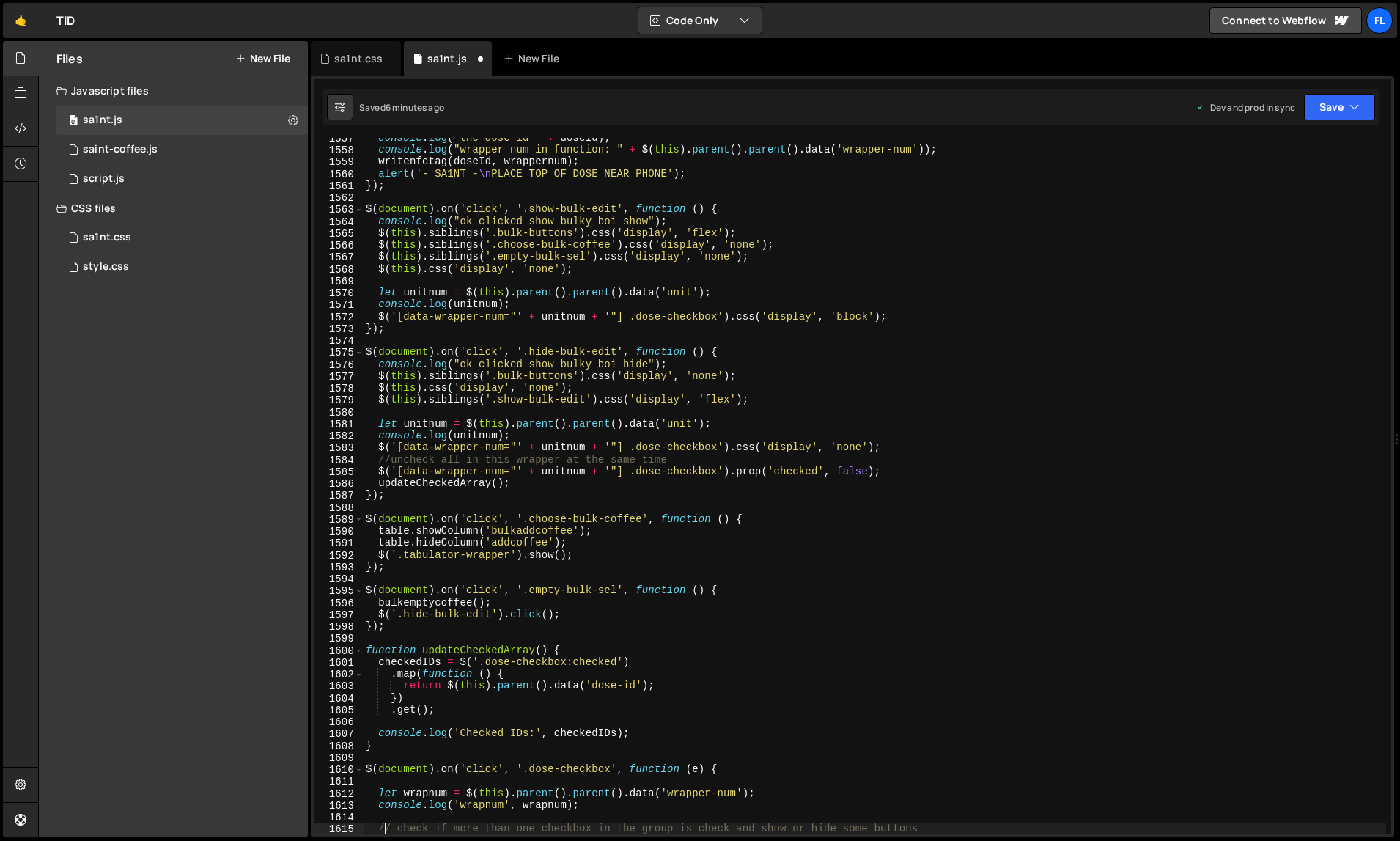
scroll to position [19111, 0]
click at [781, 319] on div "console . log ( "the dose id " + doseId ) ; console . log ( "wrapper num in fun…" at bounding box center [874, 492] width 1024 height 721
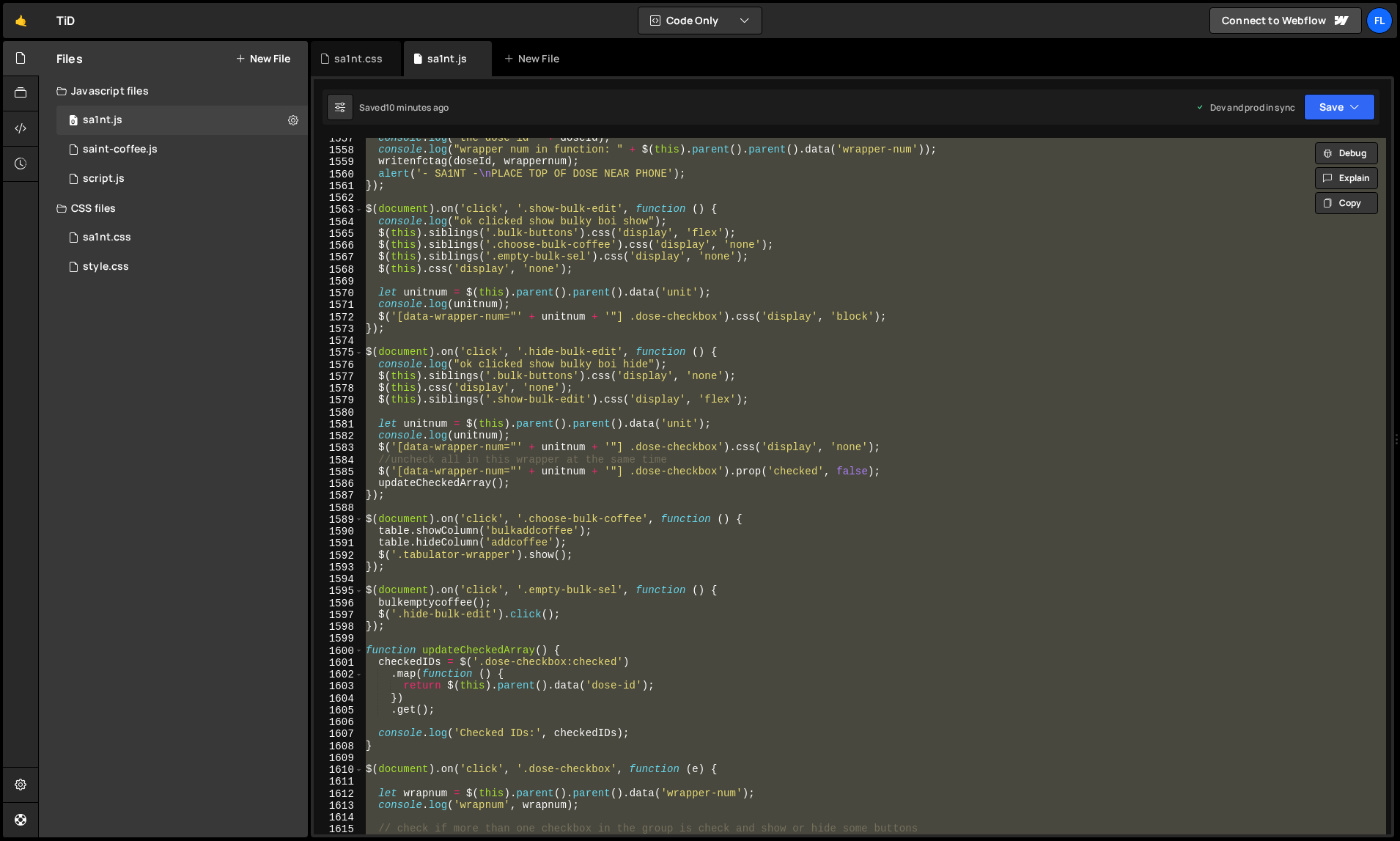
paste textarea
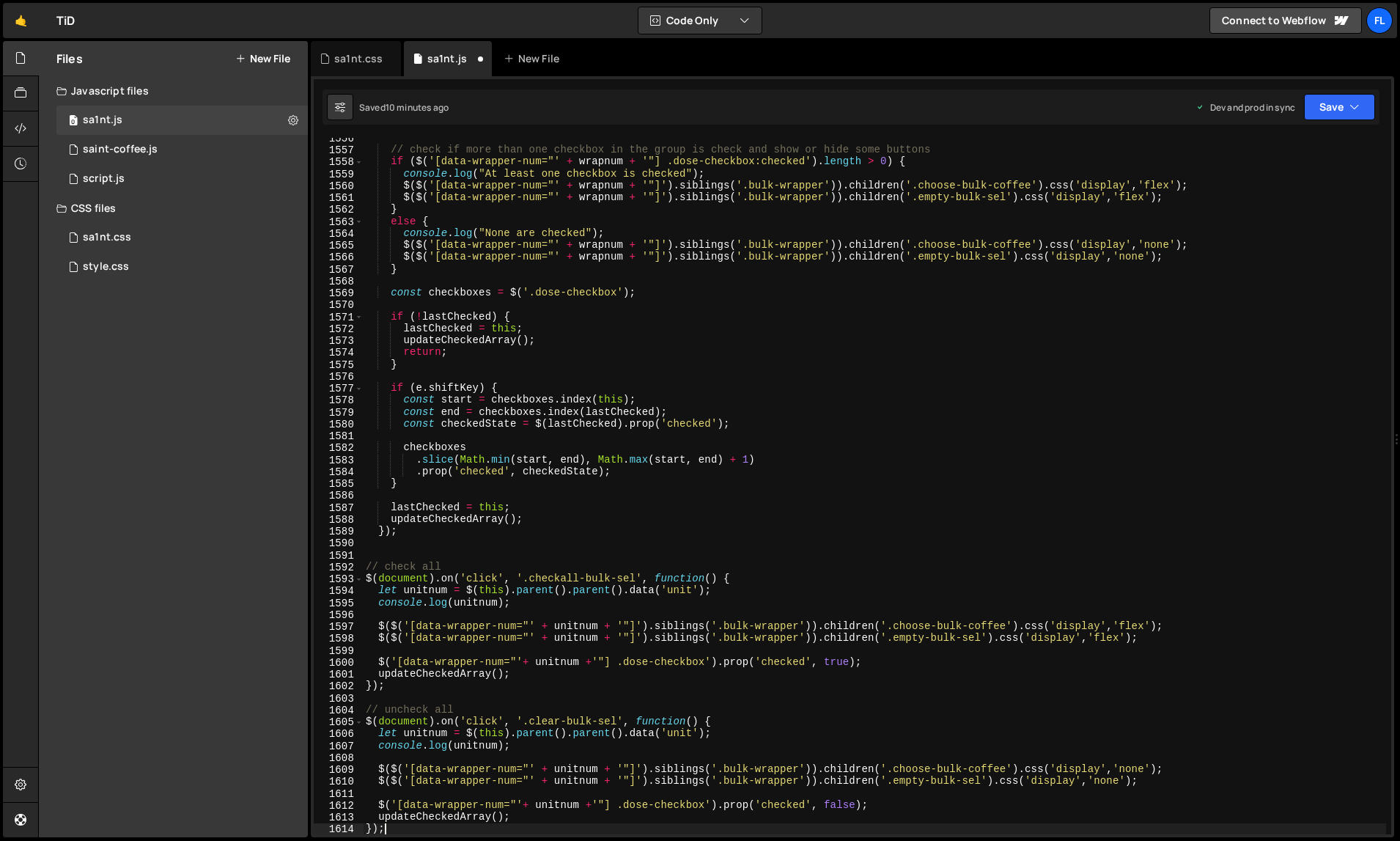
type textarea "// check if more than one checkbox in the group is check and show or hide some …"
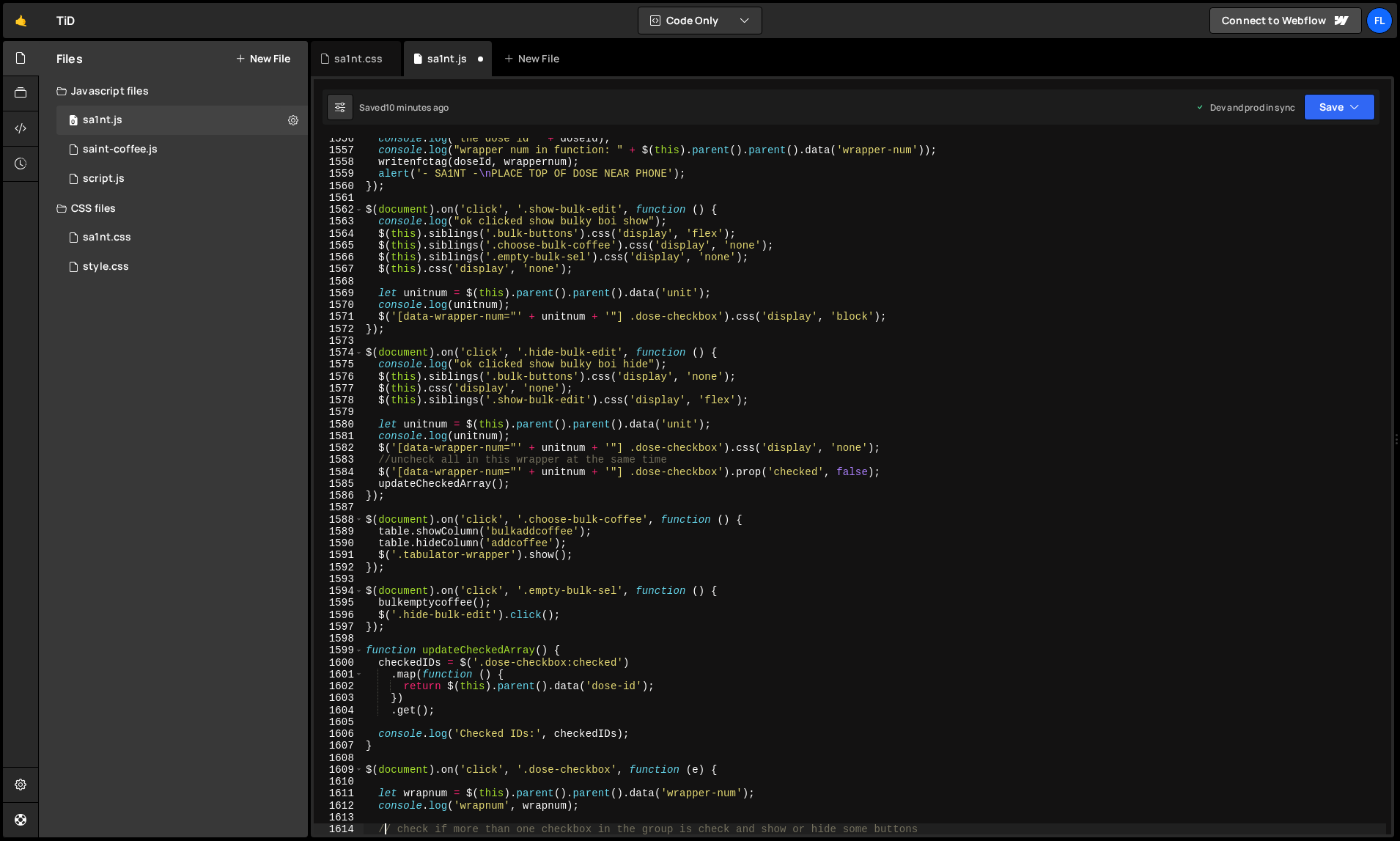
scroll to position [19099, 0]
click at [906, 281] on div "console . log ( "the dose id " + doseId ) ; console . log ( "wrapper num in fun…" at bounding box center [874, 492] width 1024 height 721
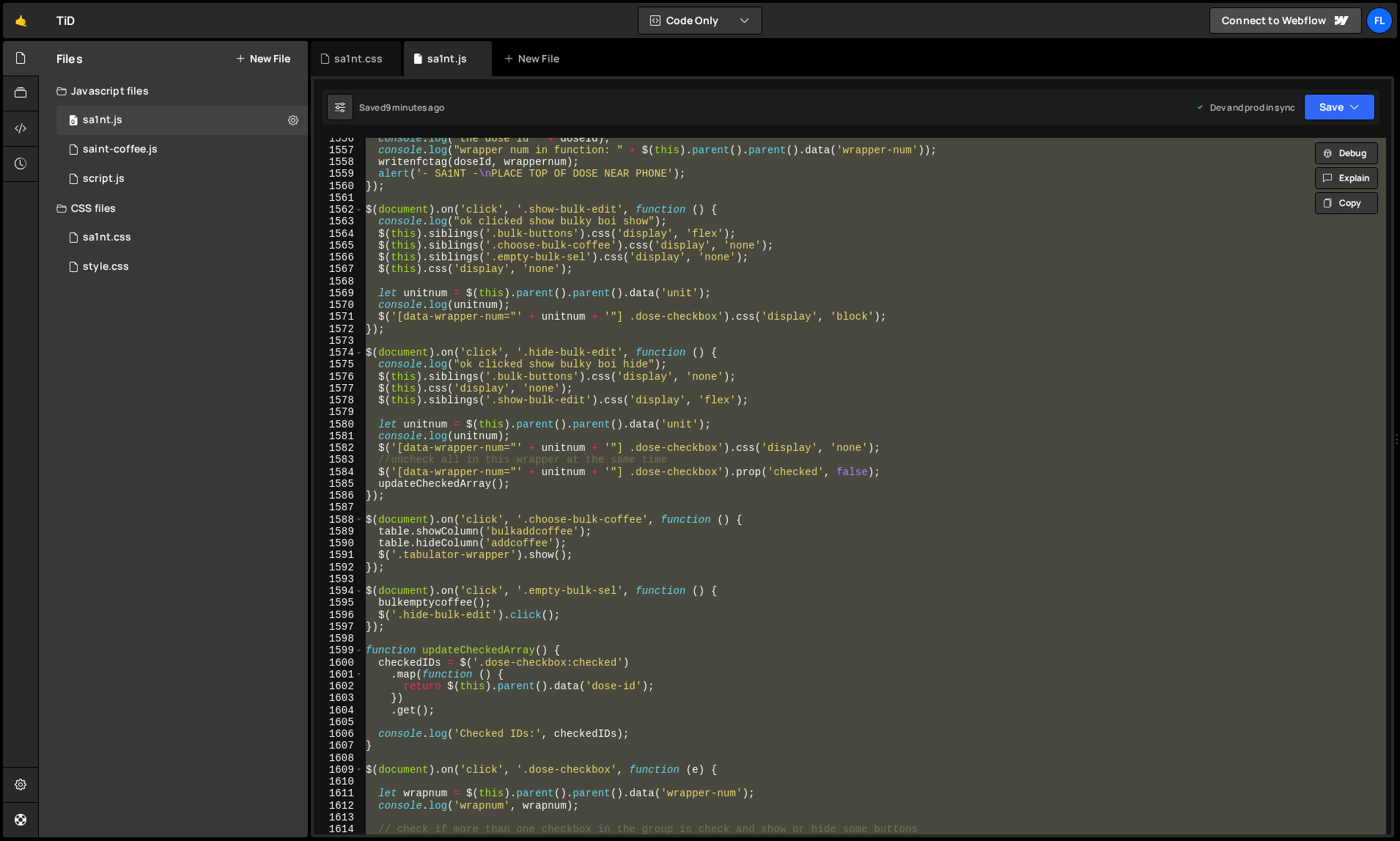
paste textarea
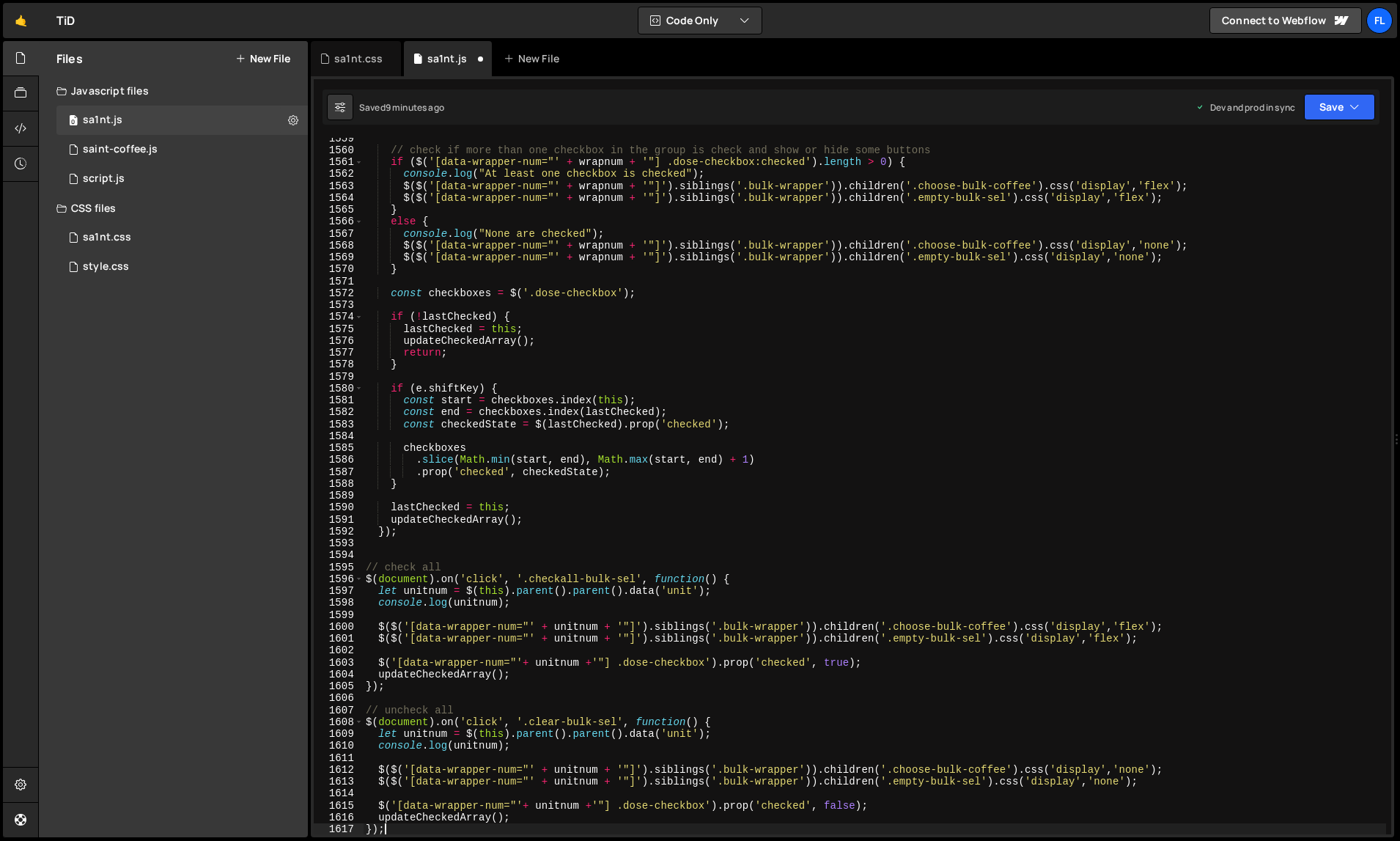
type textarea "// check if more than one checkbox in the group is check and show or hide some …"
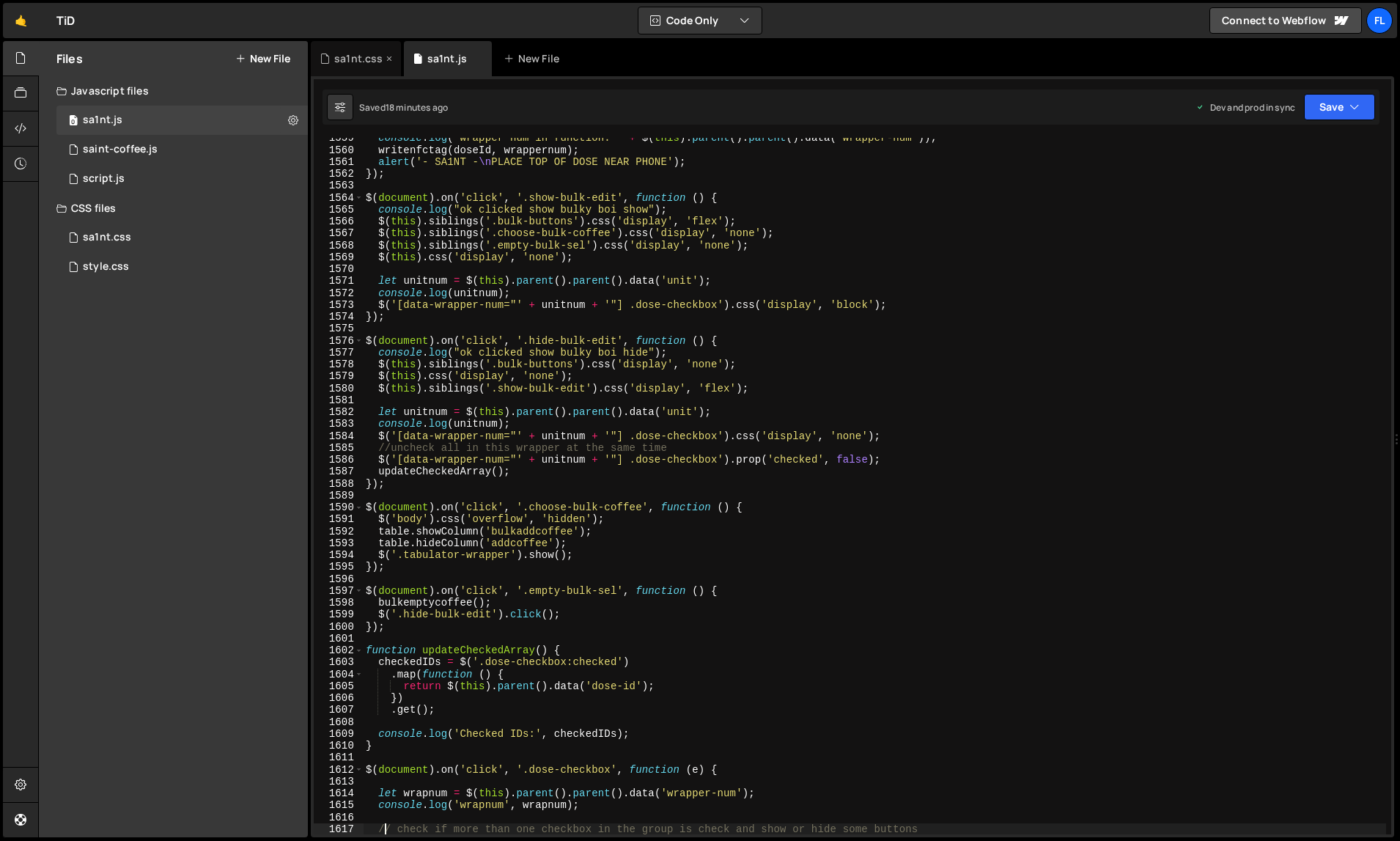
click at [347, 69] on div "sa1nt.css" at bounding box center [356, 58] width 90 height 36
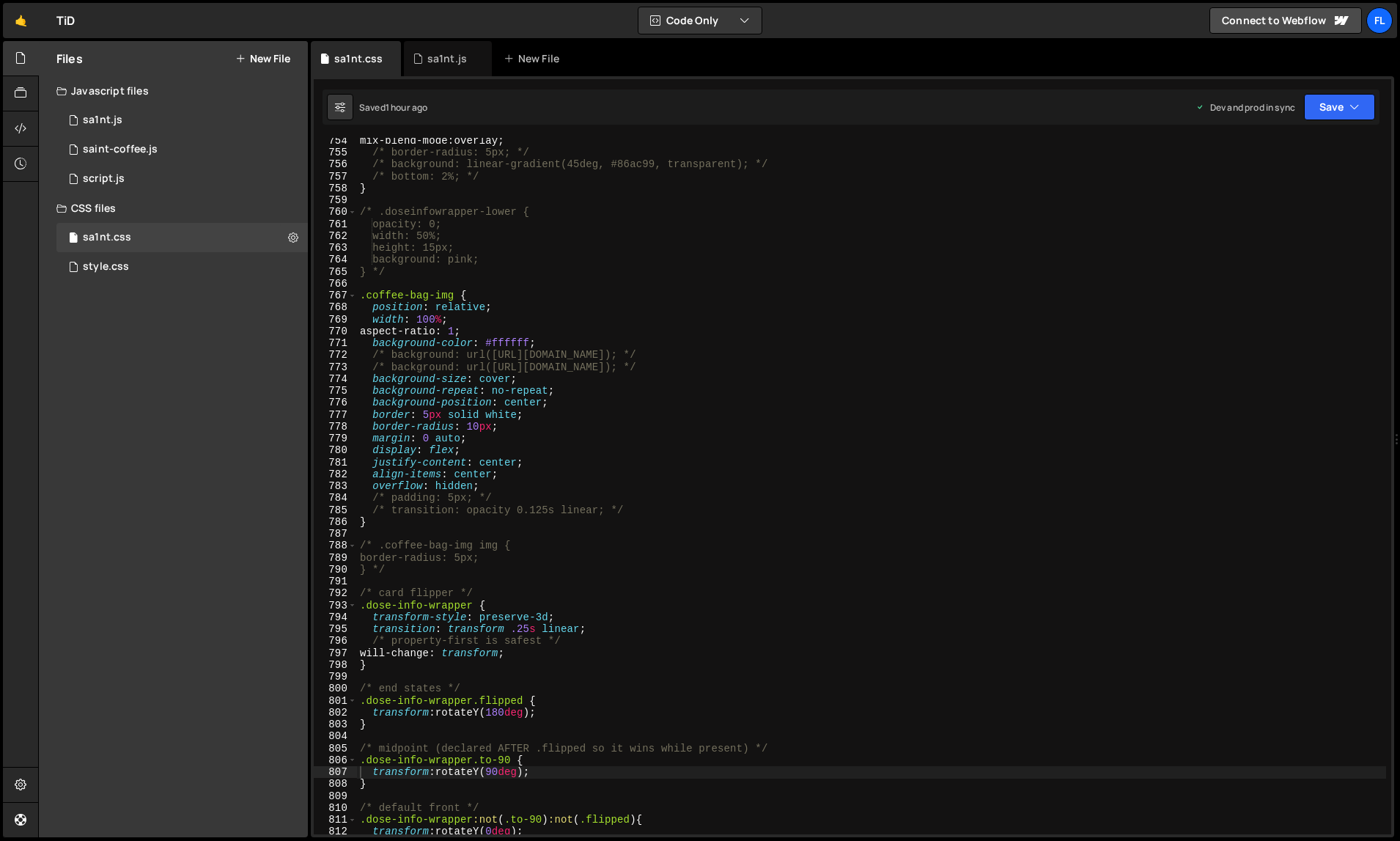
click at [616, 530] on div "mix-blend-mode : overlay ; /* border-radius: 5px; */ /* background: linear-grad…" at bounding box center [872, 495] width 1030 height 721
type textarea "} */"
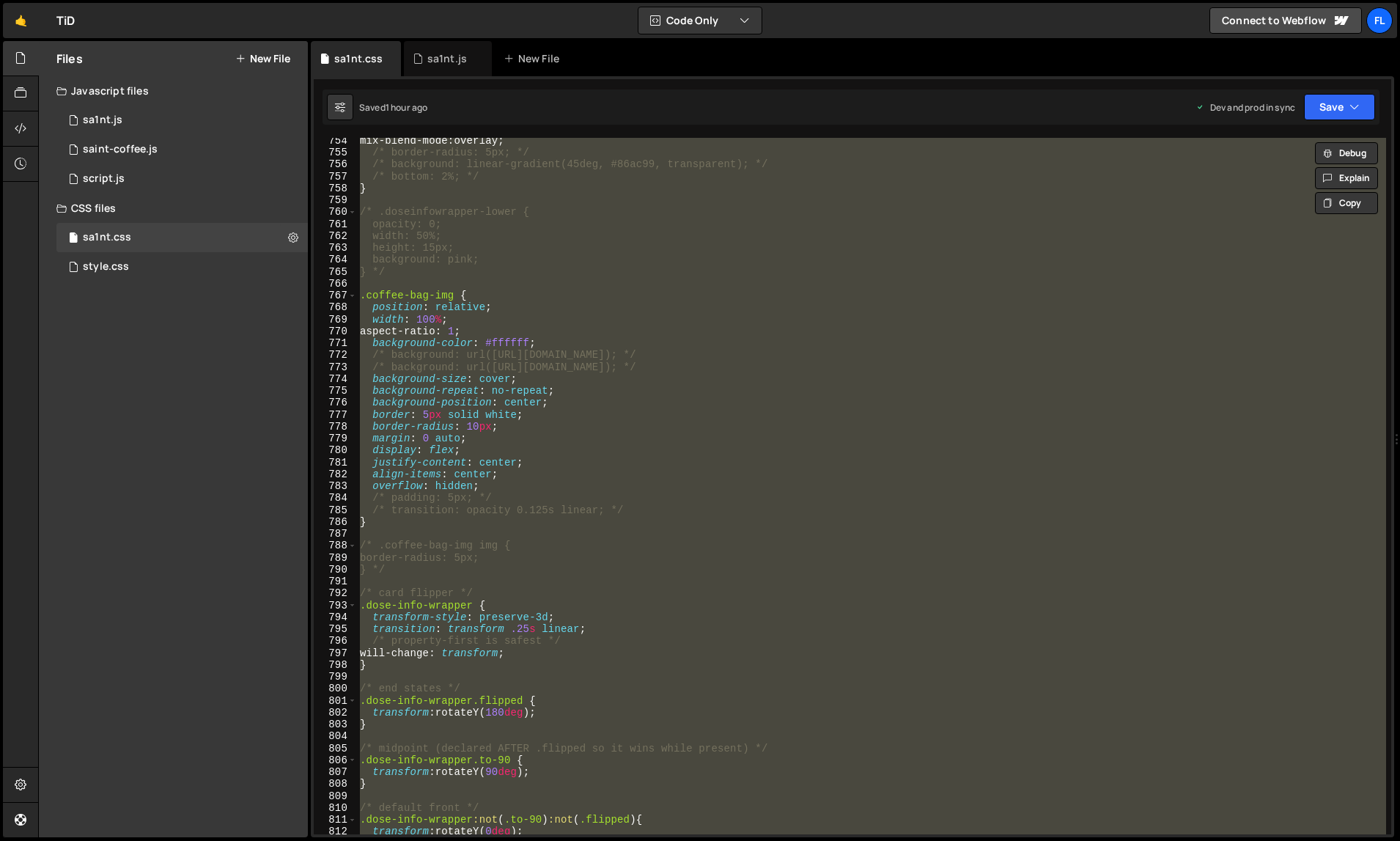
paste textarea
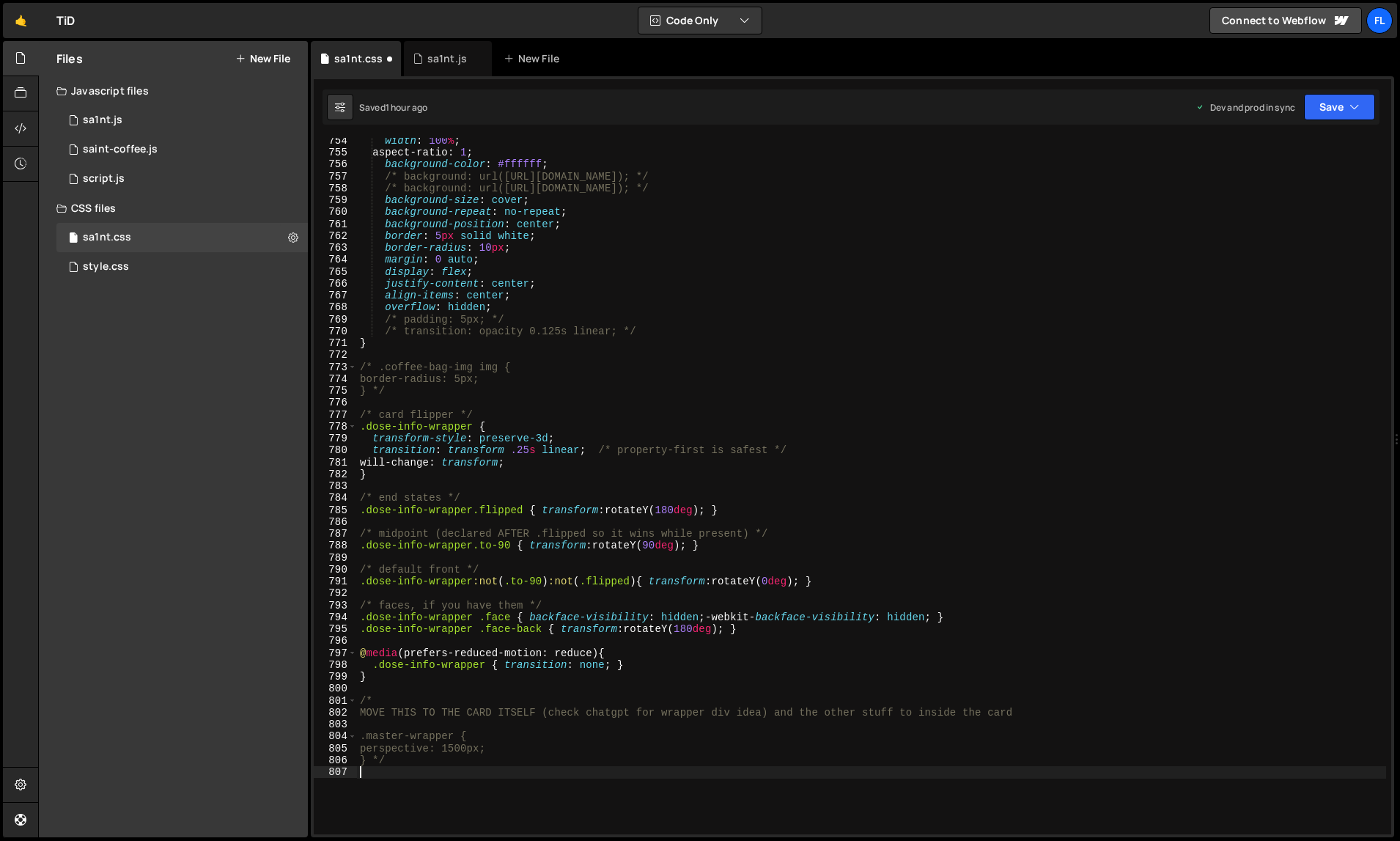
type textarea "transform: rotateY(90deg);"
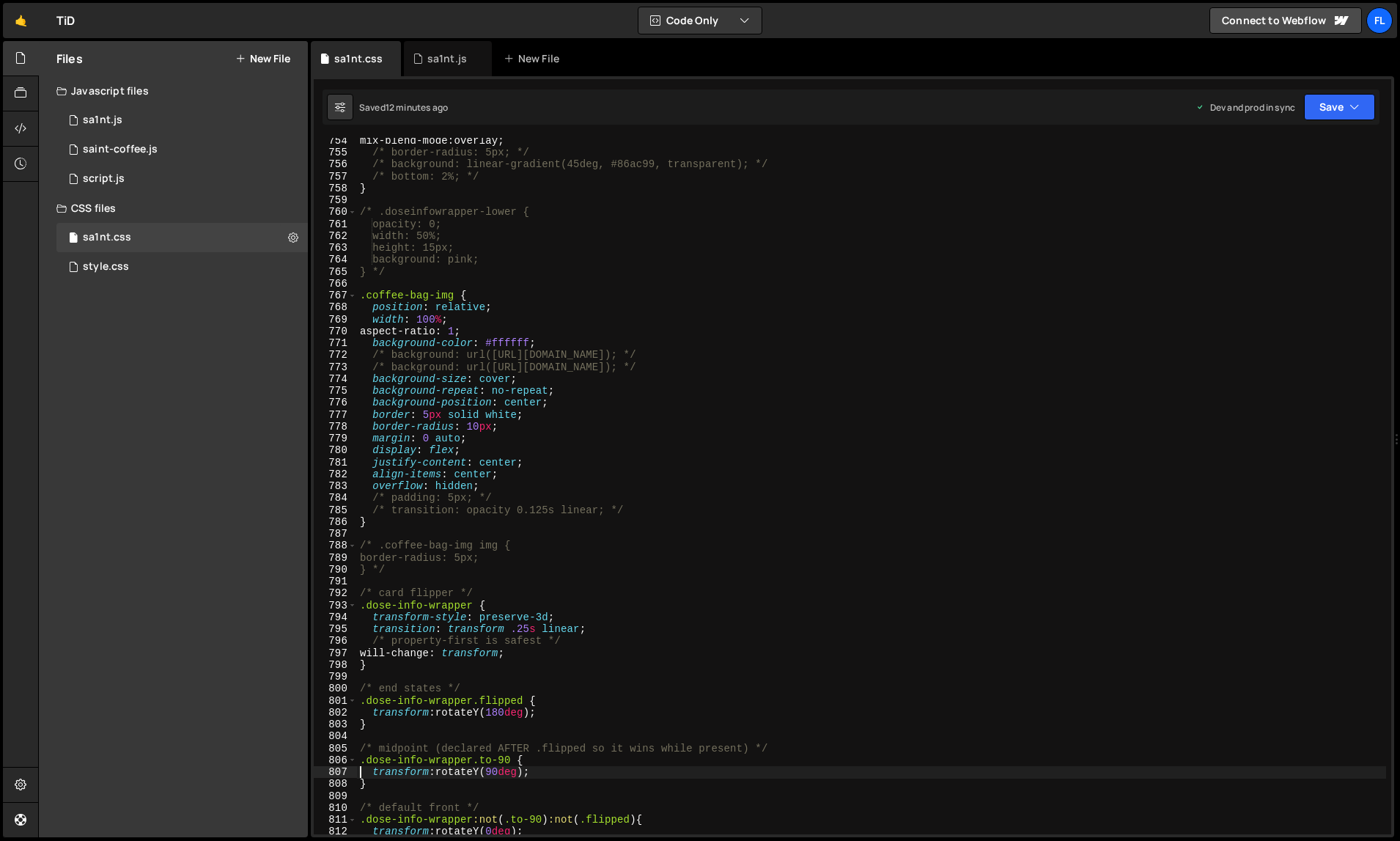
click at [772, 533] on div "mix-blend-mode : overlay ; /* border-radius: 5px; */ /* background: linear-grad…" at bounding box center [872, 495] width 1030 height 721
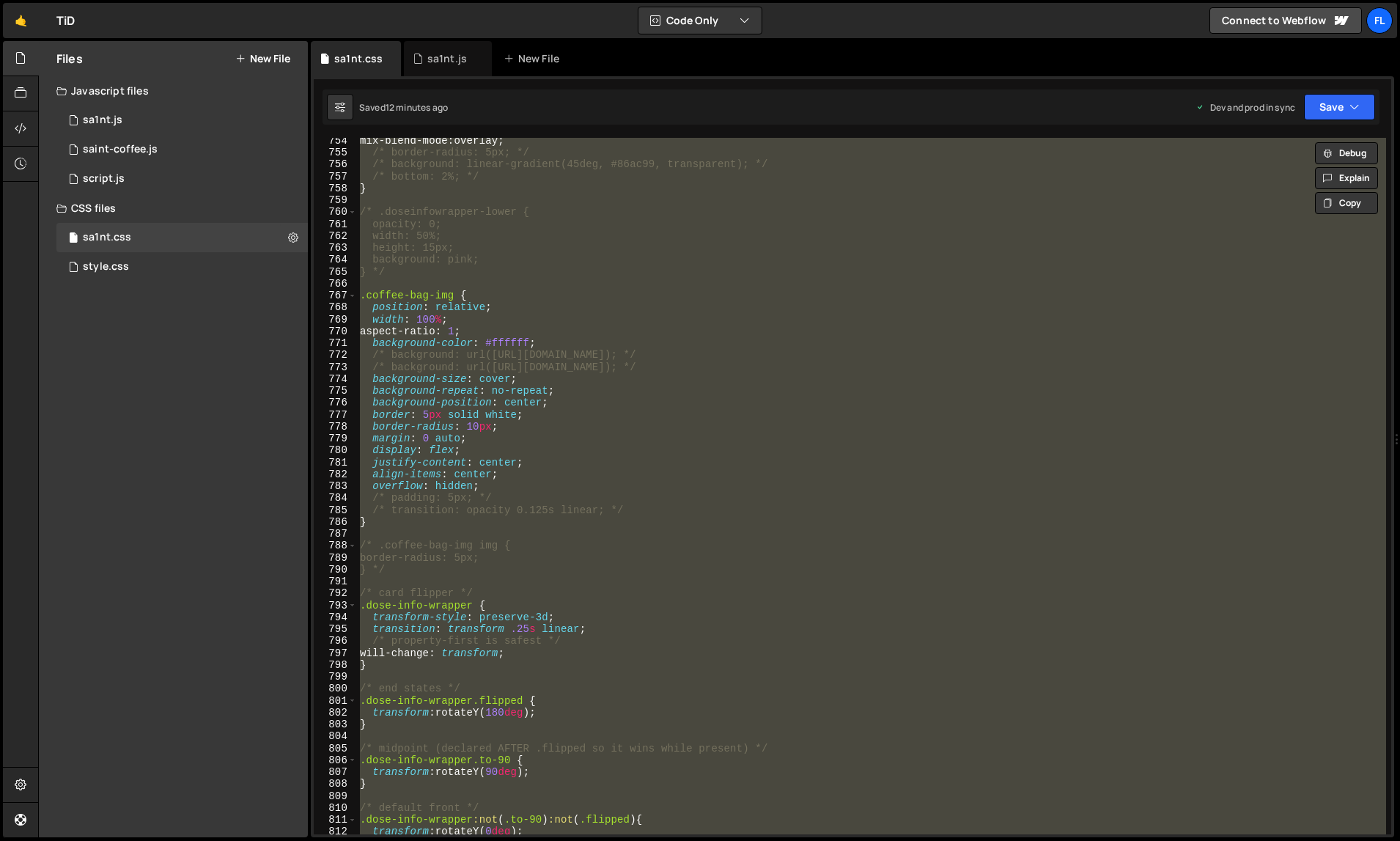
paste textarea
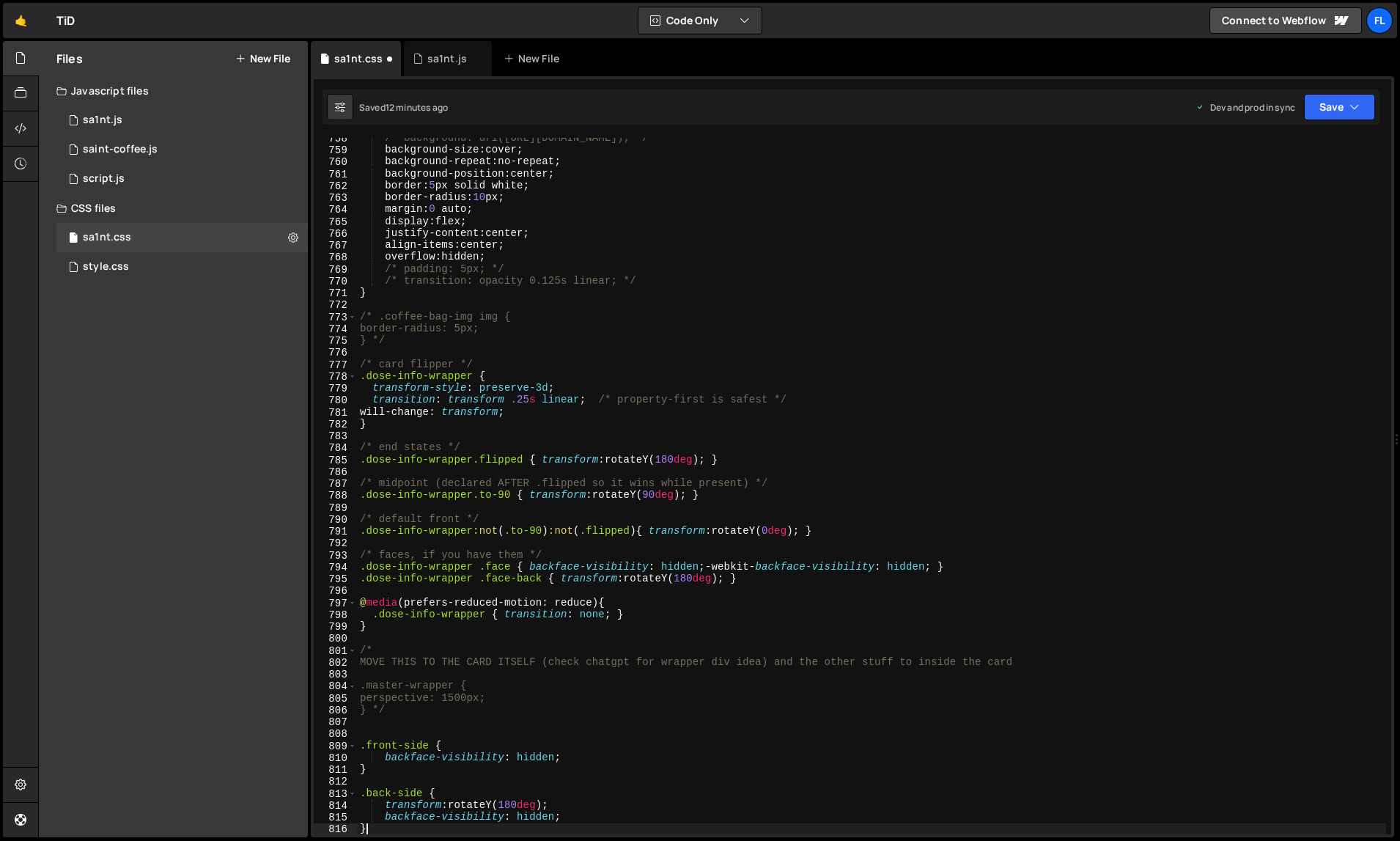
scroll to position [9052, 0]
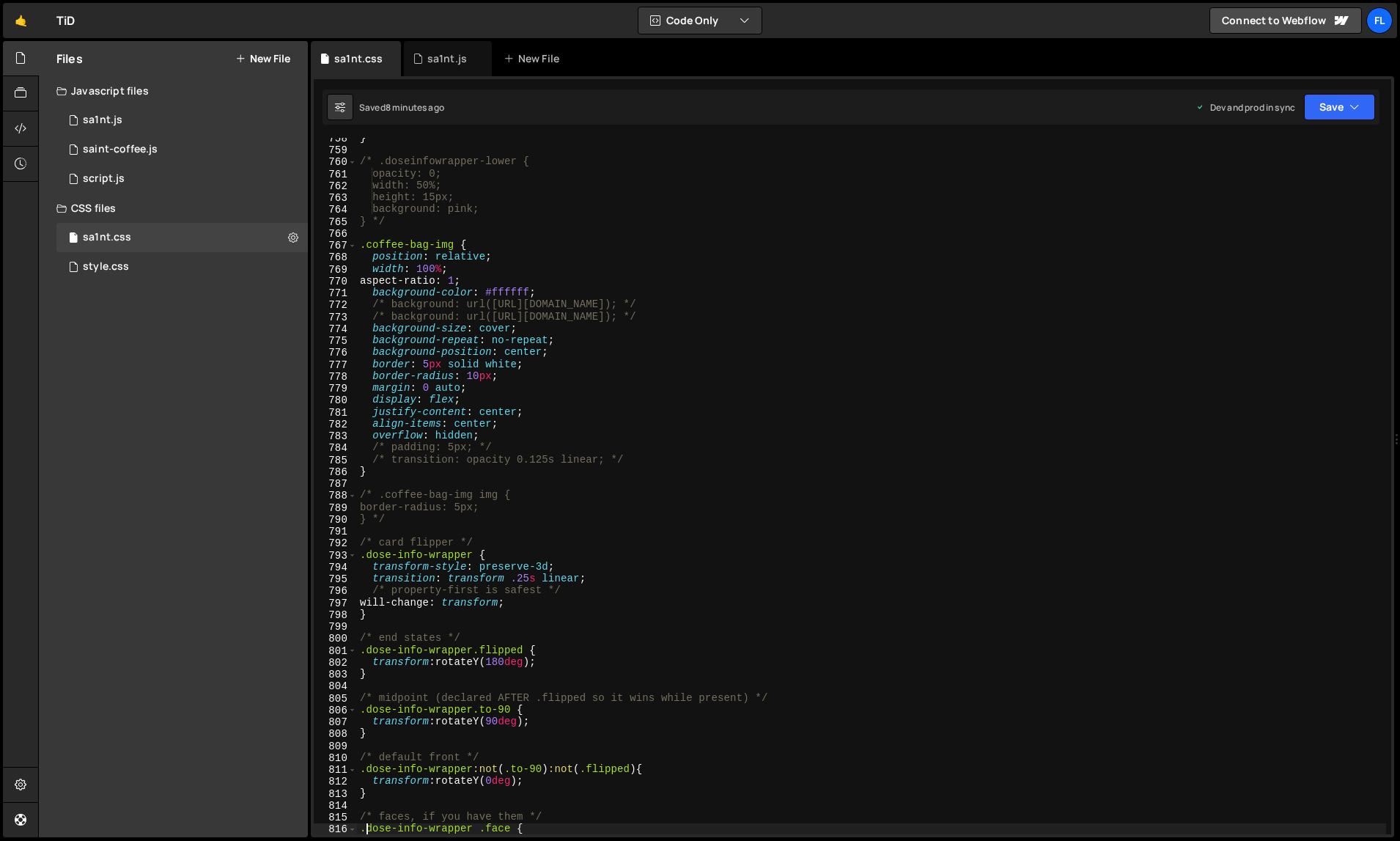
click at [524, 320] on div "} /* .doseinfowrapper-lower { opacity: 0; width: 50%; height: 15px; background:…" at bounding box center [872, 492] width 1030 height 721
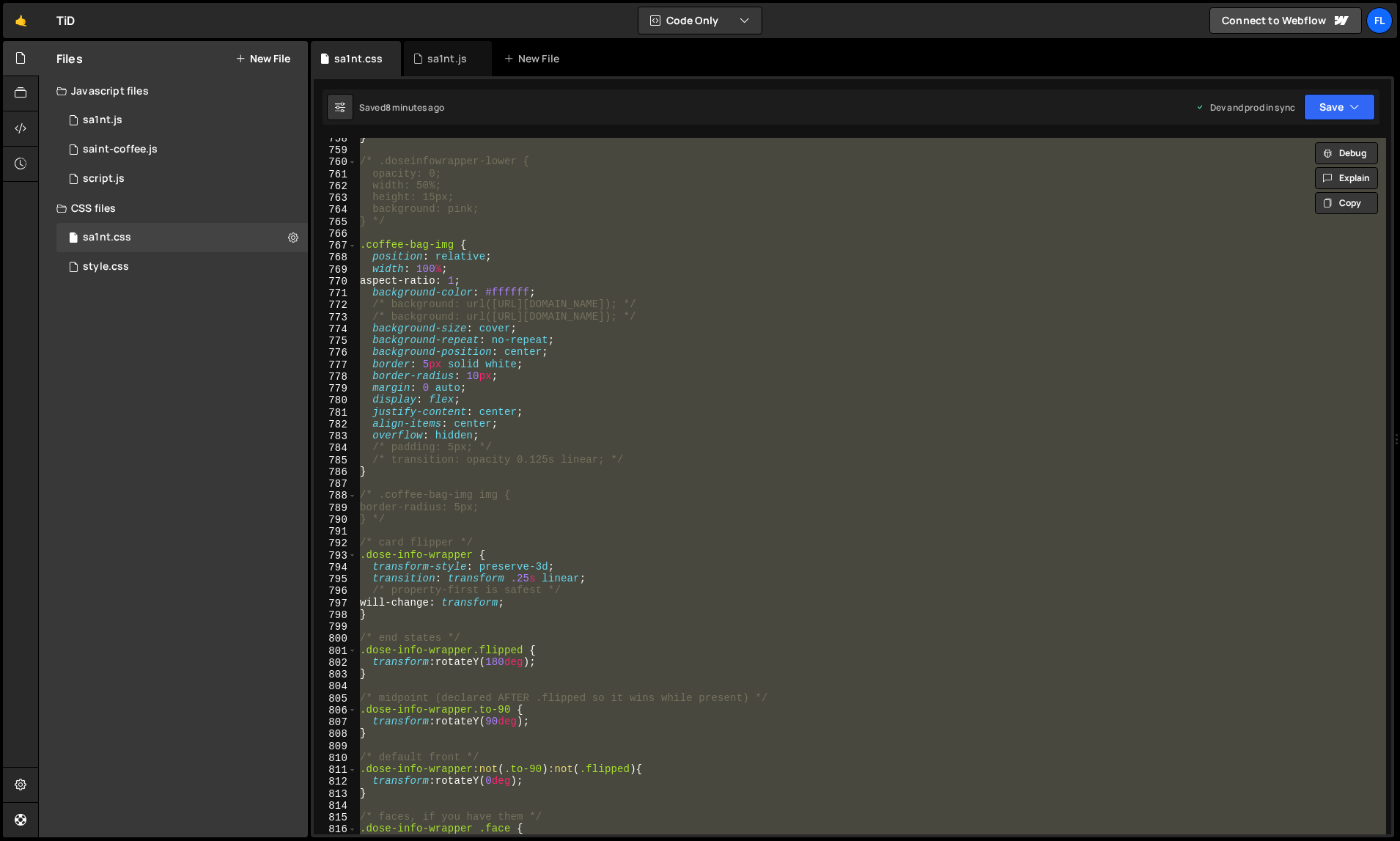
paste textarea
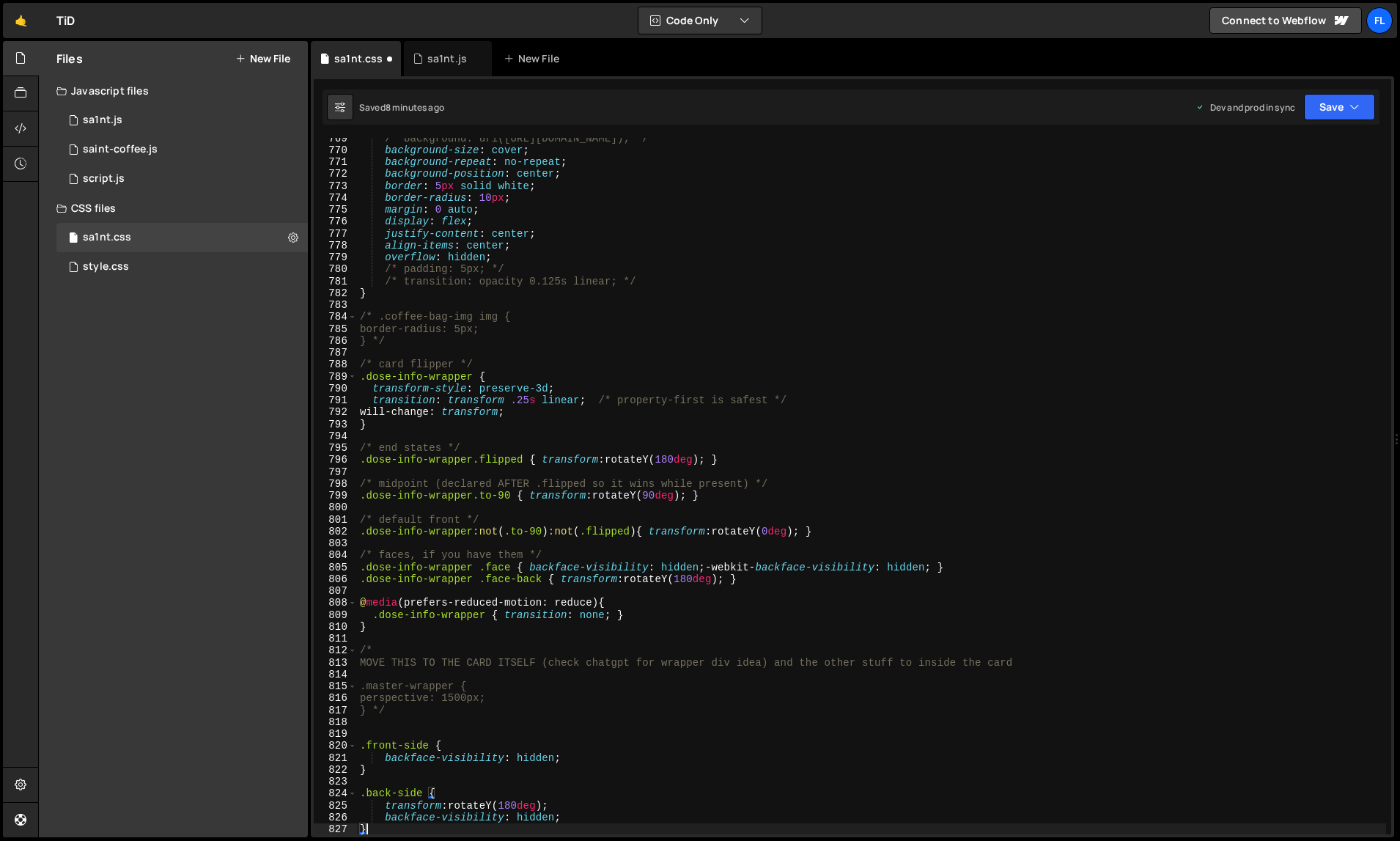
type textarea ".dose-info-wrapper .face {"
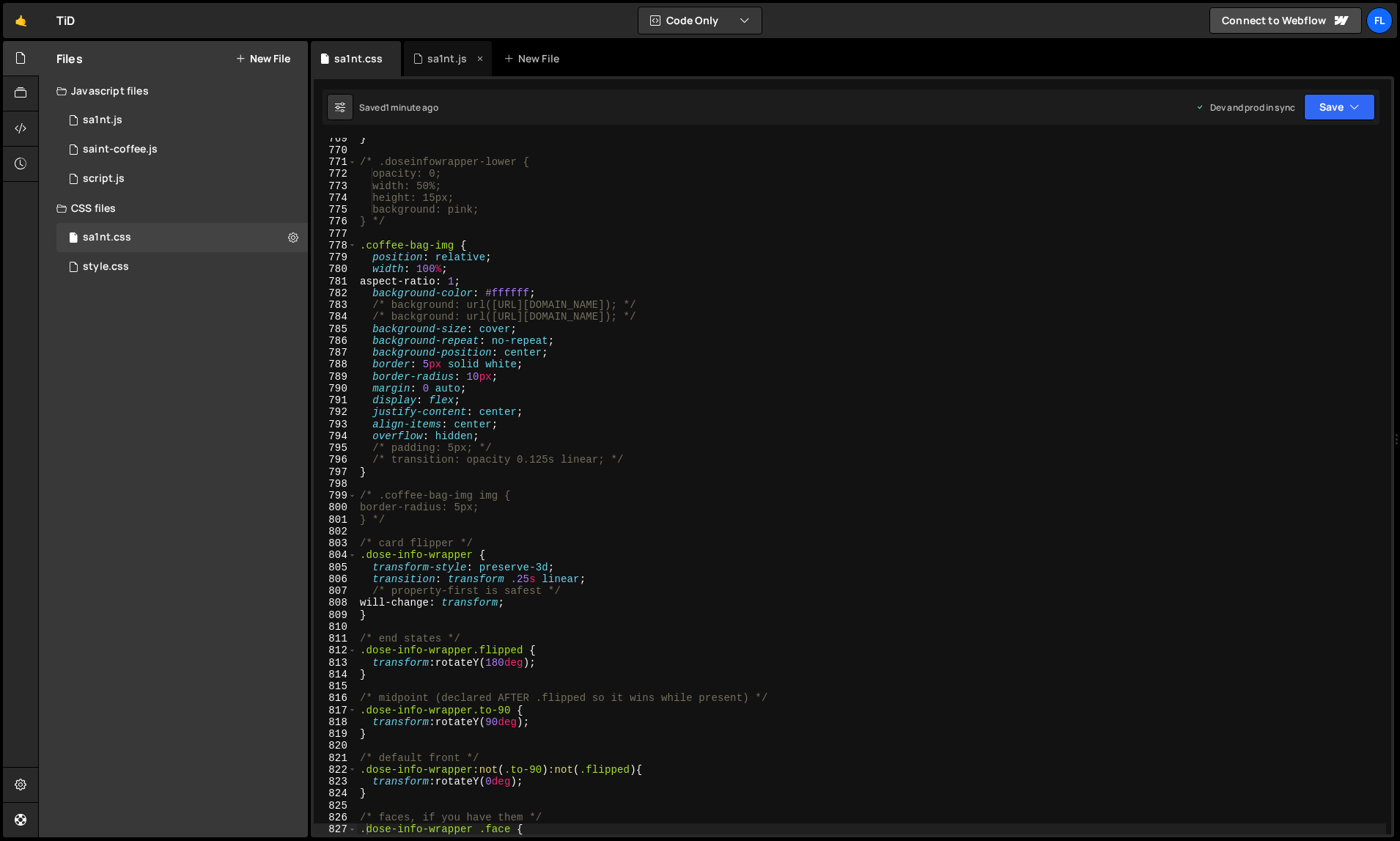
click at [447, 46] on div "sa1nt.js" at bounding box center [448, 58] width 88 height 36
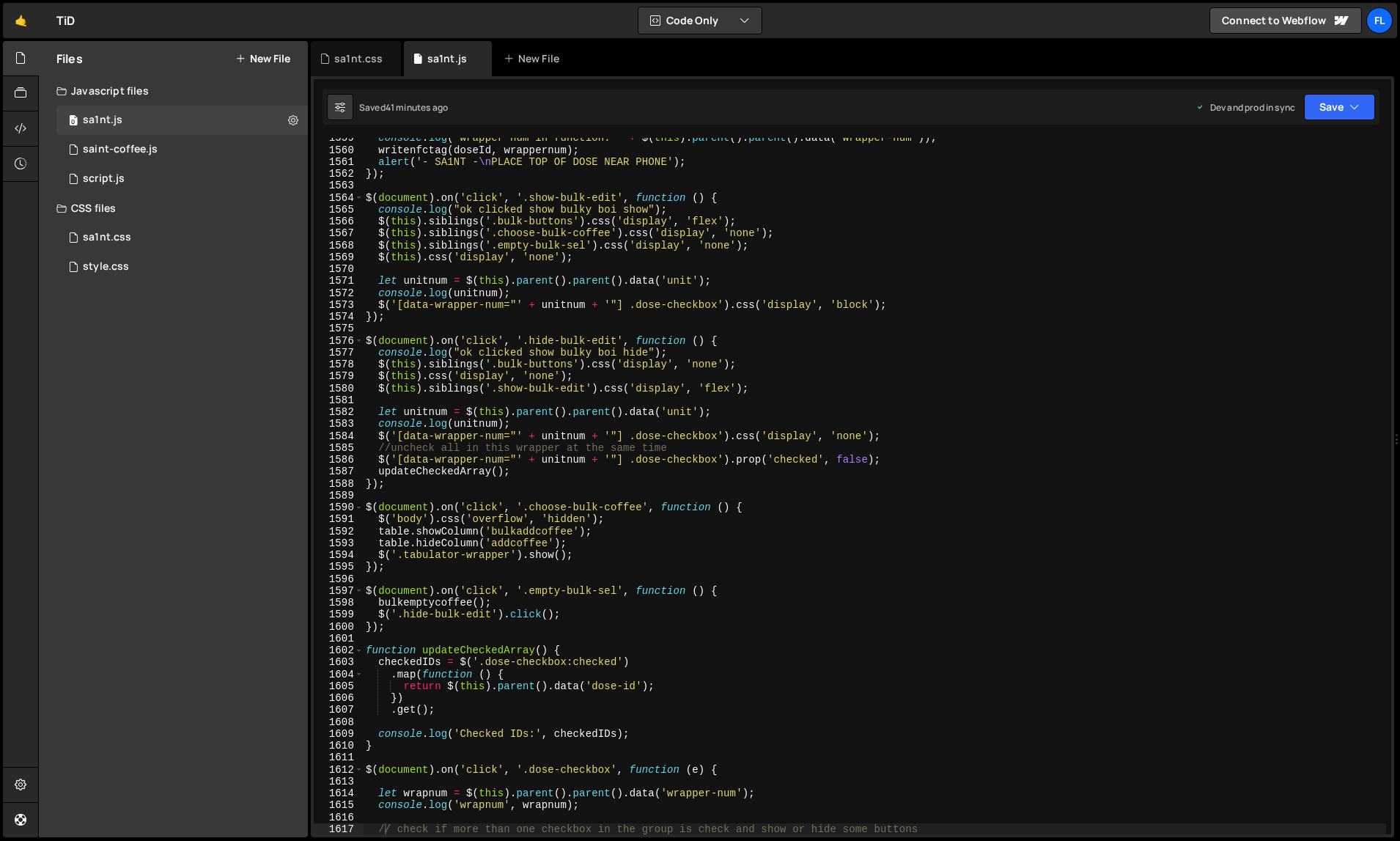
click at [705, 411] on div "console . log ( "wrapper num in function: " + $ ( this ) . parent ( ) . parent …" at bounding box center [874, 492] width 1024 height 721
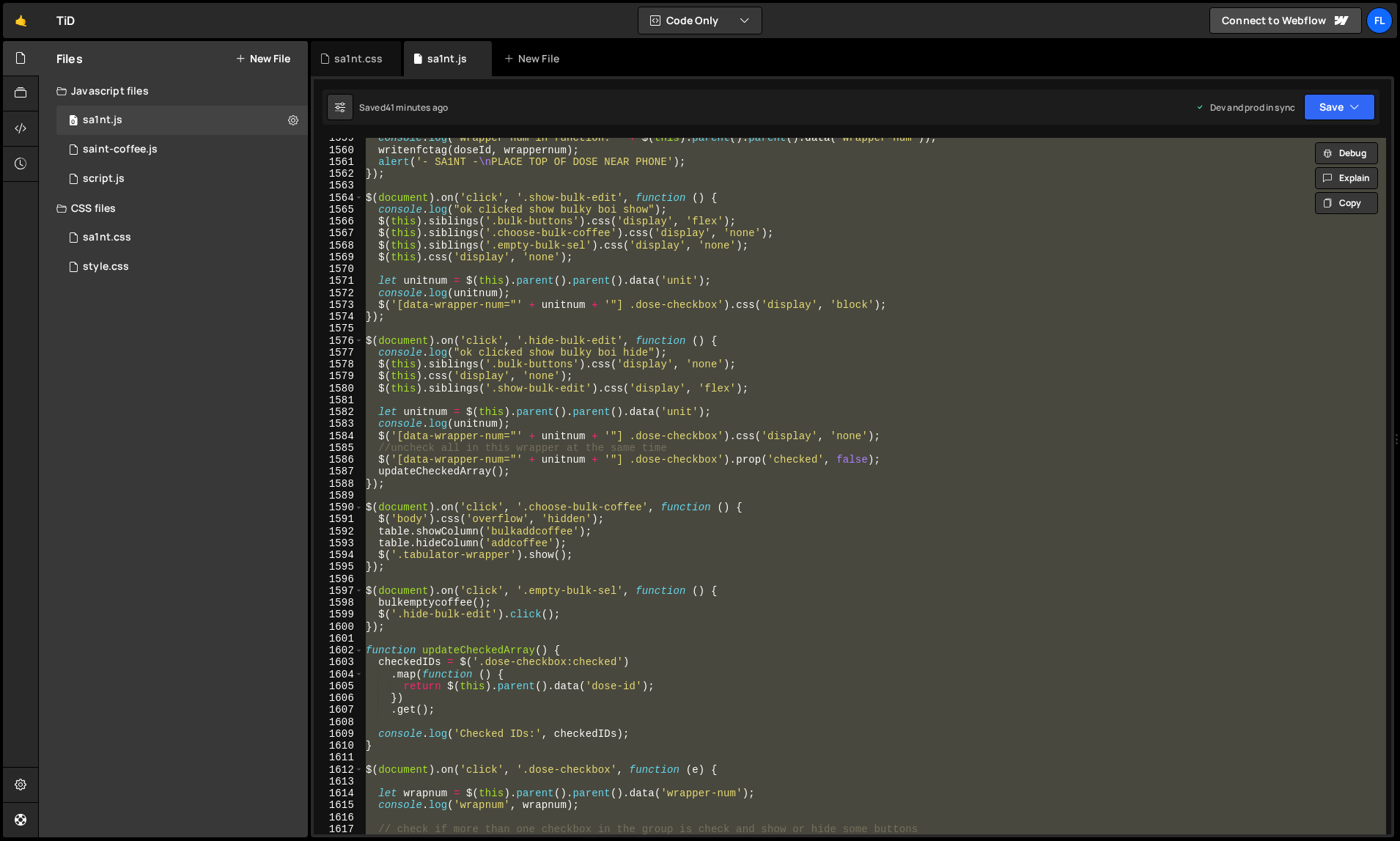
paste textarea
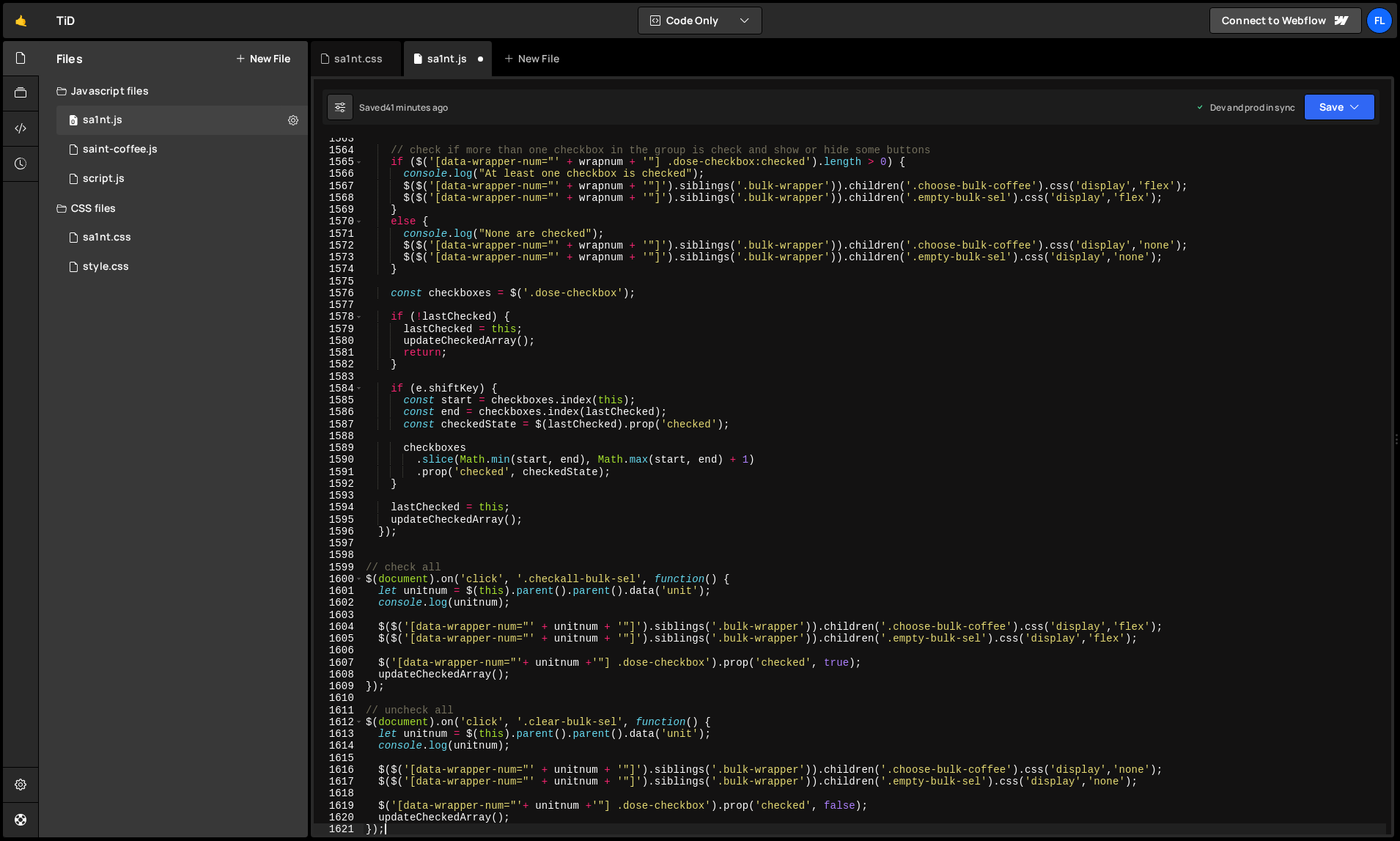
type textarea "// check if more than one checkbox in the group is check and show or hide some …"
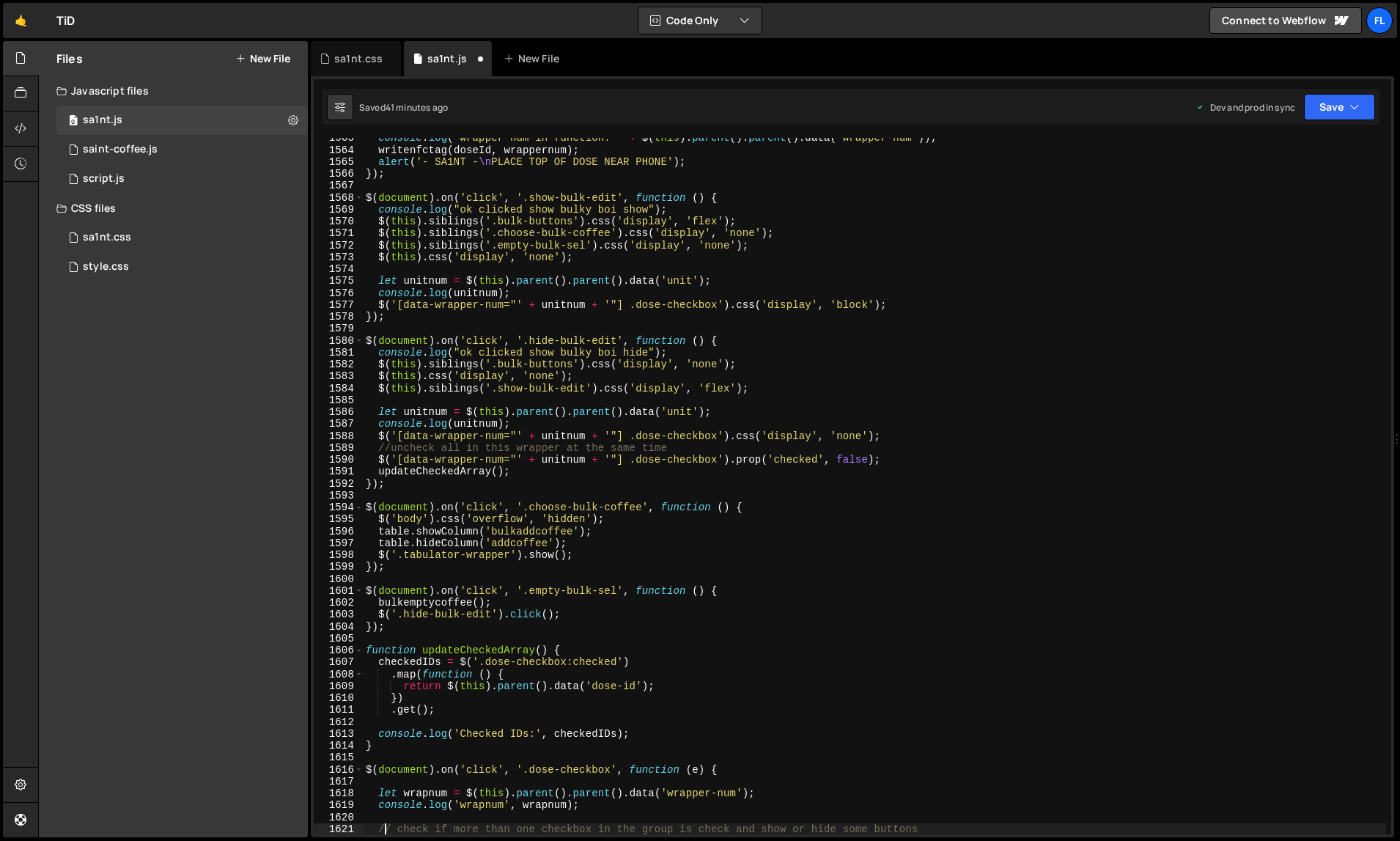
scroll to position [19182, 0]
click at [371, 65] on div "sa1nt.css" at bounding box center [358, 58] width 48 height 15
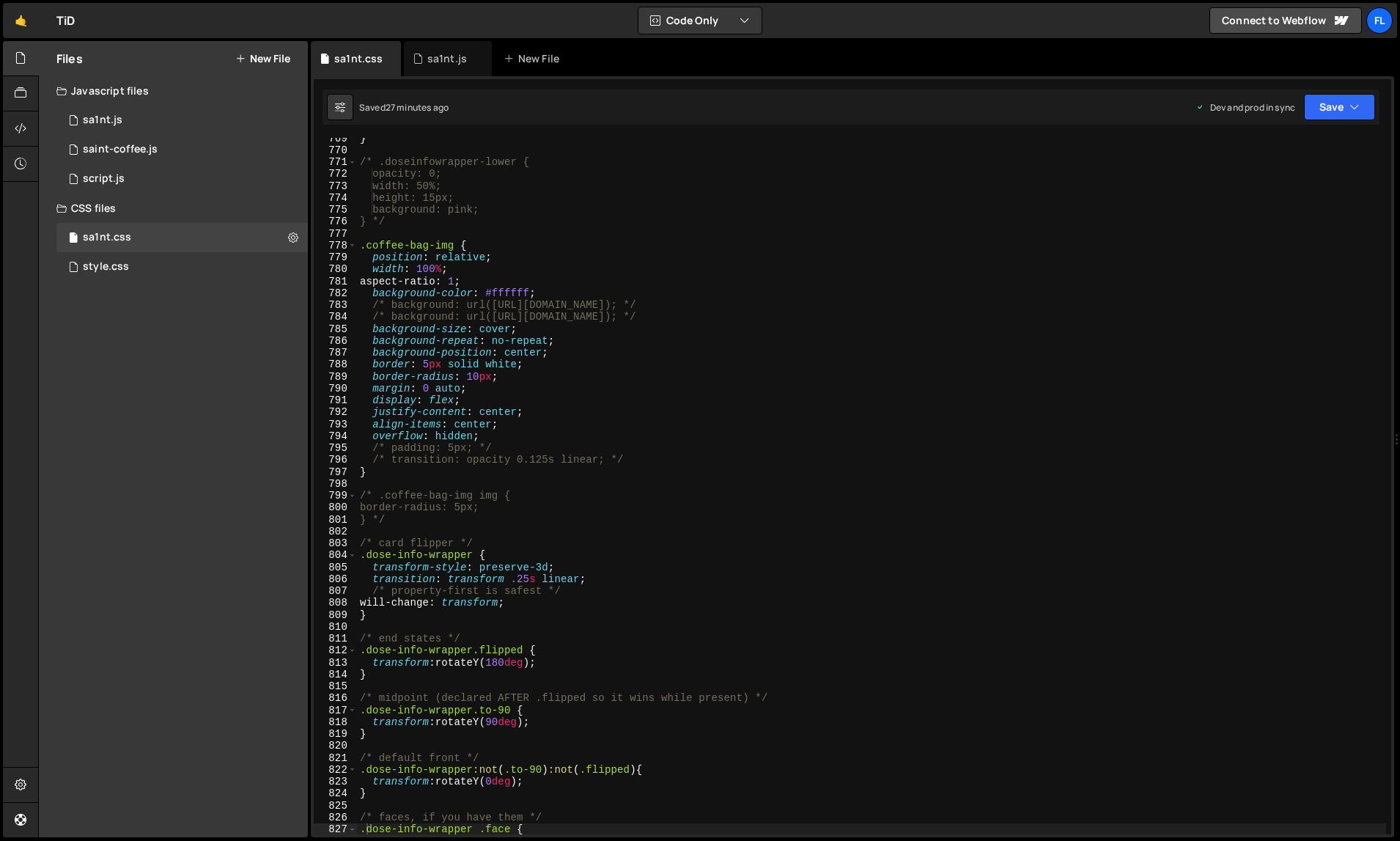
click at [521, 256] on div "} /* .doseinfowrapper-lower { opacity: 0; width: 50%; height: 15px; background:…" at bounding box center [872, 492] width 1030 height 721
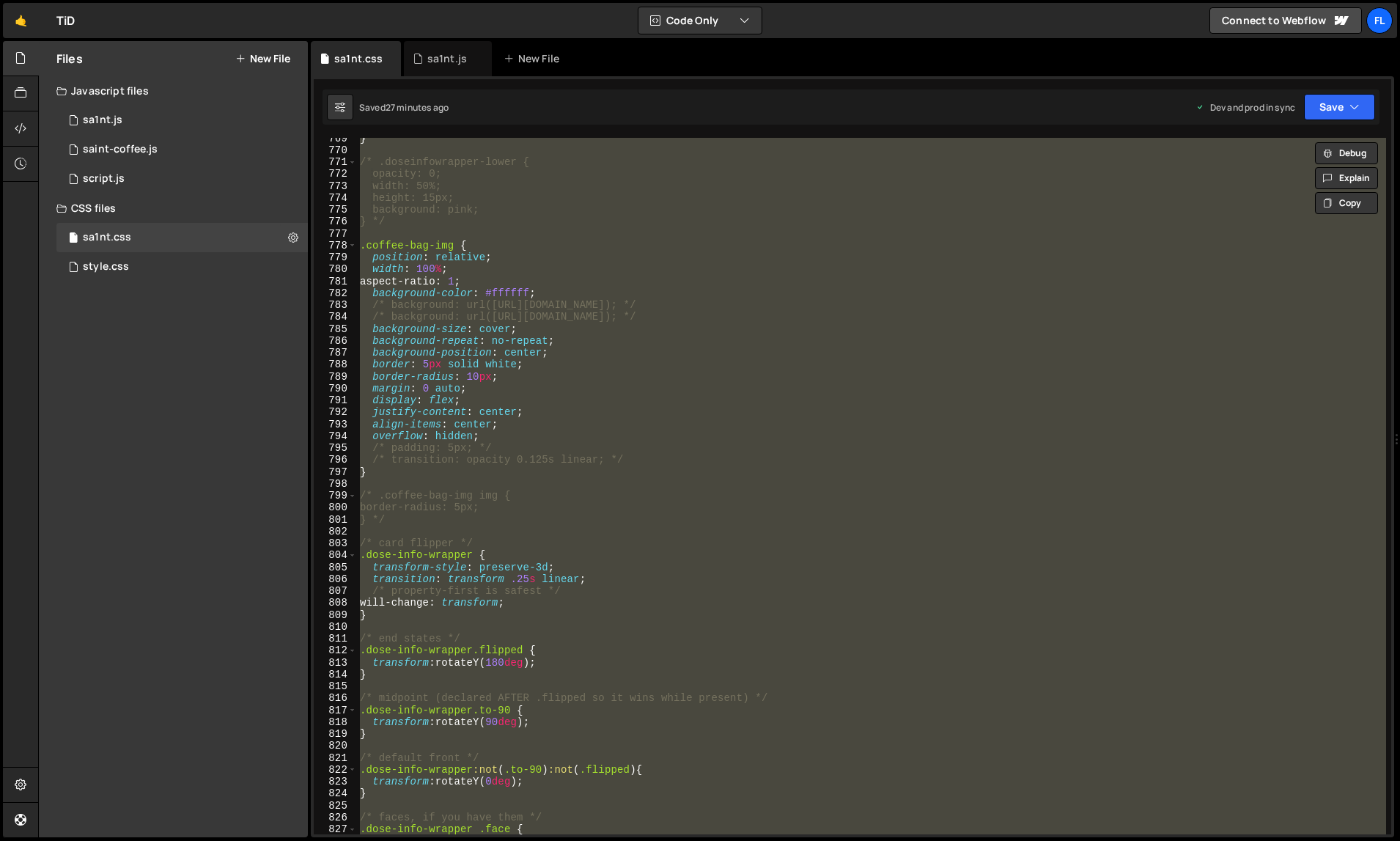
paste textarea
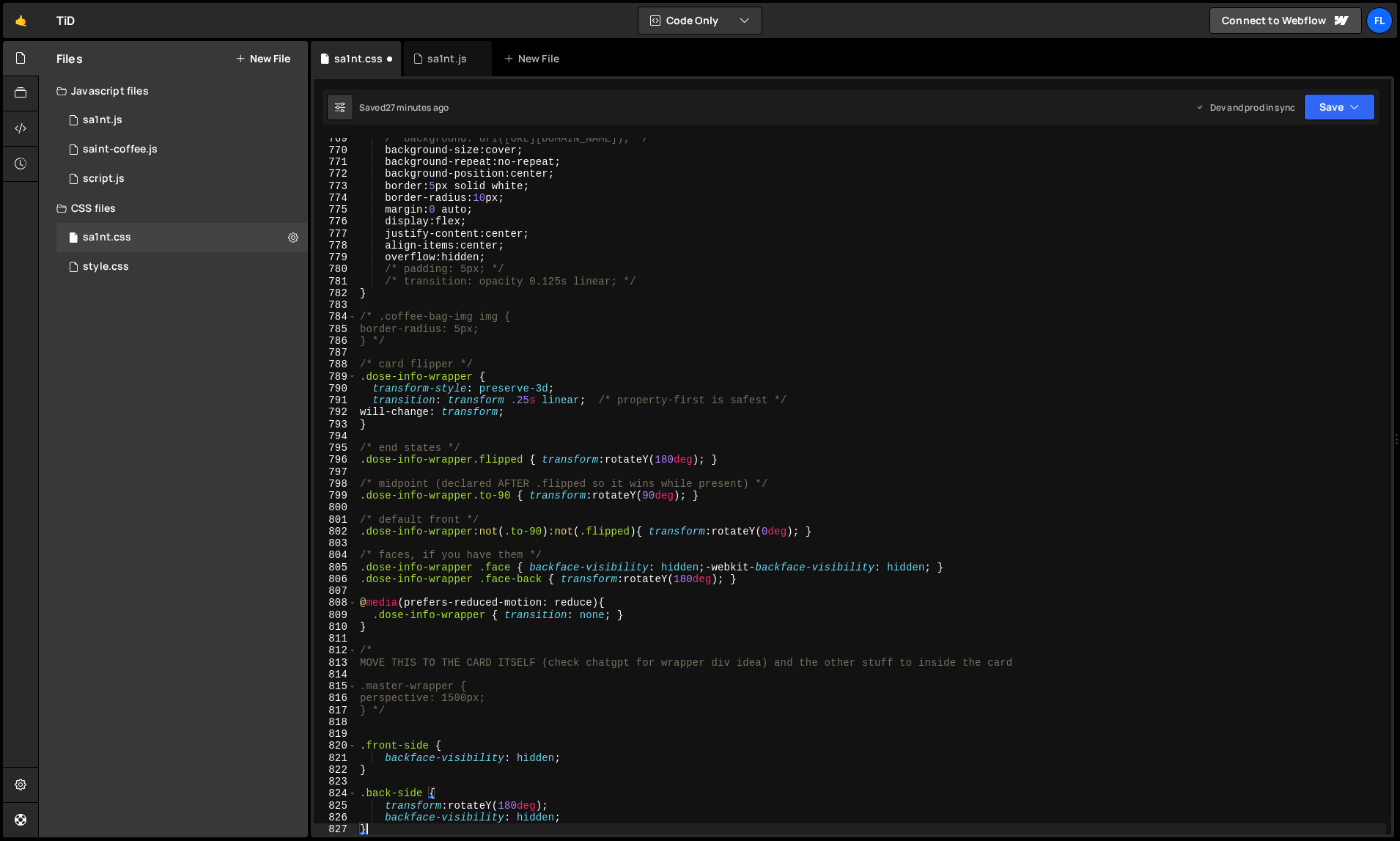
type textarea ".dose-info-wrapper .face {"
